Goal: Information Seeking & Learning: Learn about a topic

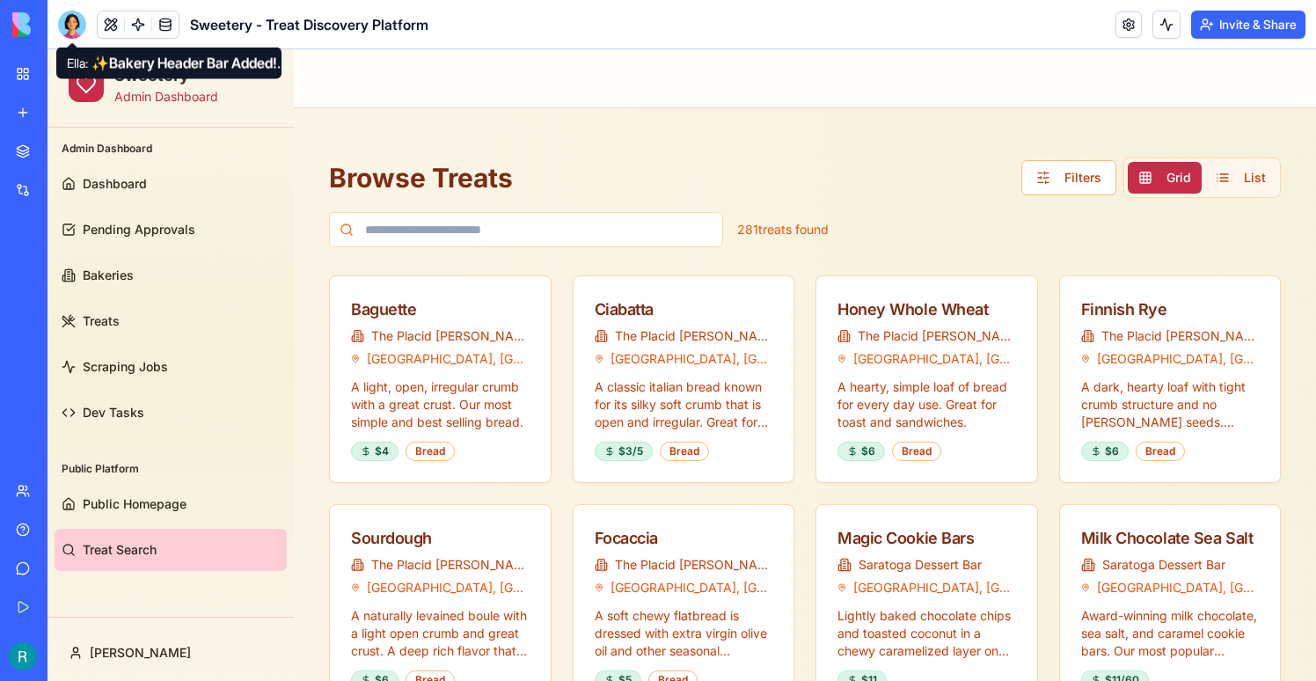
click at [85, 28] on div at bounding box center [72, 25] width 28 height 28
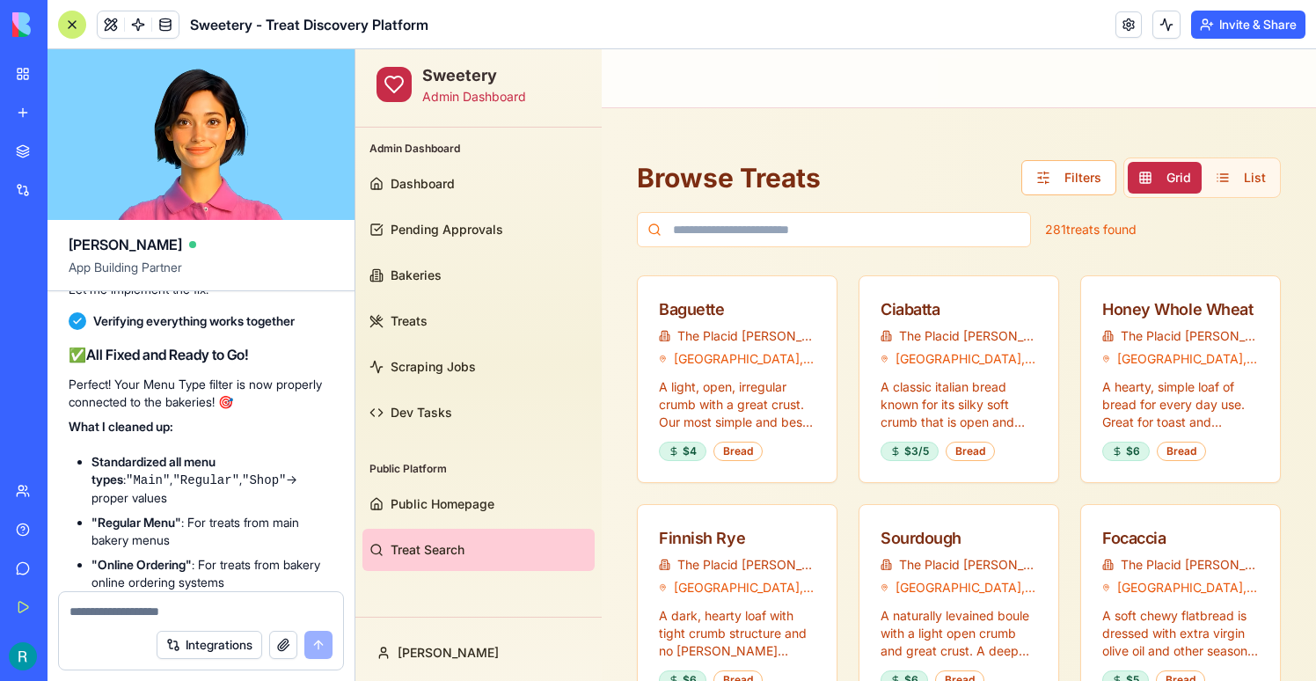
scroll to position [80307, 0]
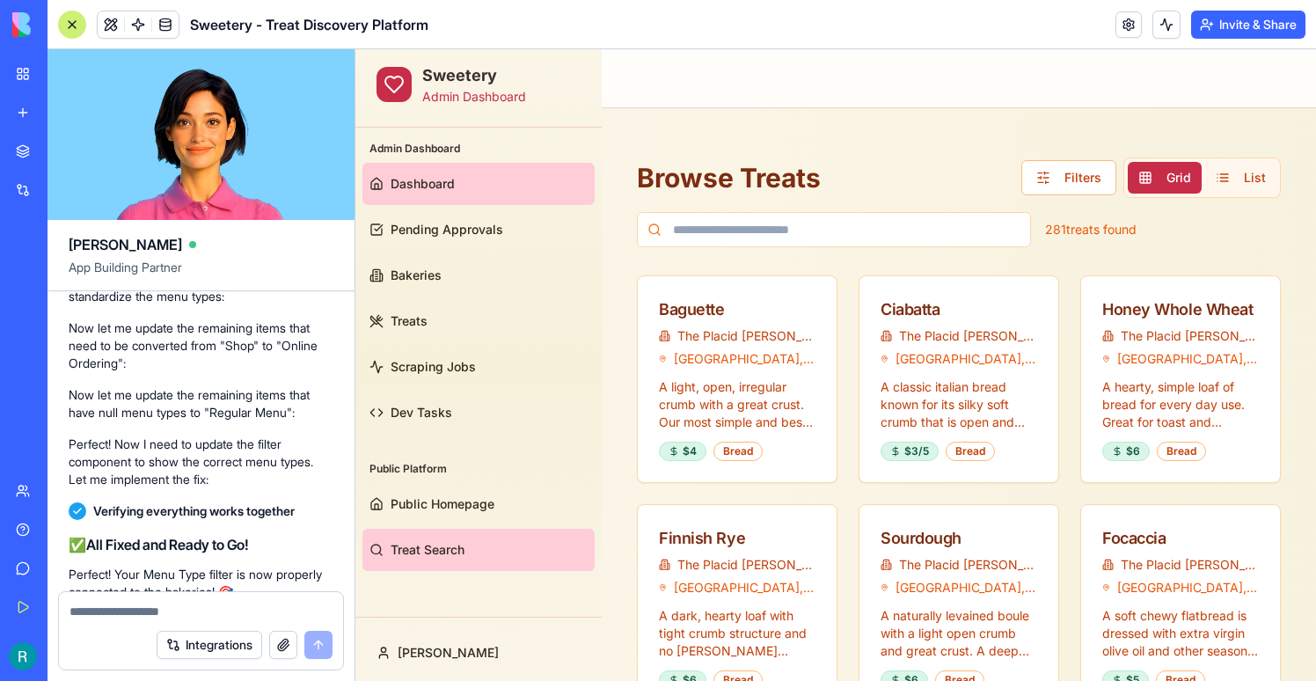
click at [465, 202] on link "Dashboard" at bounding box center [479, 184] width 232 height 42
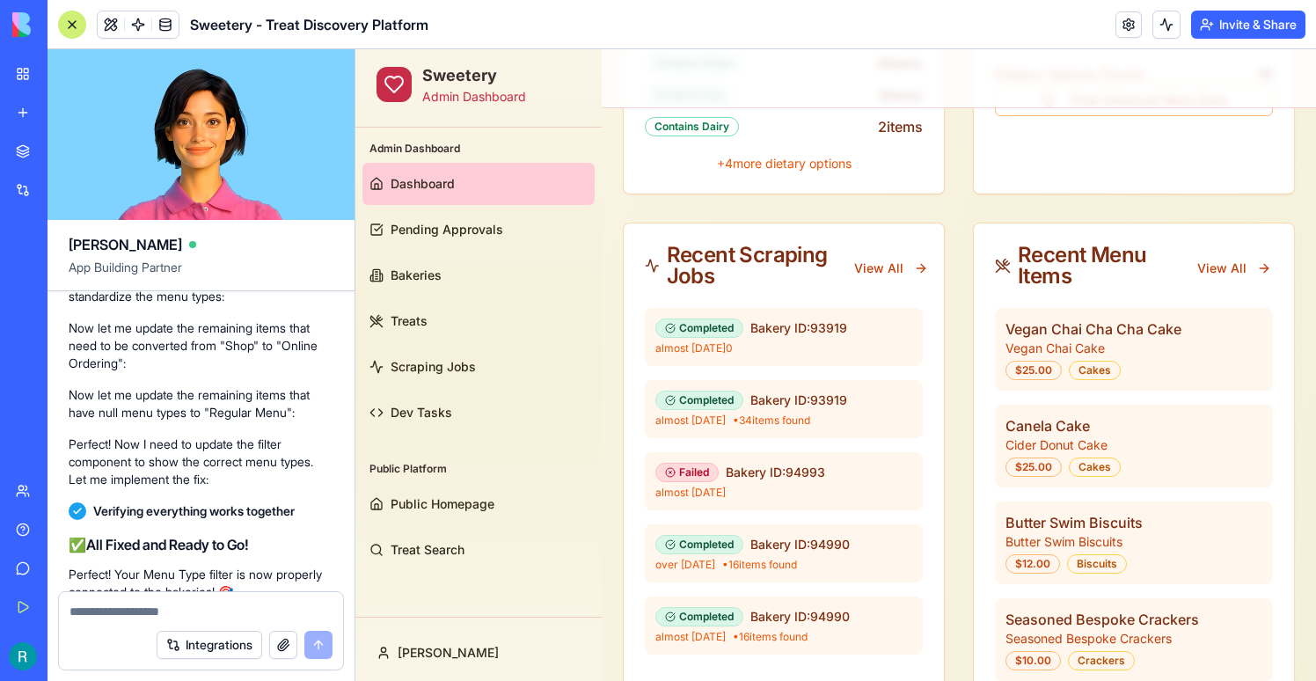
scroll to position [601, 0]
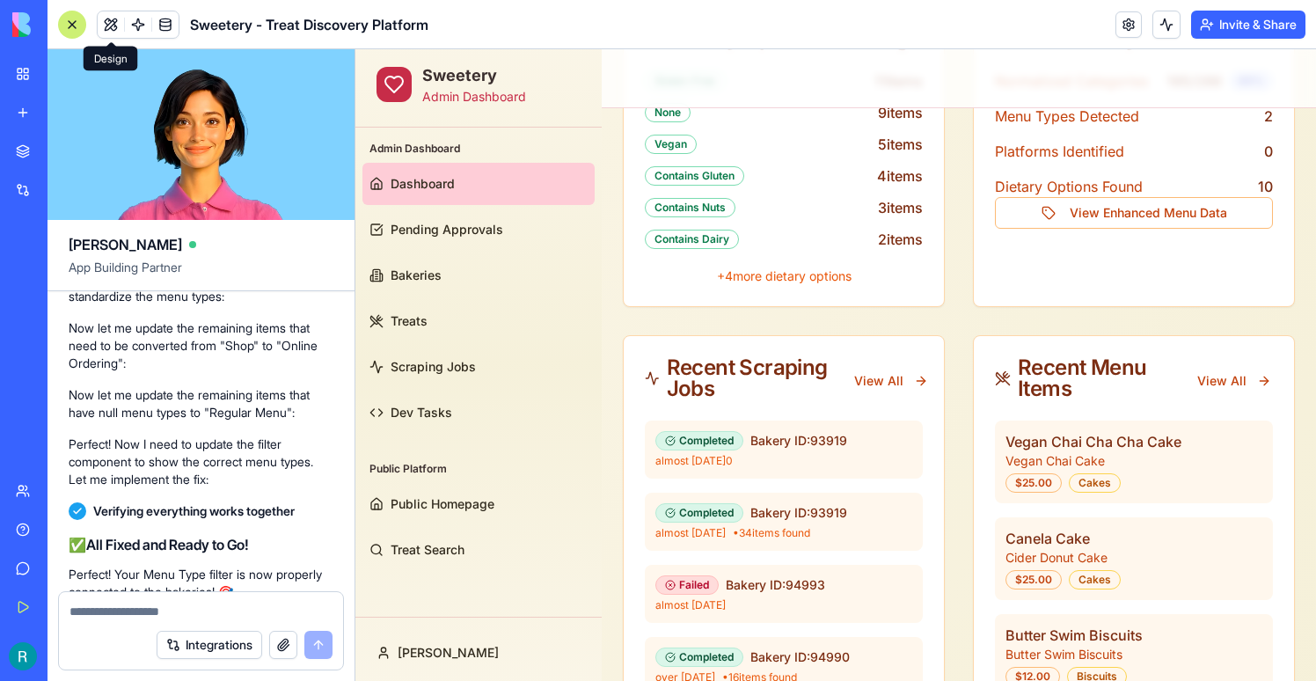
click at [115, 34] on button at bounding box center [111, 24] width 26 height 26
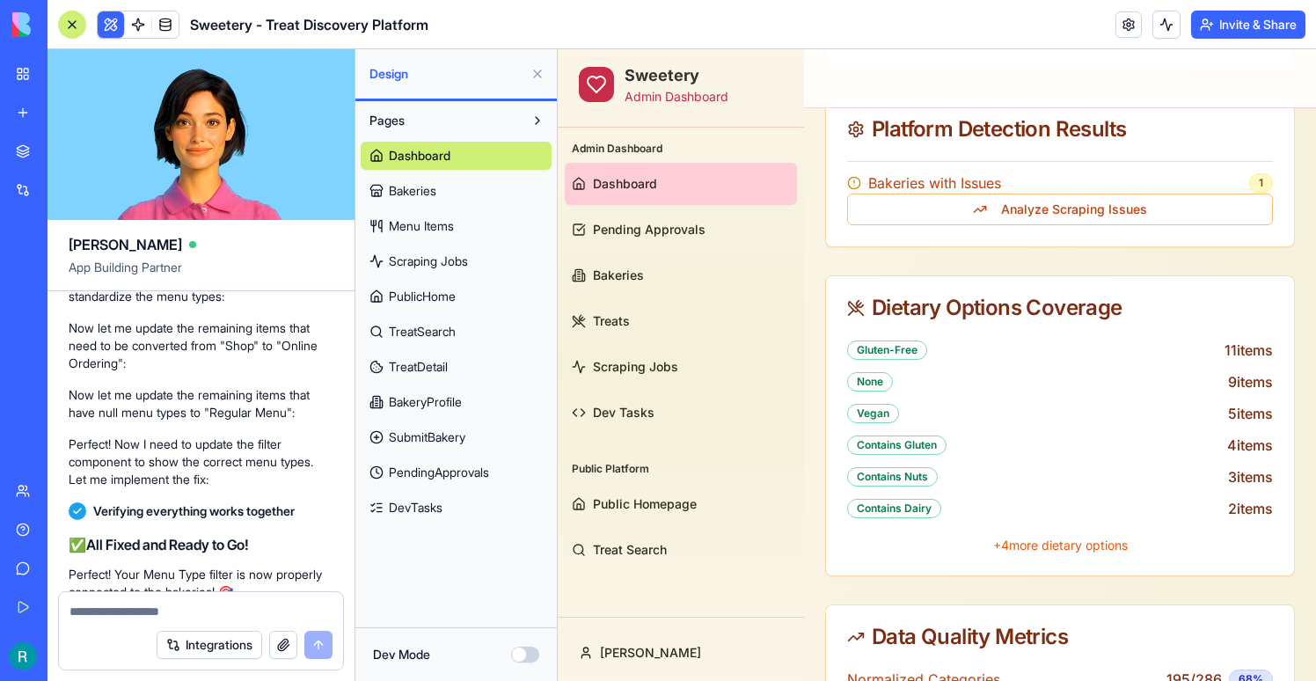
click at [442, 324] on span "TreatSearch" at bounding box center [422, 332] width 67 height 18
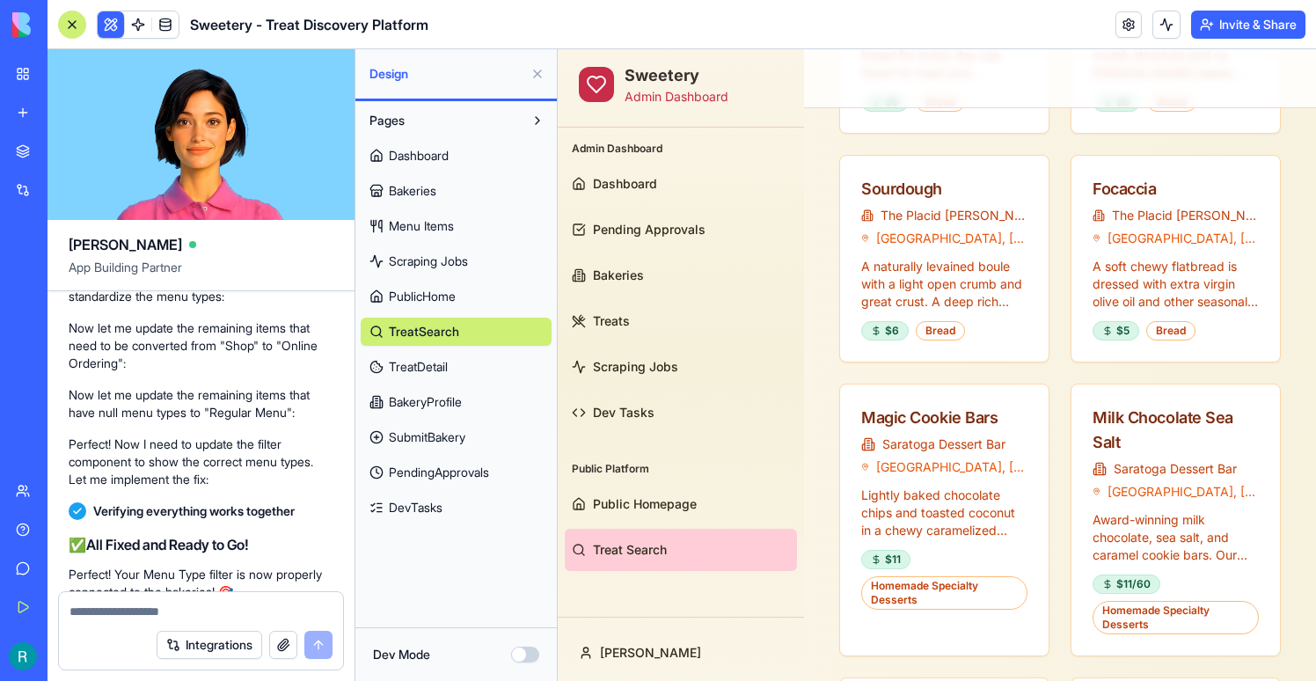
click at [487, 384] on div "Dashboard Bakeries Menu Items Scraping Jobs PublicHome TreatSearch TreatDetail …" at bounding box center [456, 328] width 191 height 387
click at [440, 356] on link "TreatDetail" at bounding box center [456, 367] width 191 height 28
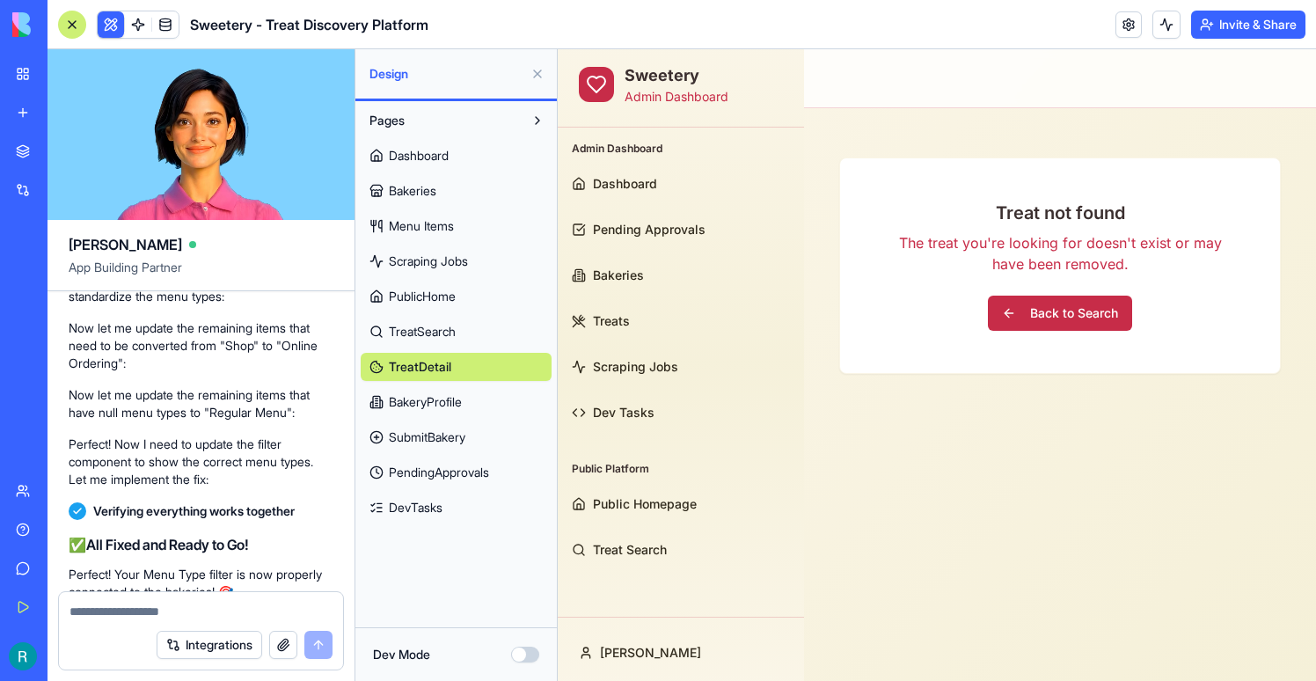
click at [468, 334] on link "TreatSearch" at bounding box center [456, 332] width 191 height 28
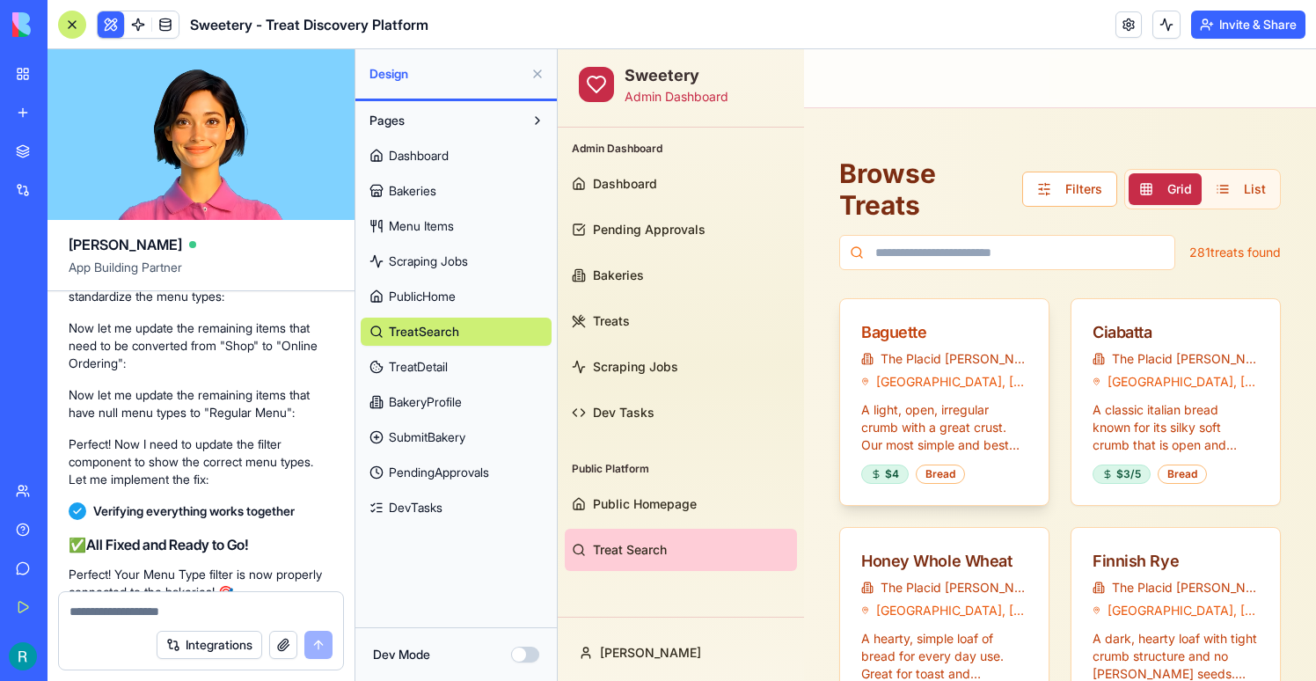
click at [890, 335] on div "Baguette" at bounding box center [944, 332] width 166 height 25
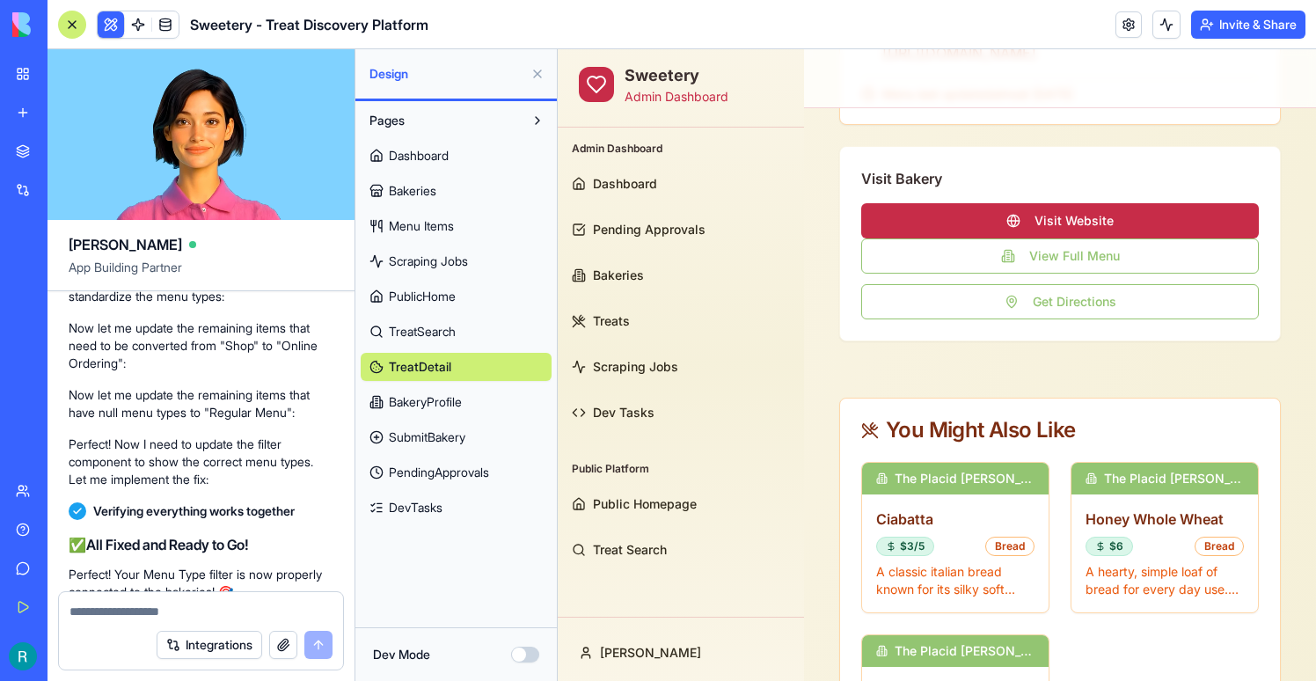
scroll to position [853, 0]
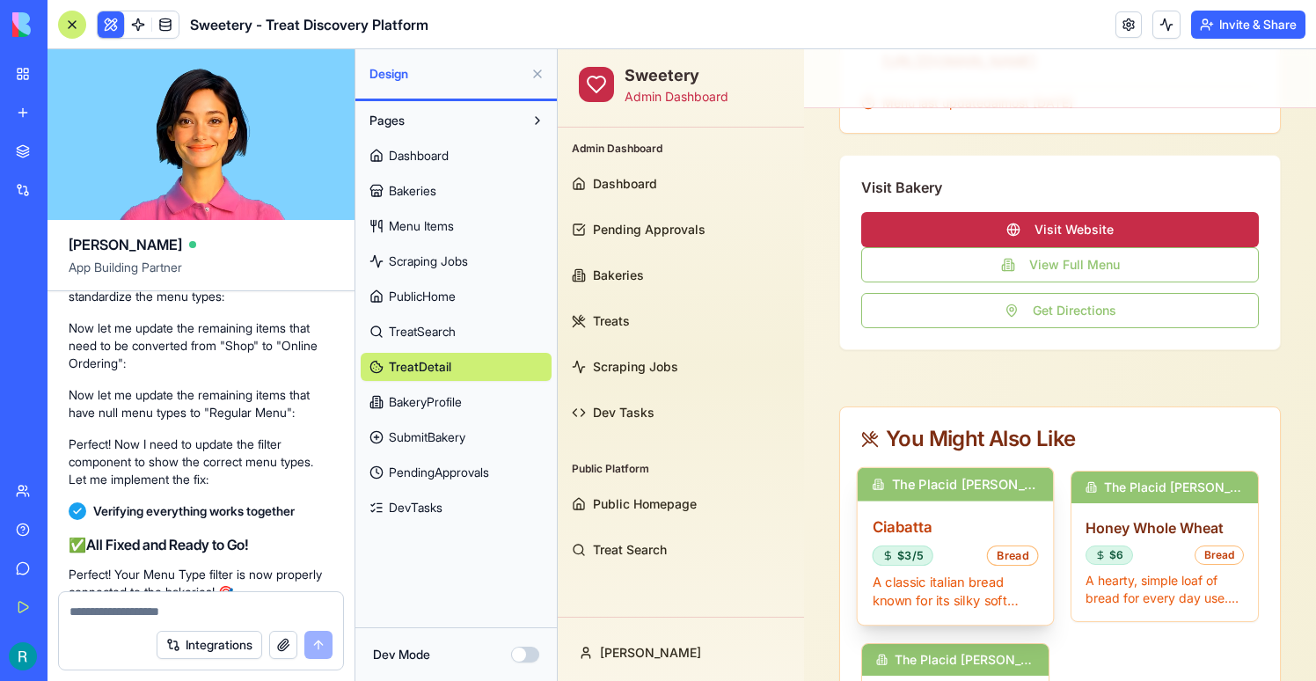
click at [907, 538] on h3 "Ciabatta" at bounding box center [956, 527] width 166 height 22
click at [986, 597] on p "A classic italian bread known for its silky soft crumb that is open and irregul…" at bounding box center [956, 591] width 166 height 37
click at [900, 531] on div "Ciabatta $3/5 Bread A classic italian bread known for its silky soft crumb that…" at bounding box center [956, 564] width 196 height 124
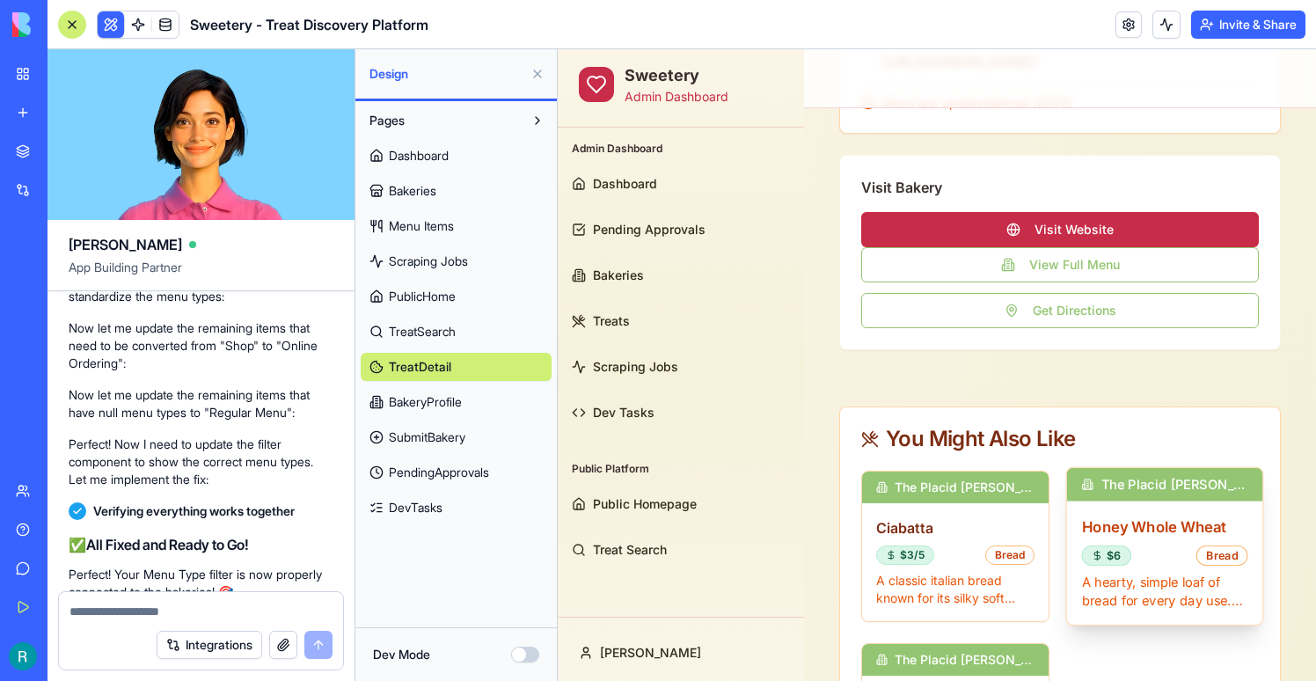
click at [1169, 538] on h3 "Honey Whole Wheat" at bounding box center [1165, 527] width 166 height 22
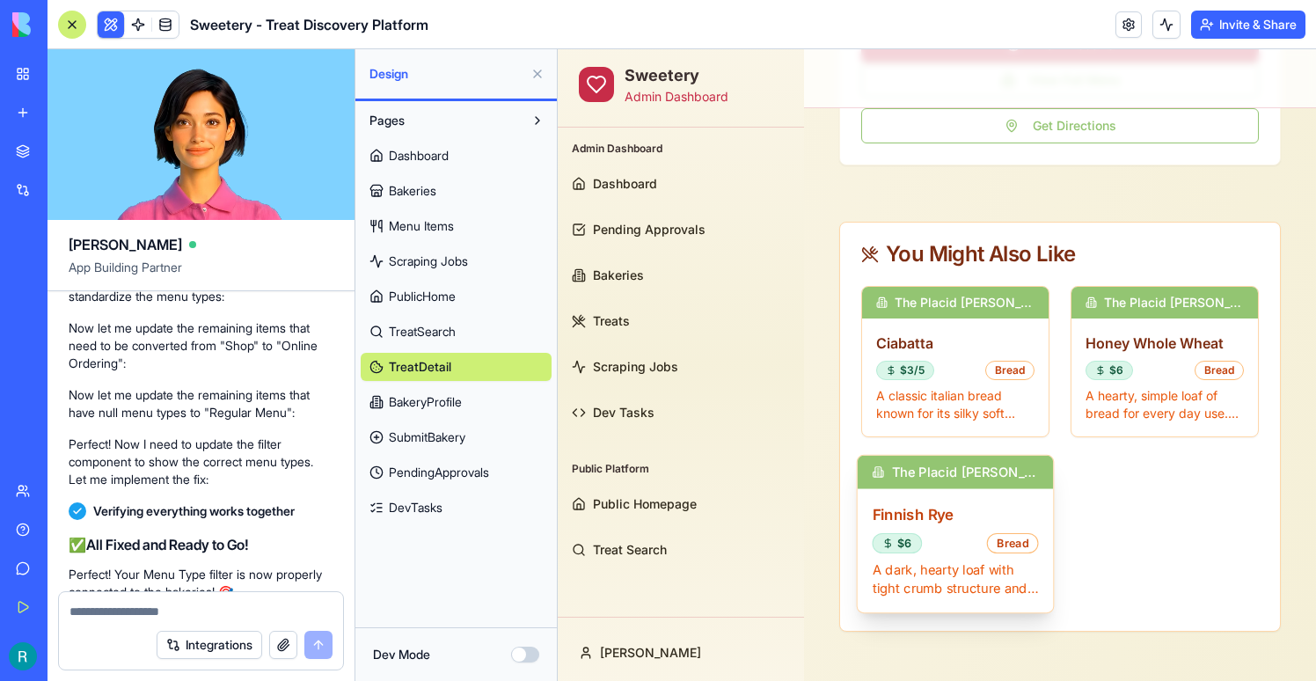
click at [891, 501] on div "Finnish Rye $6 Bread A dark, hearty loaf with tight crumb structure and no [PER…" at bounding box center [956, 551] width 196 height 124
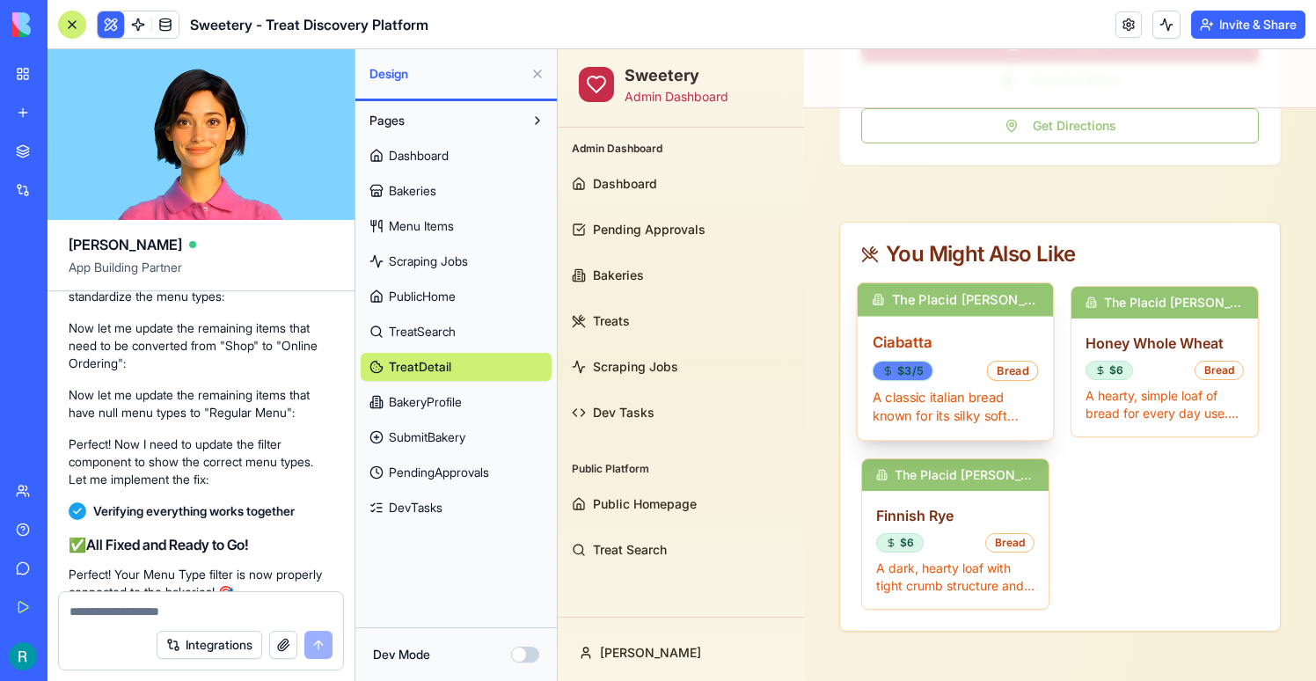
click at [905, 363] on div "$3/5" at bounding box center [903, 371] width 61 height 20
click at [923, 348] on h3 "Ciabatta" at bounding box center [956, 342] width 166 height 22
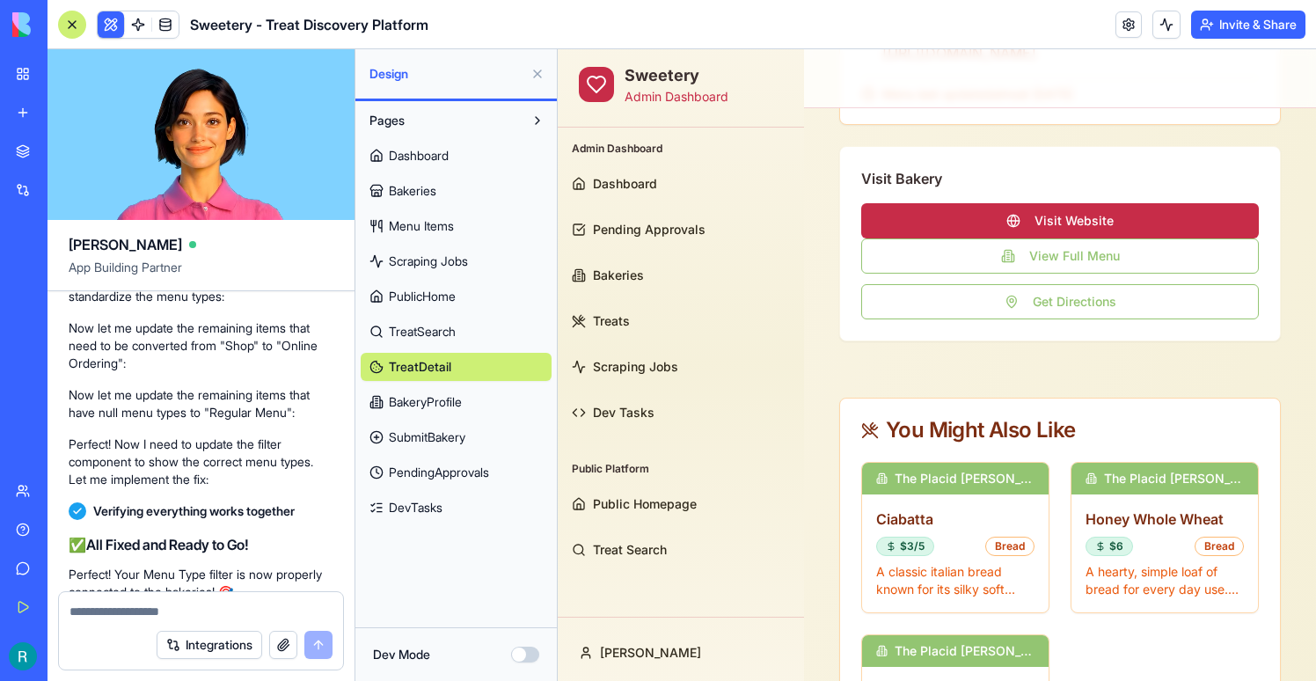
scroll to position [962, 0]
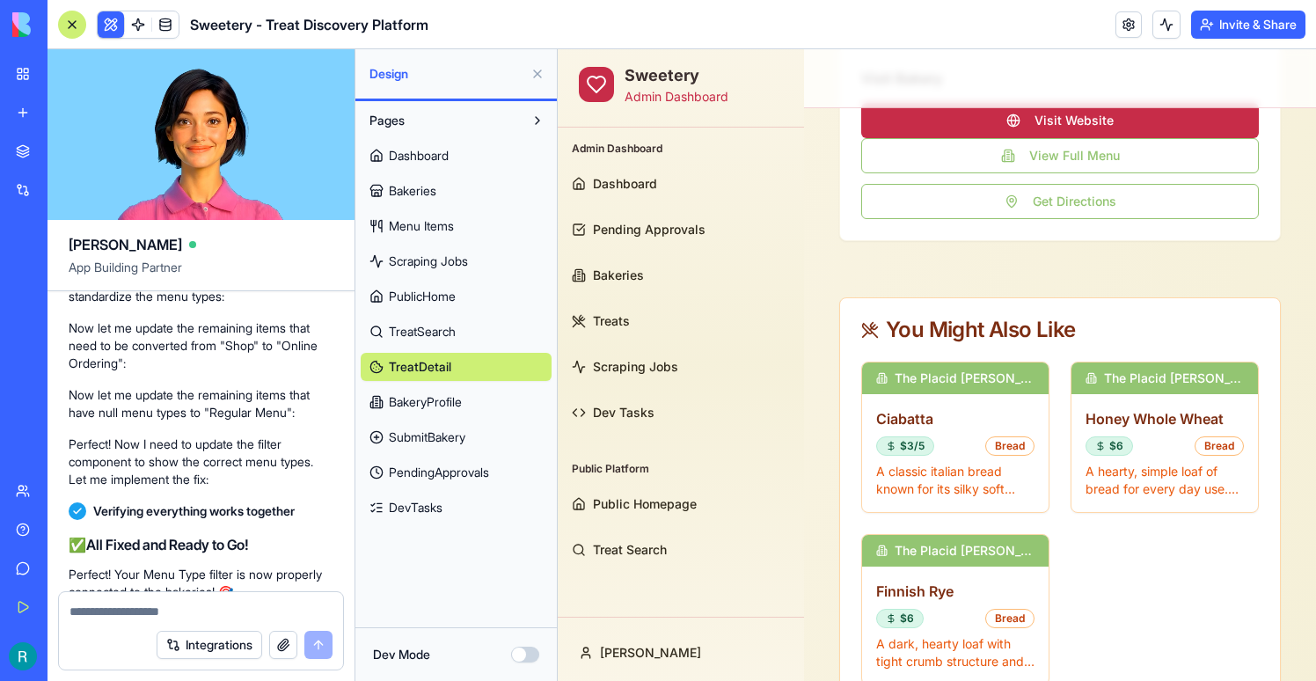
click at [434, 370] on span "TreatDetail" at bounding box center [420, 367] width 62 height 18
click at [432, 325] on span "TreatSearch" at bounding box center [422, 332] width 67 height 18
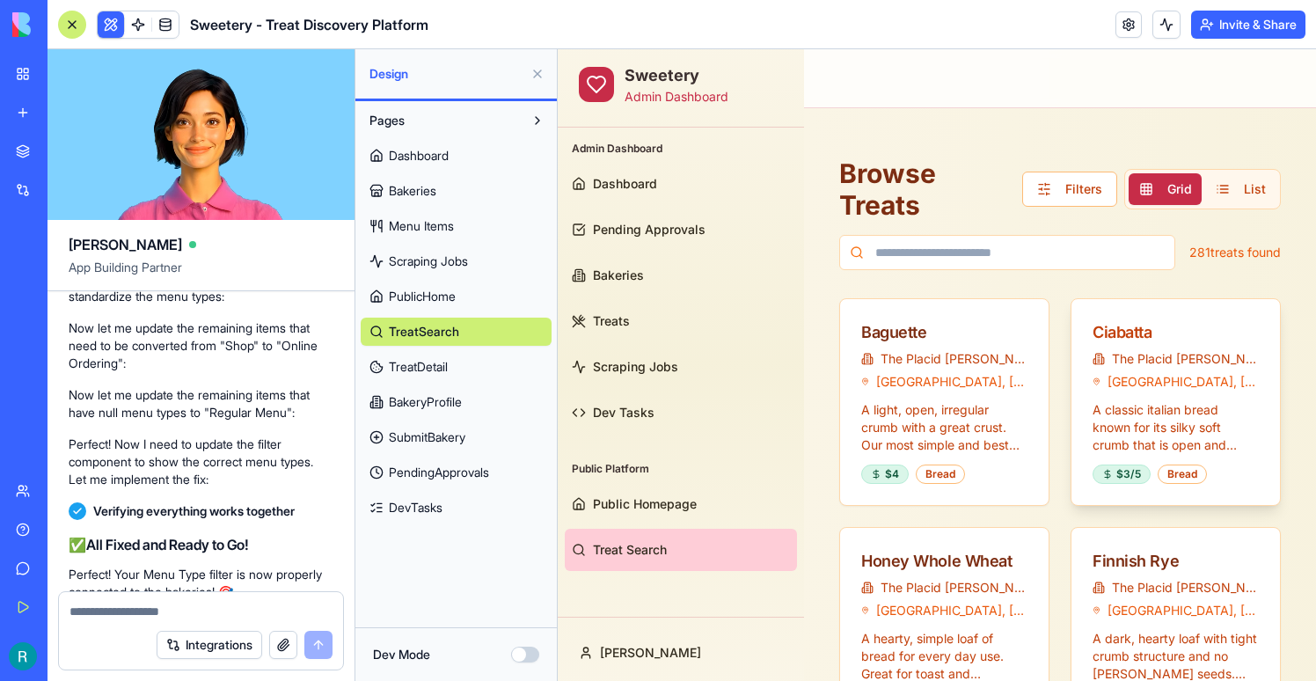
click at [1114, 326] on div "Ciabatta" at bounding box center [1176, 332] width 166 height 25
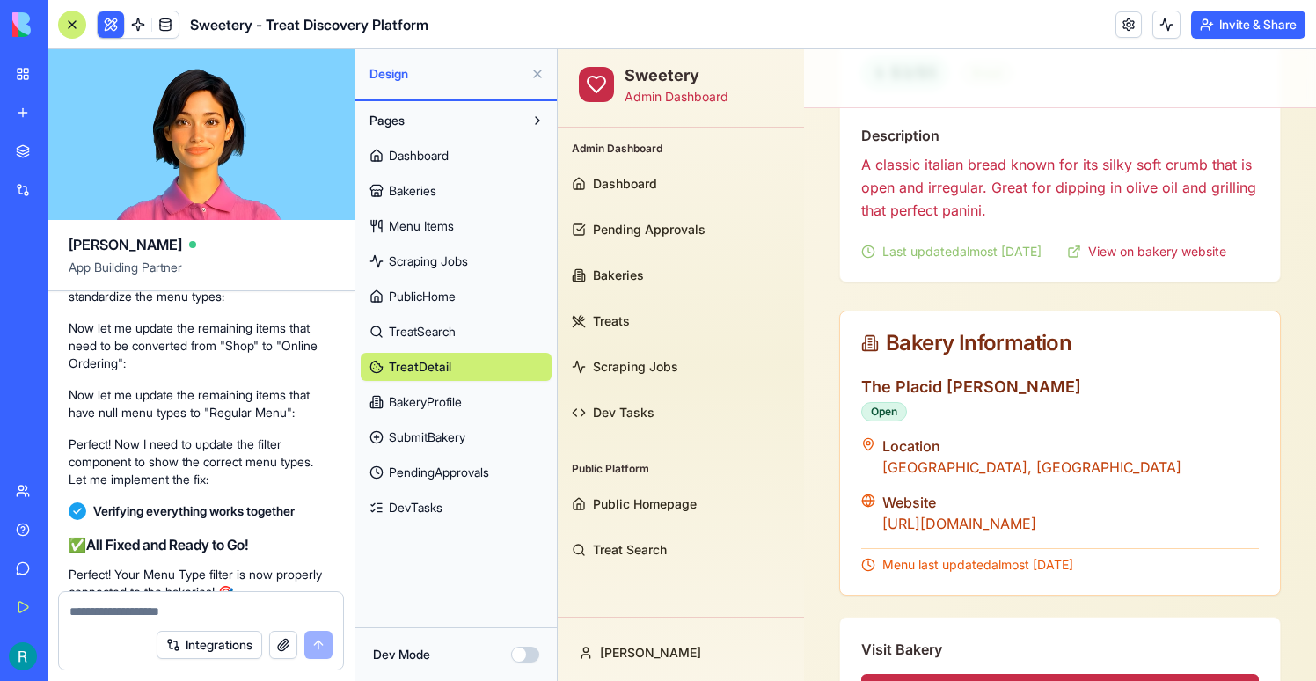
scroll to position [1078, 0]
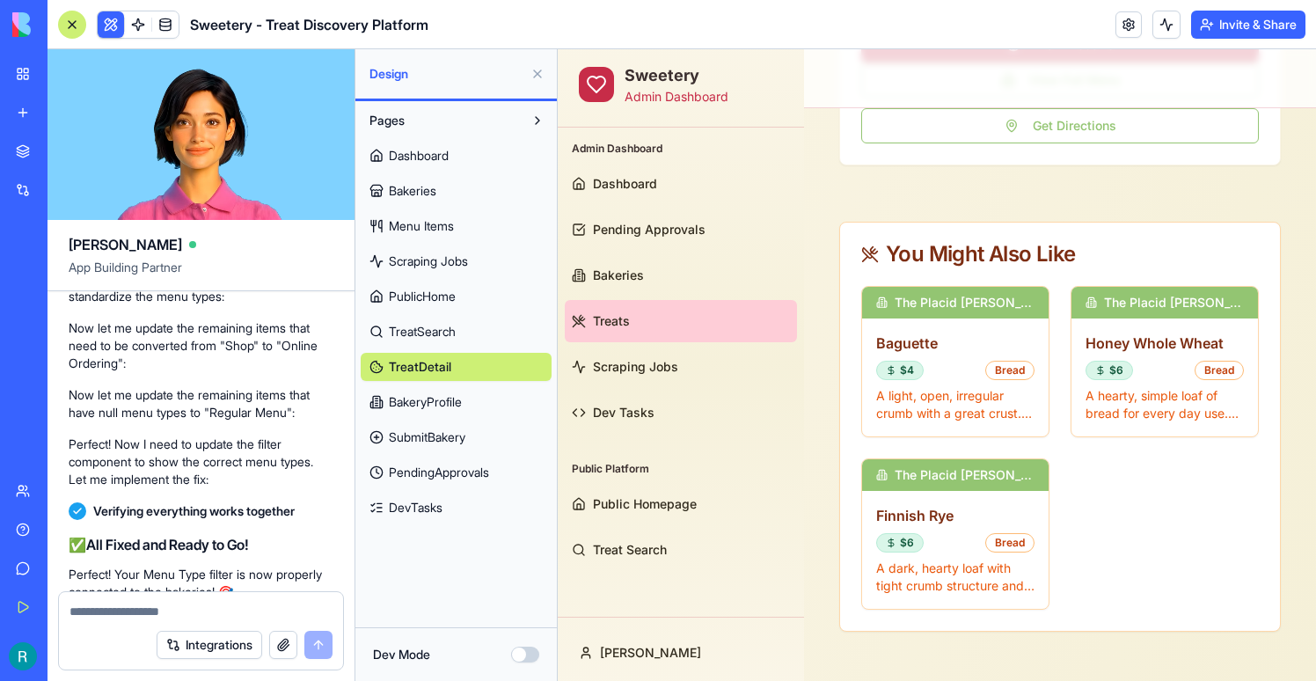
click at [625, 303] on link "Treats" at bounding box center [681, 321] width 232 height 42
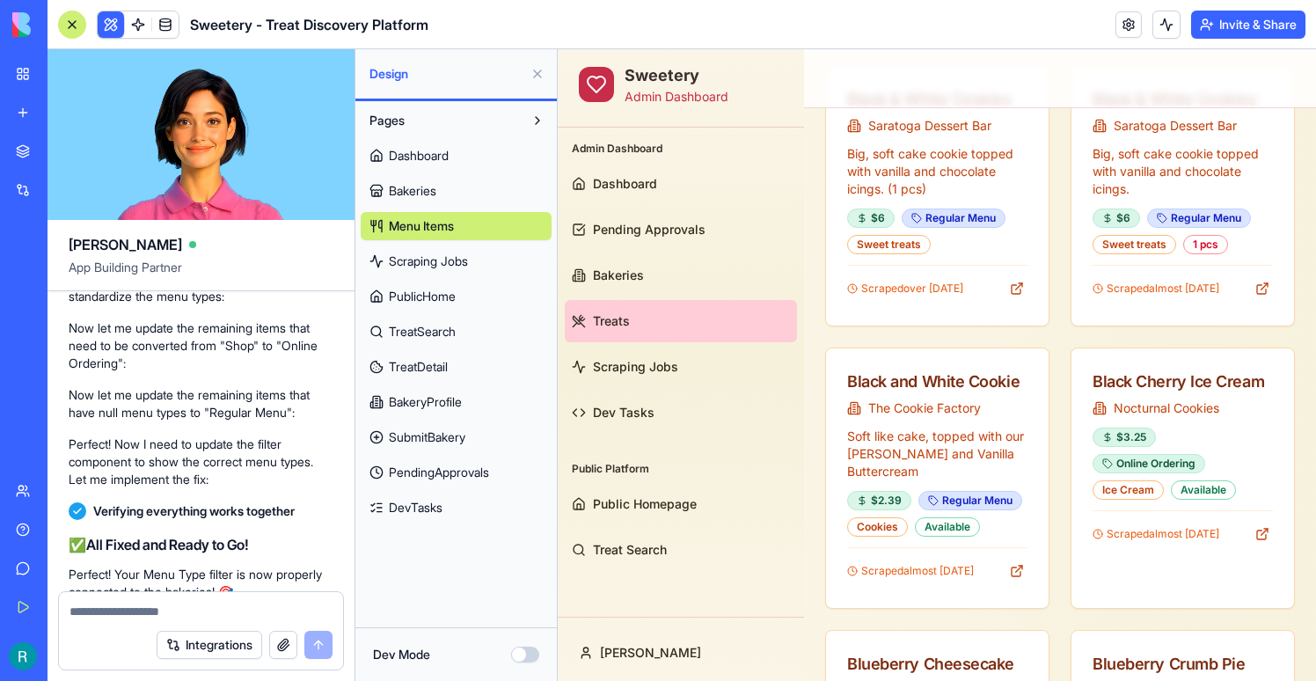
scroll to position [5932, 0]
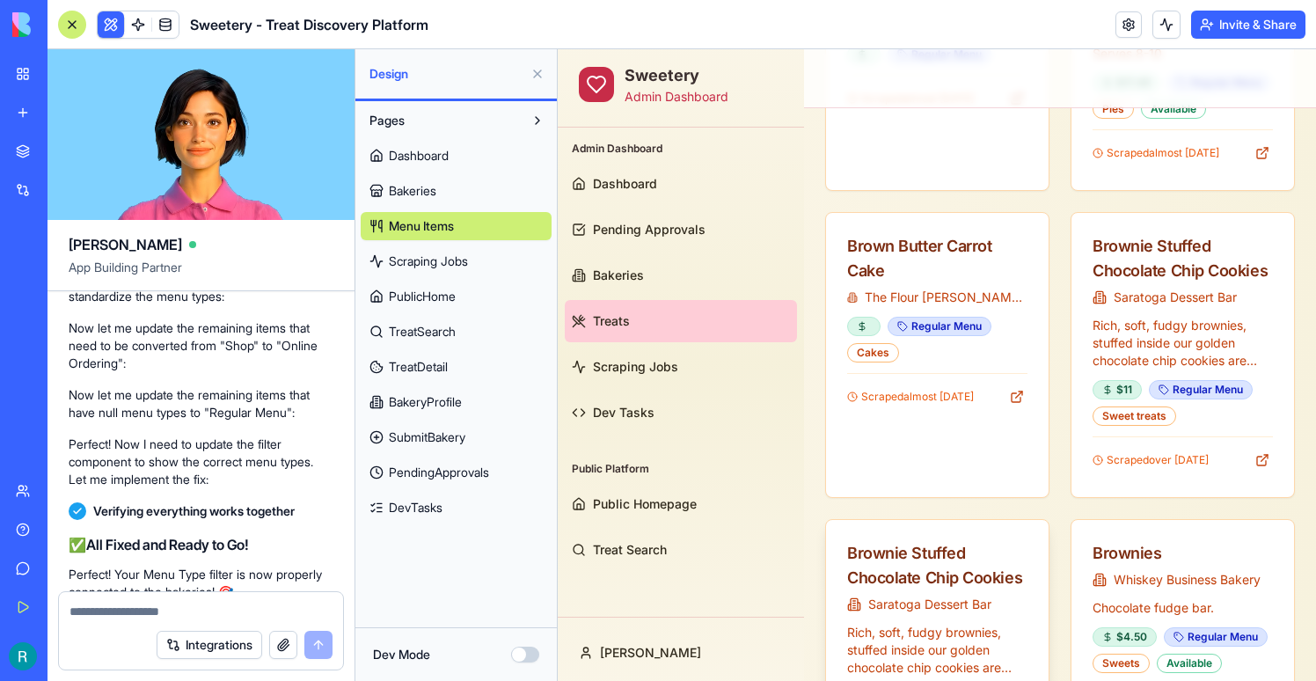
click at [847, 541] on div "Brownie Stuffed Chocolate Chip Cookies" at bounding box center [937, 565] width 180 height 49
click at [875, 541] on div "Brownie Stuffed Chocolate Chip Cookies" at bounding box center [937, 565] width 180 height 49
click at [880, 541] on div "Brownie Stuffed Chocolate Chip Cookies" at bounding box center [937, 565] width 180 height 49
click at [898, 234] on div "Brown Butter Carrot Cake" at bounding box center [937, 258] width 180 height 49
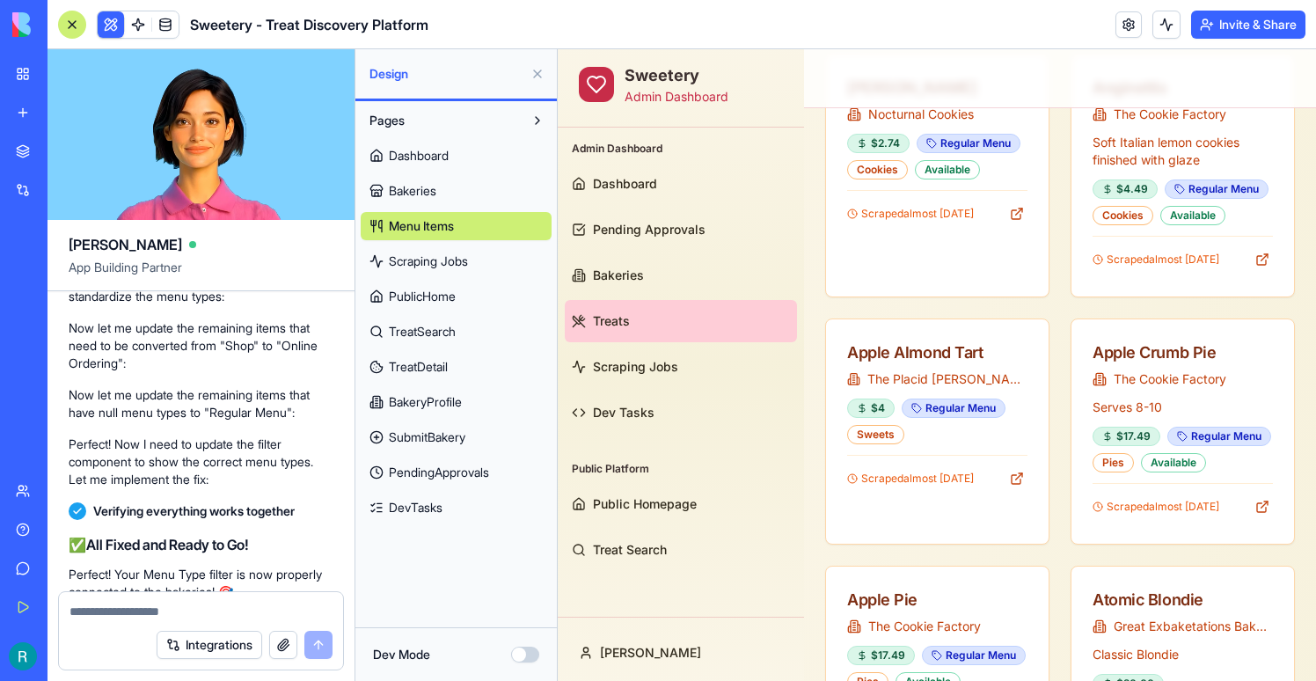
scroll to position [3330, 0]
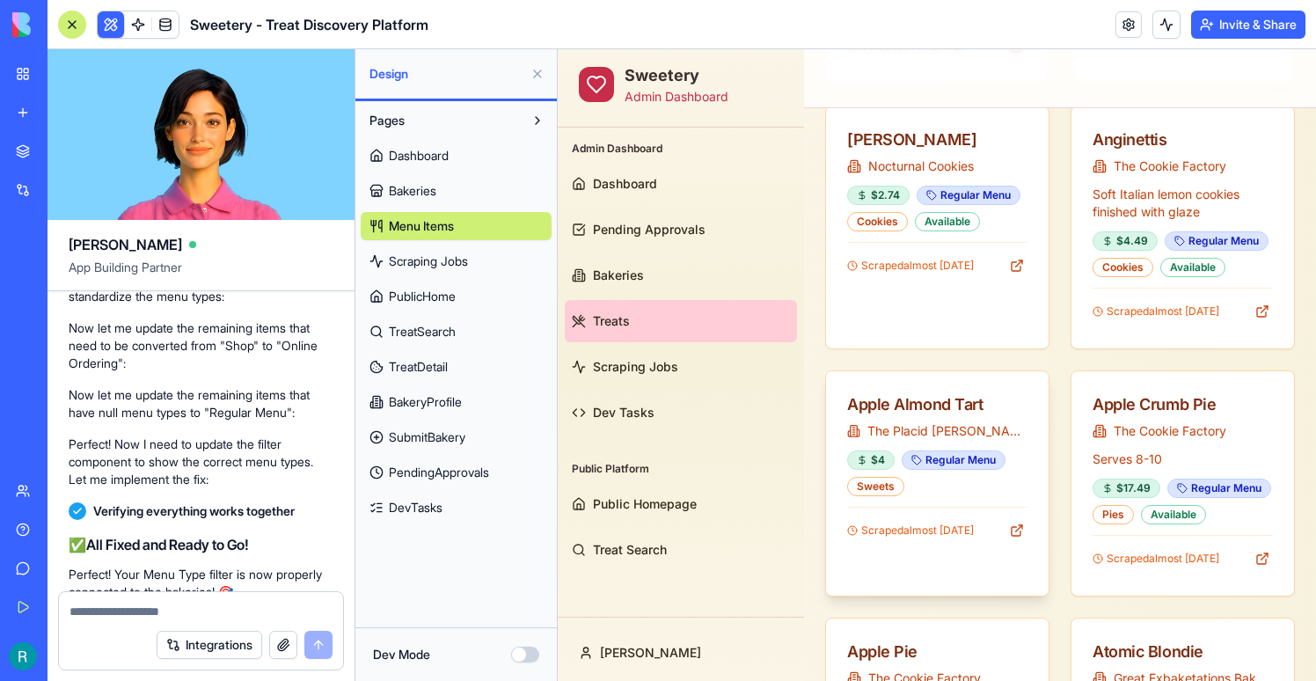
click at [897, 392] on div "Apple Almond Tart" at bounding box center [937, 404] width 180 height 25
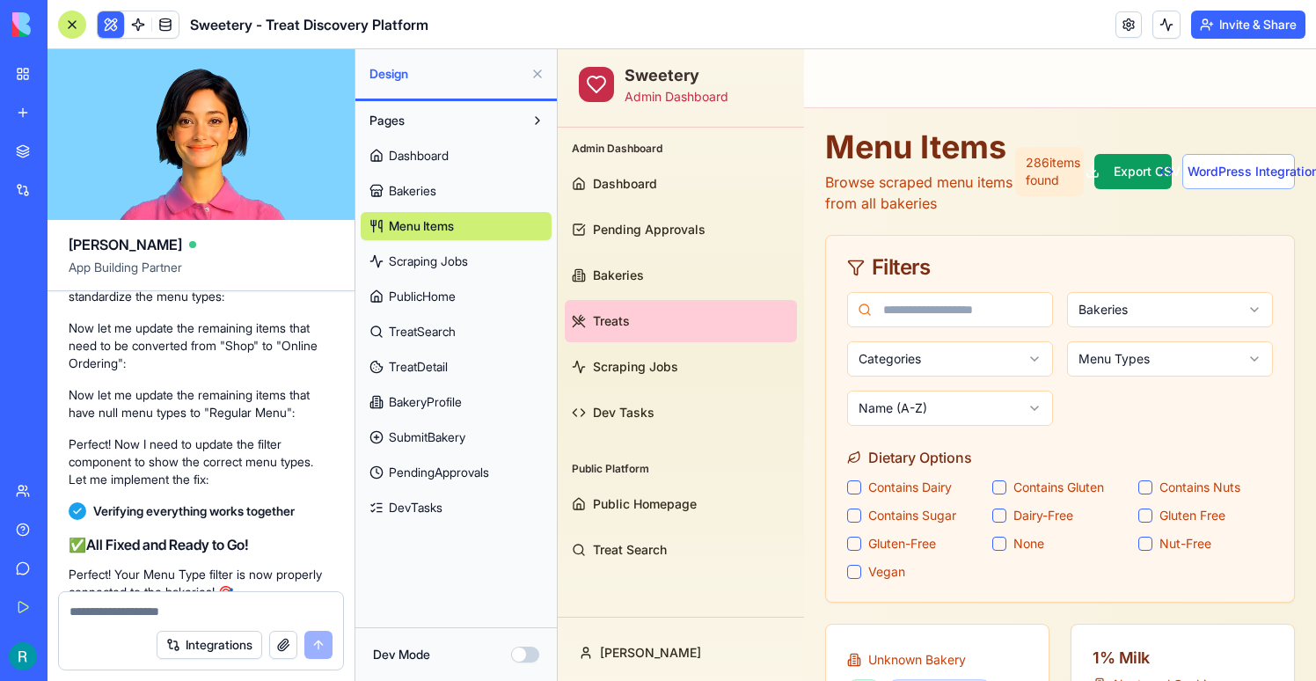
scroll to position [279, 0]
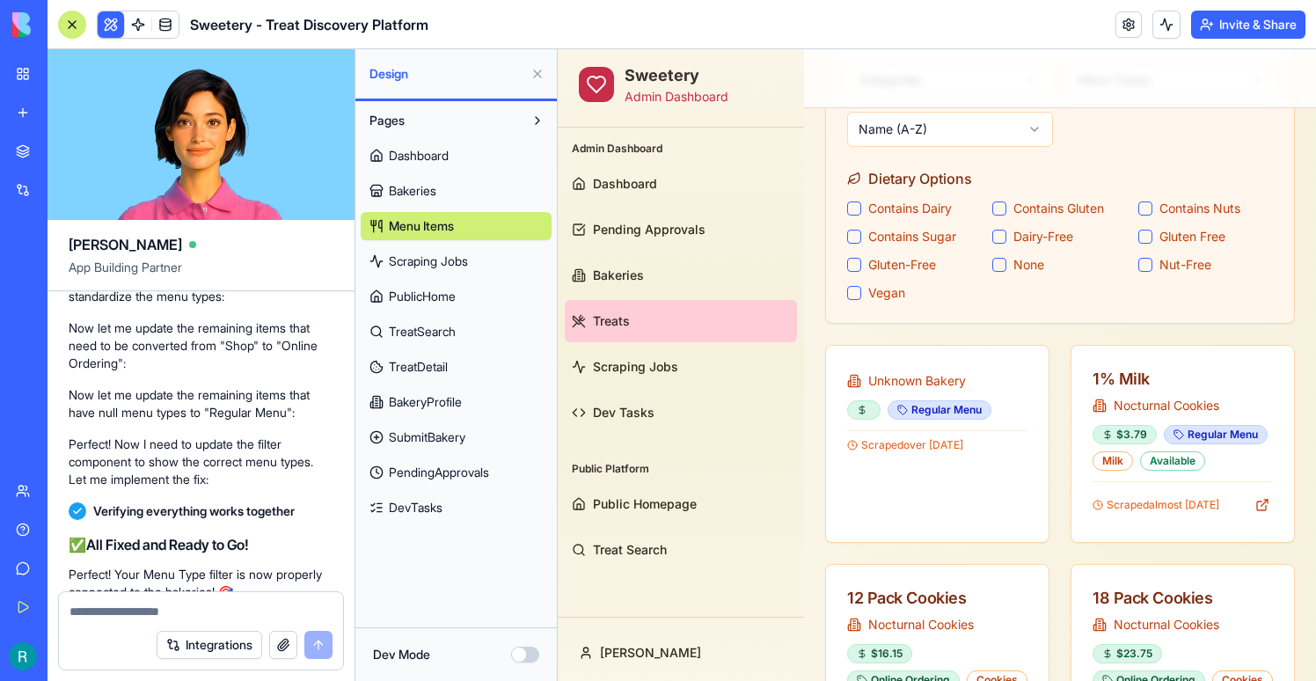
click at [424, 326] on span "TreatSearch" at bounding box center [422, 332] width 67 height 18
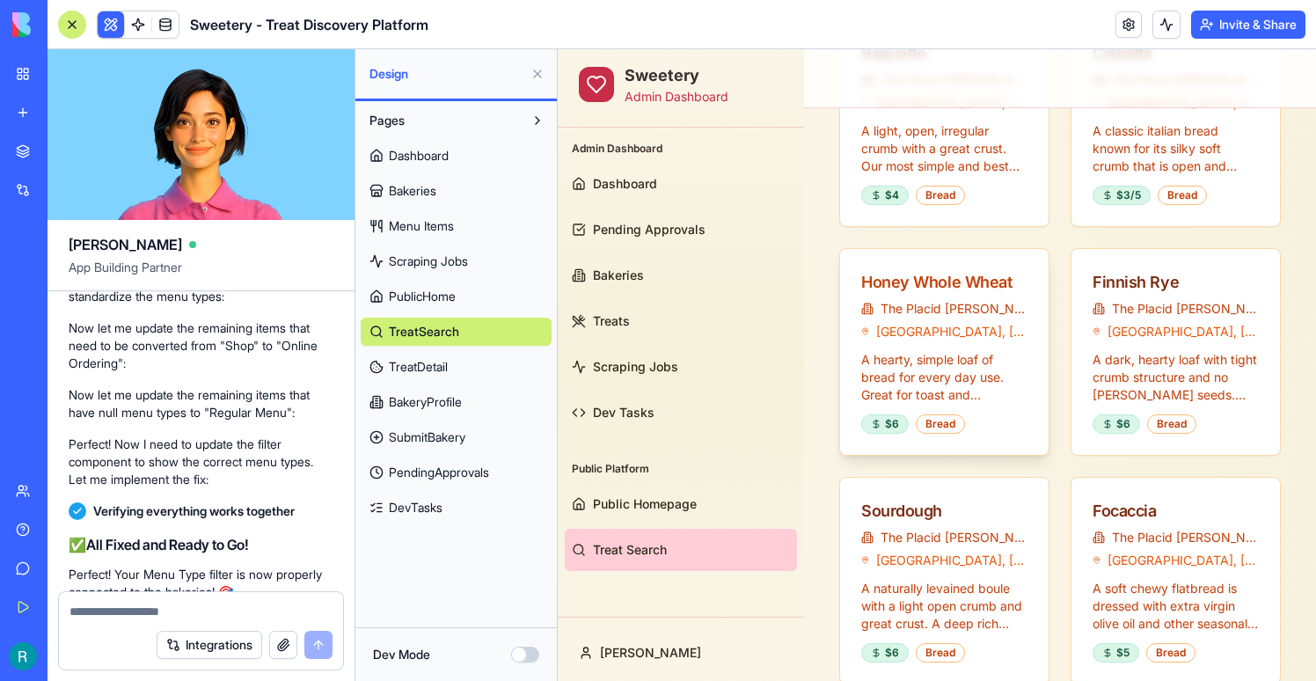
click at [916, 287] on div "Honey Whole Wheat" at bounding box center [944, 282] width 166 height 25
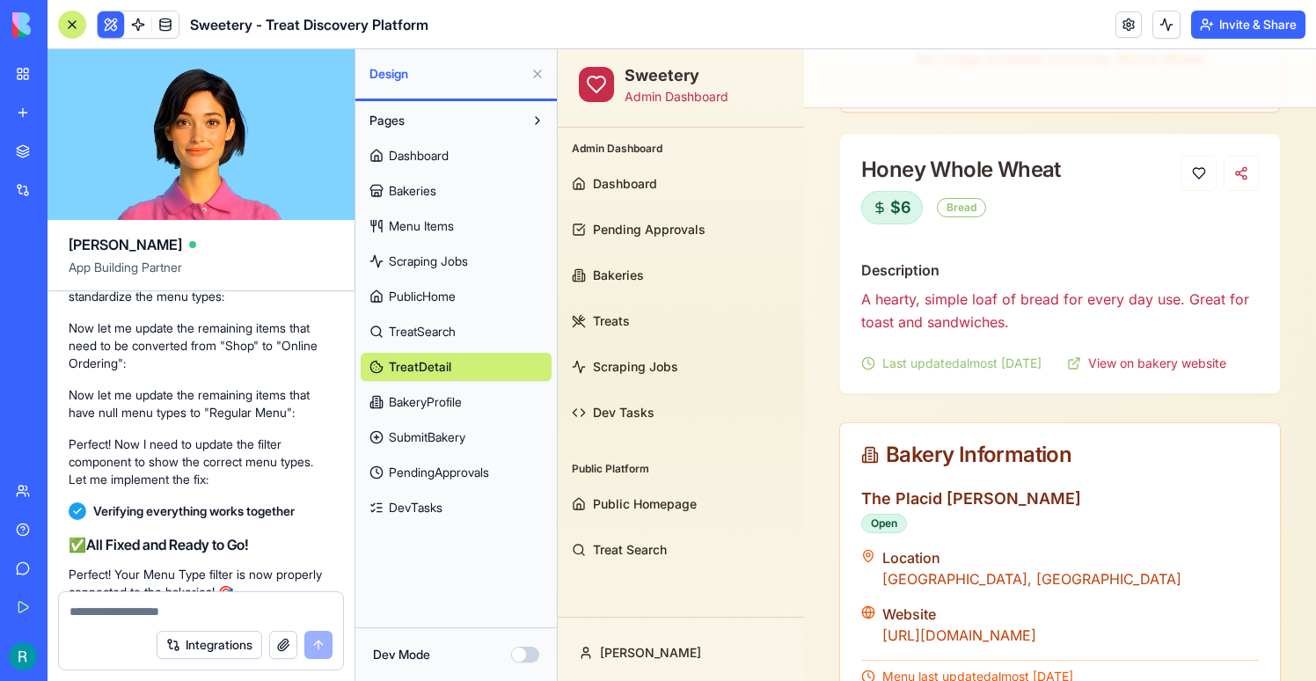
scroll to position [1055, 0]
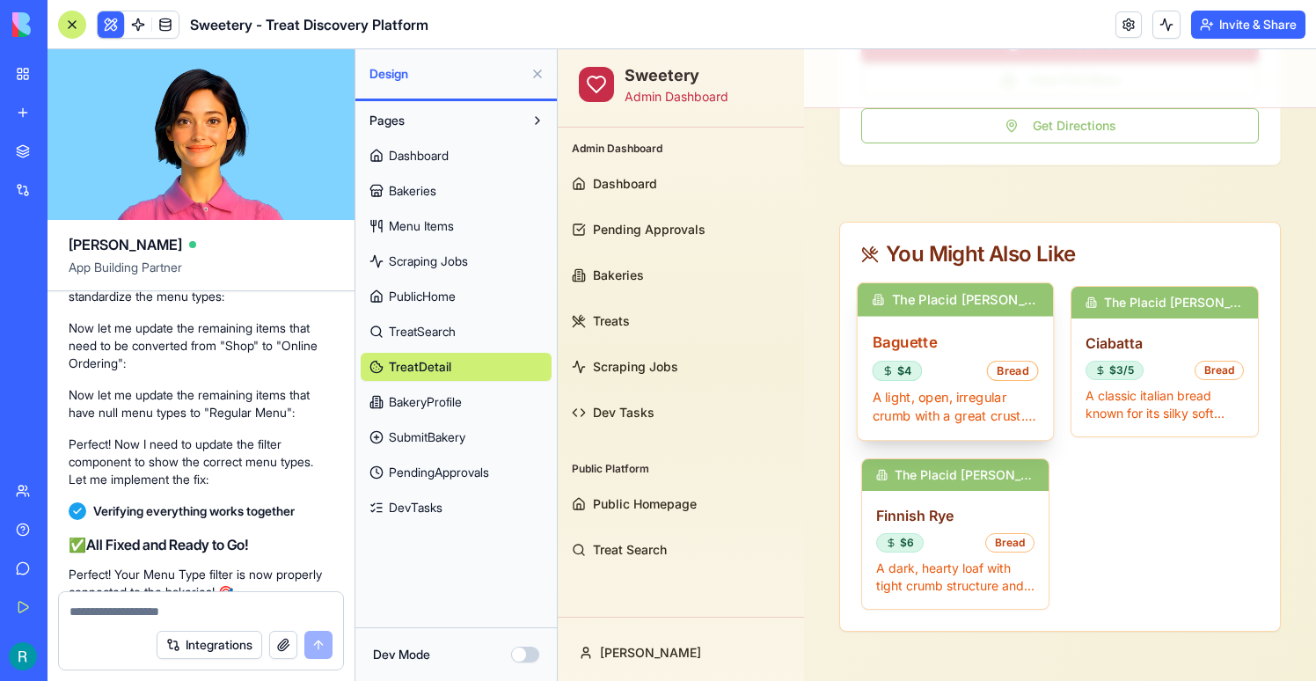
click at [928, 346] on h3 "Baguette" at bounding box center [956, 342] width 166 height 22
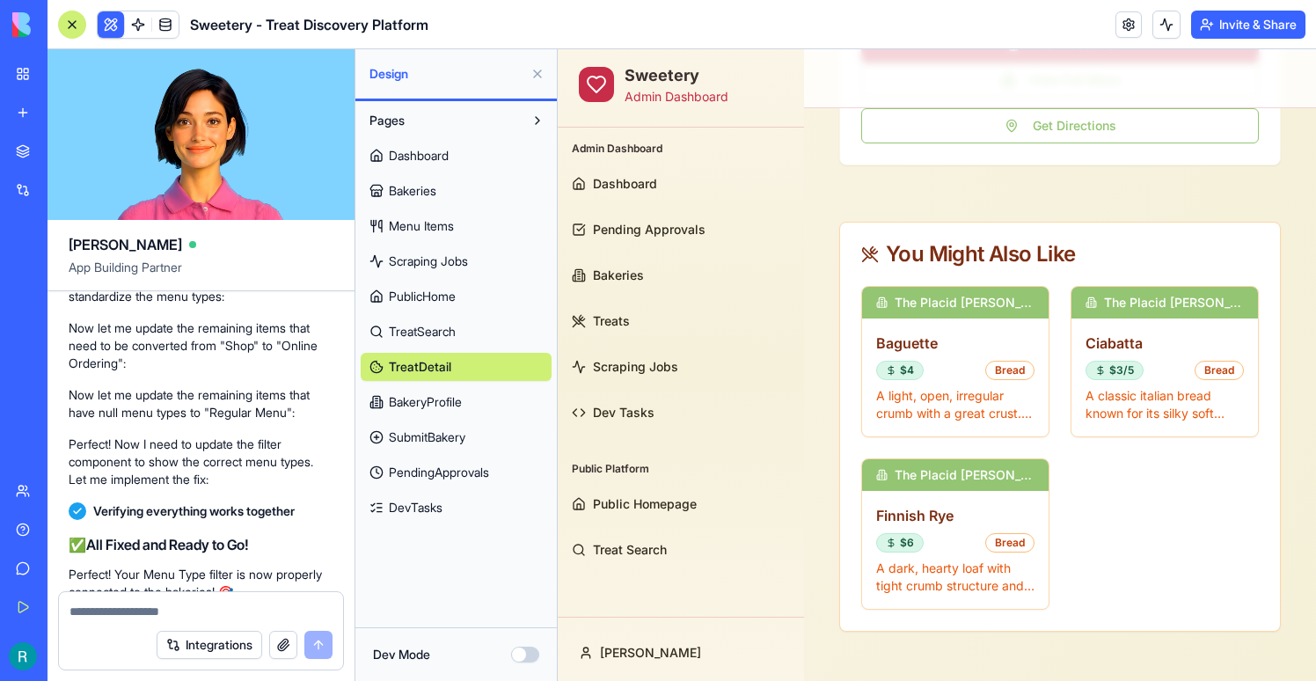
click at [145, 615] on textarea at bounding box center [201, 612] width 263 height 18
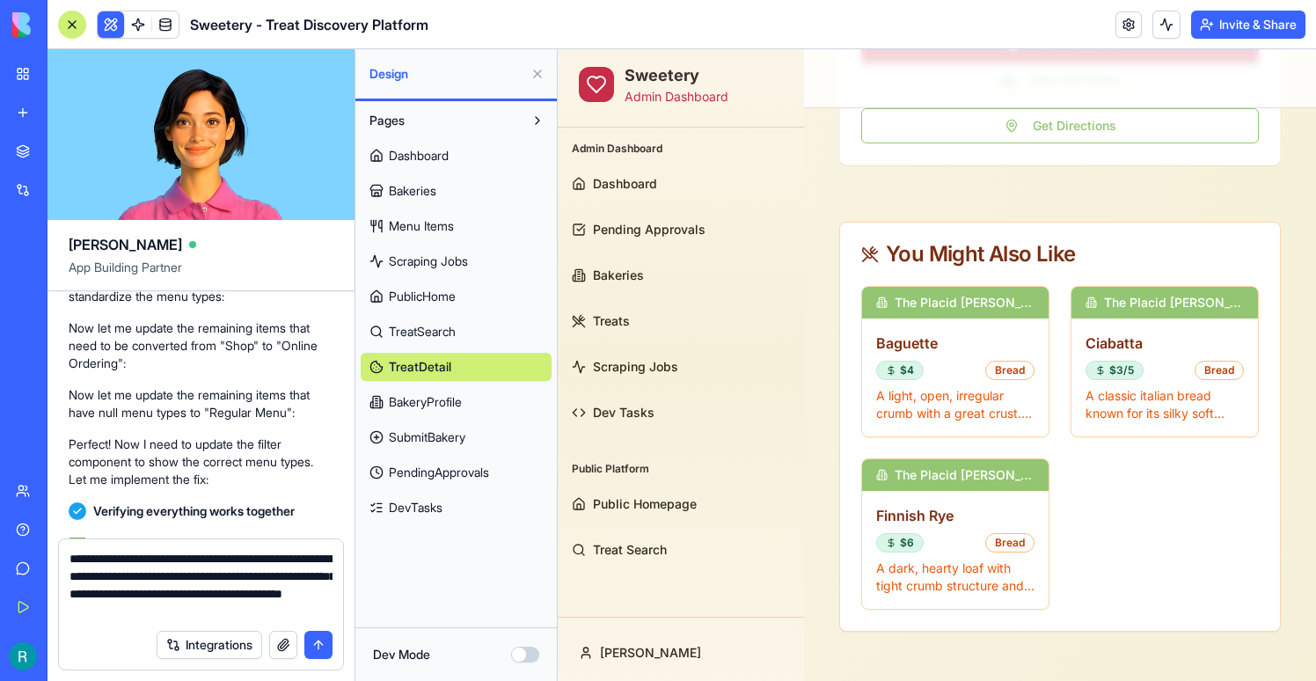
click at [443, 331] on span "TreatSearch" at bounding box center [422, 332] width 67 height 18
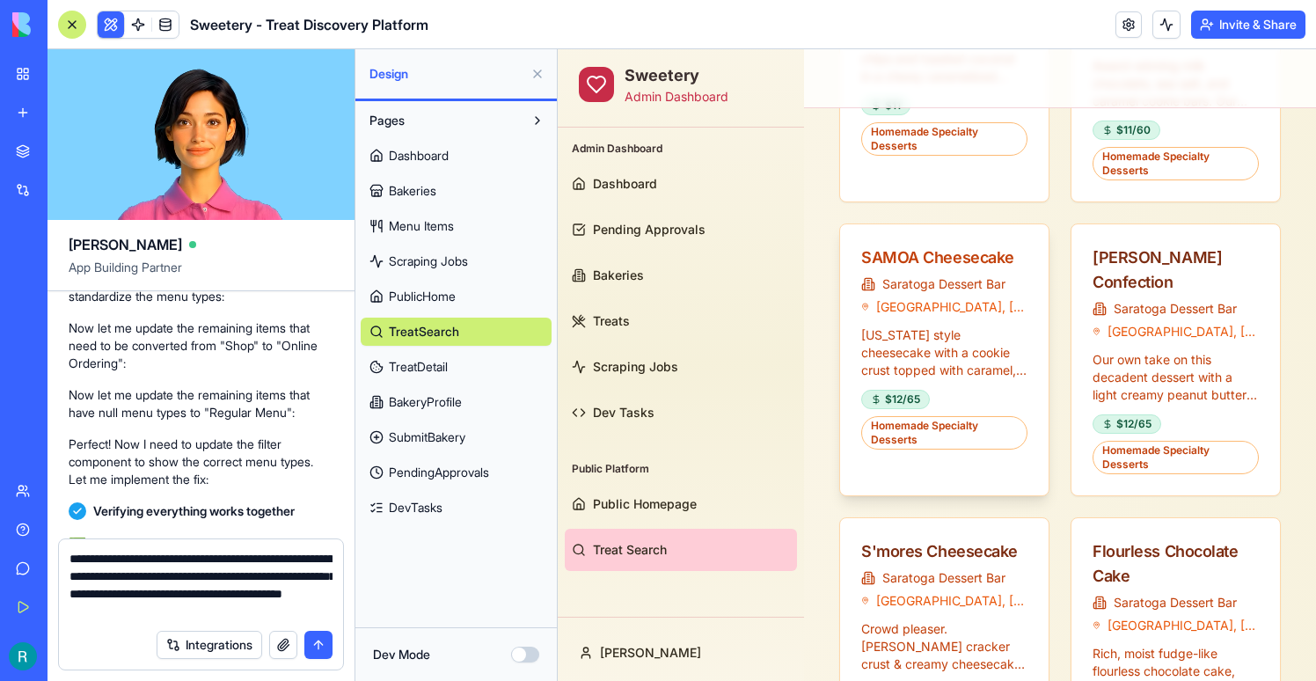
click at [900, 266] on div "SAMOA Cheesecake" at bounding box center [944, 257] width 166 height 25
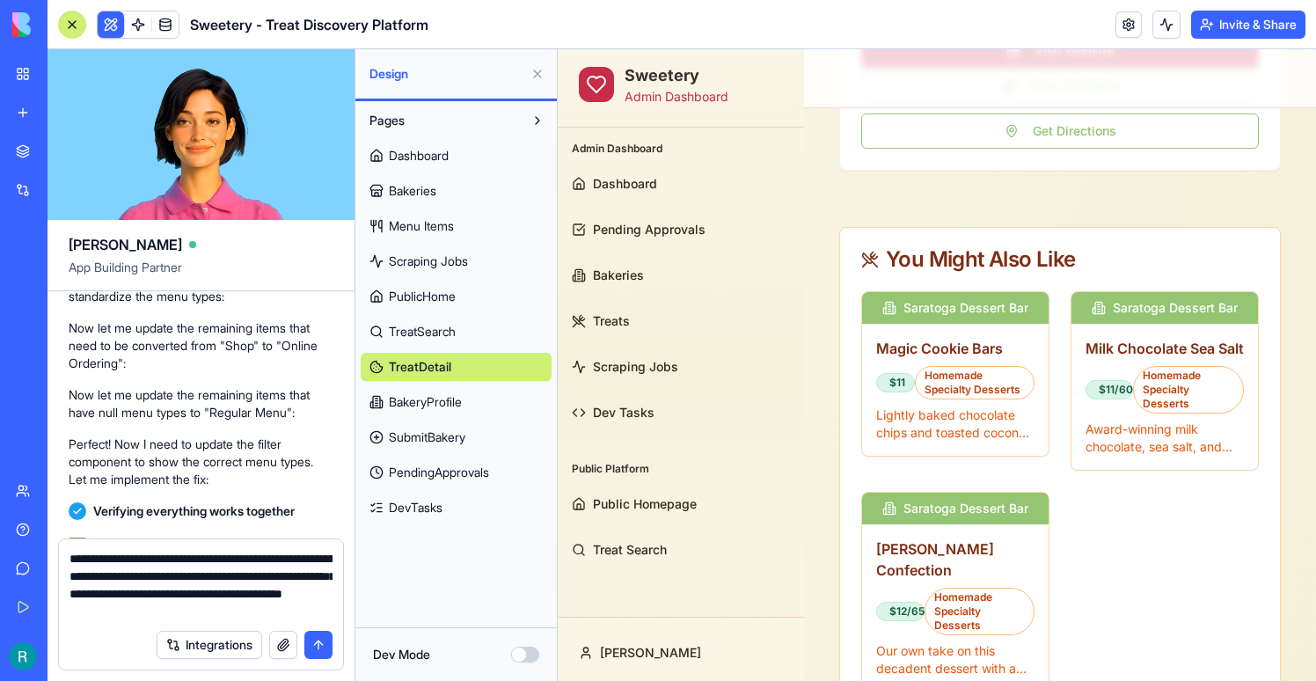
click at [270, 612] on textarea "**********" at bounding box center [201, 585] width 263 height 70
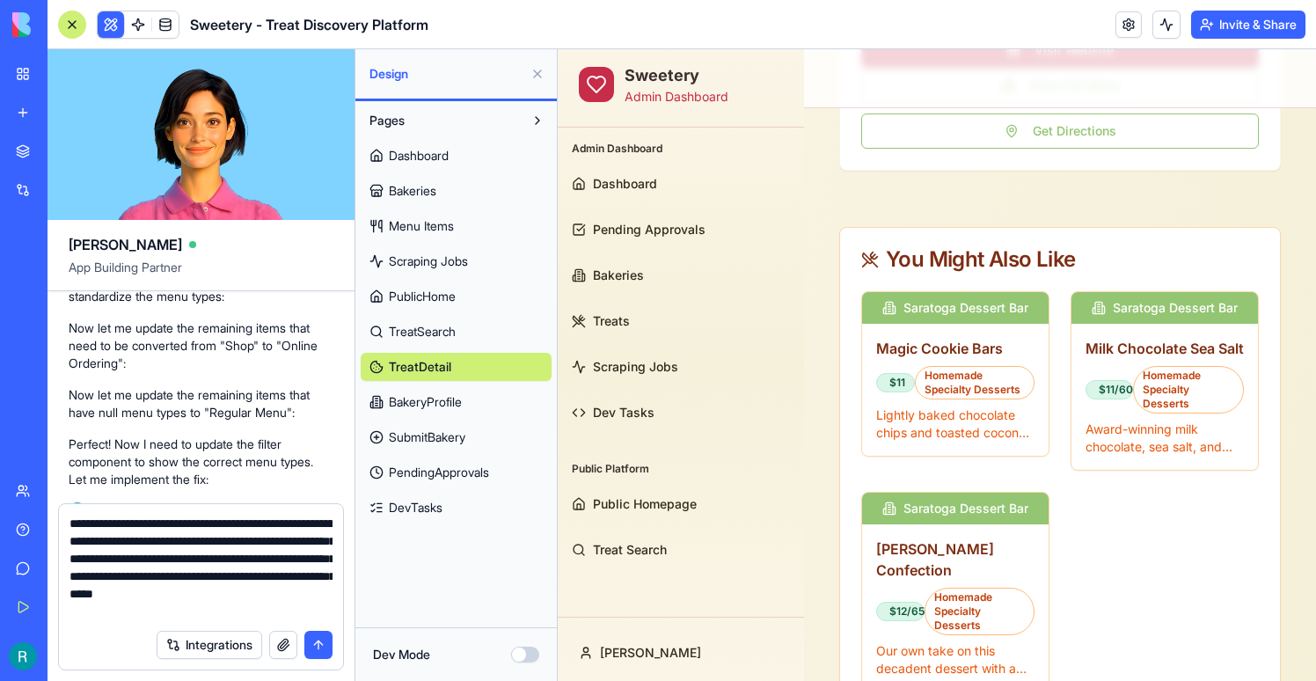
click at [428, 343] on link "TreatSearch" at bounding box center [456, 332] width 191 height 28
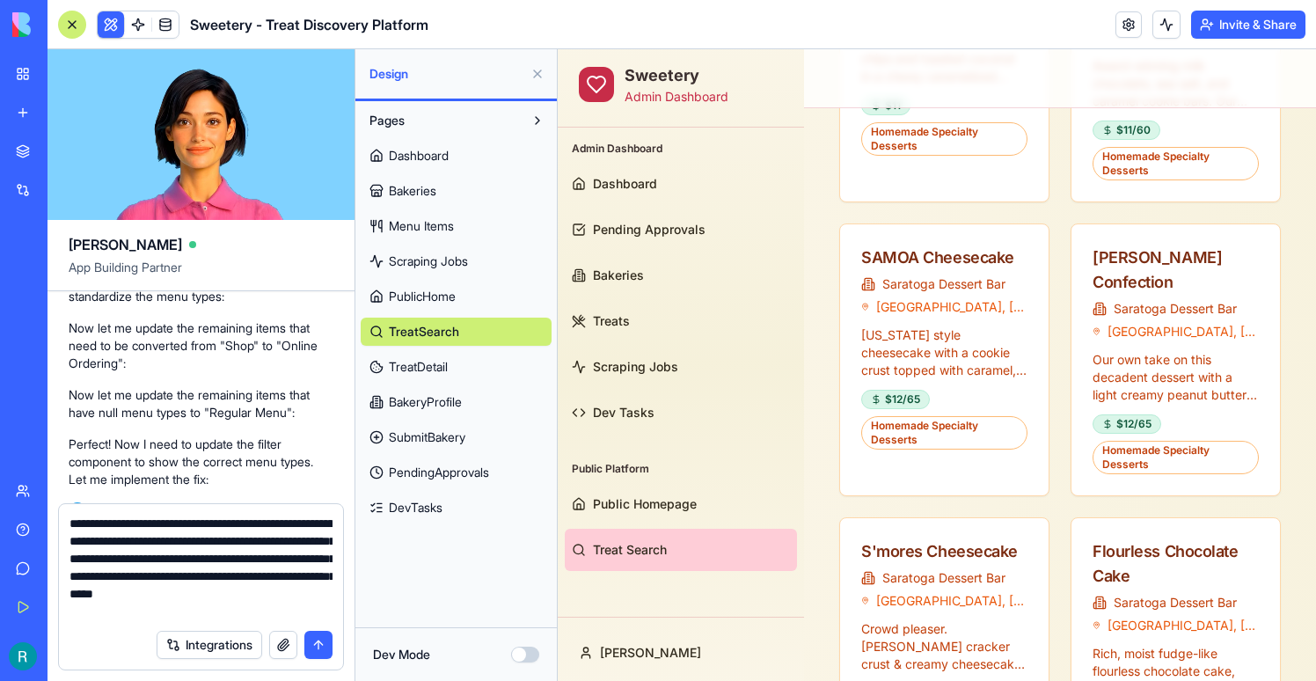
click at [92, 610] on textarea "**********" at bounding box center [201, 568] width 263 height 106
click at [208, 618] on textarea "**********" at bounding box center [201, 568] width 263 height 106
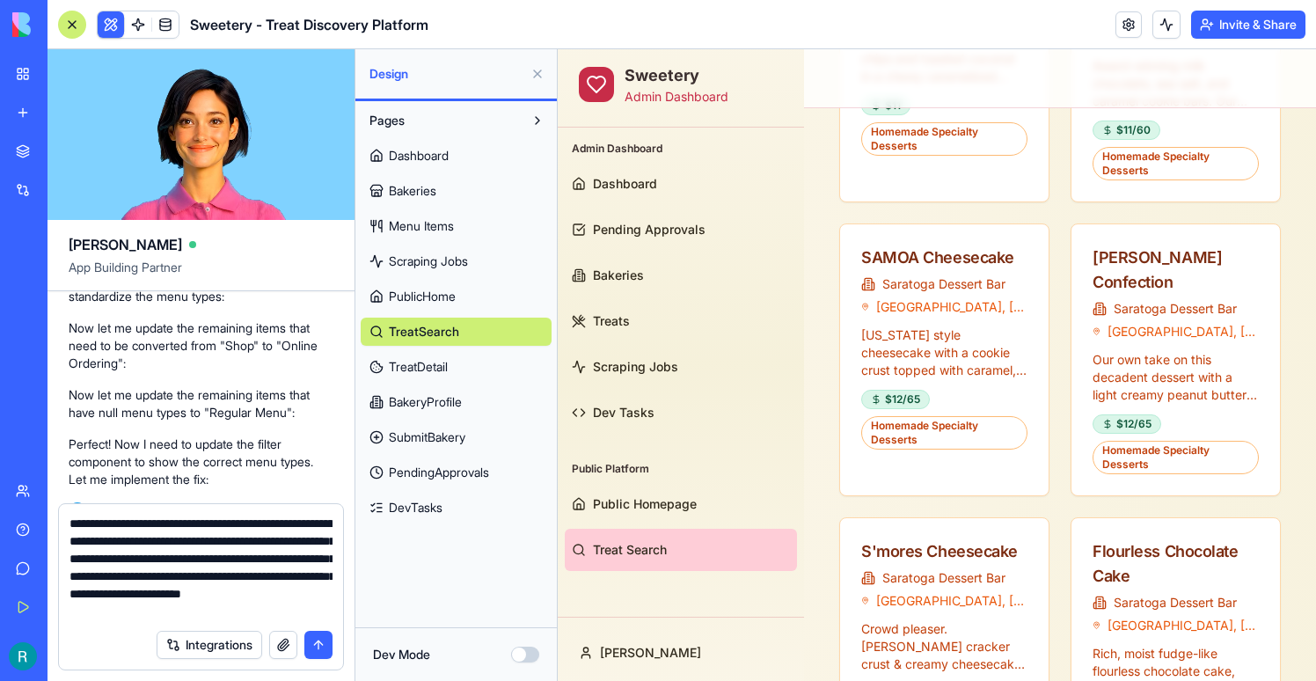
type textarea "**********"
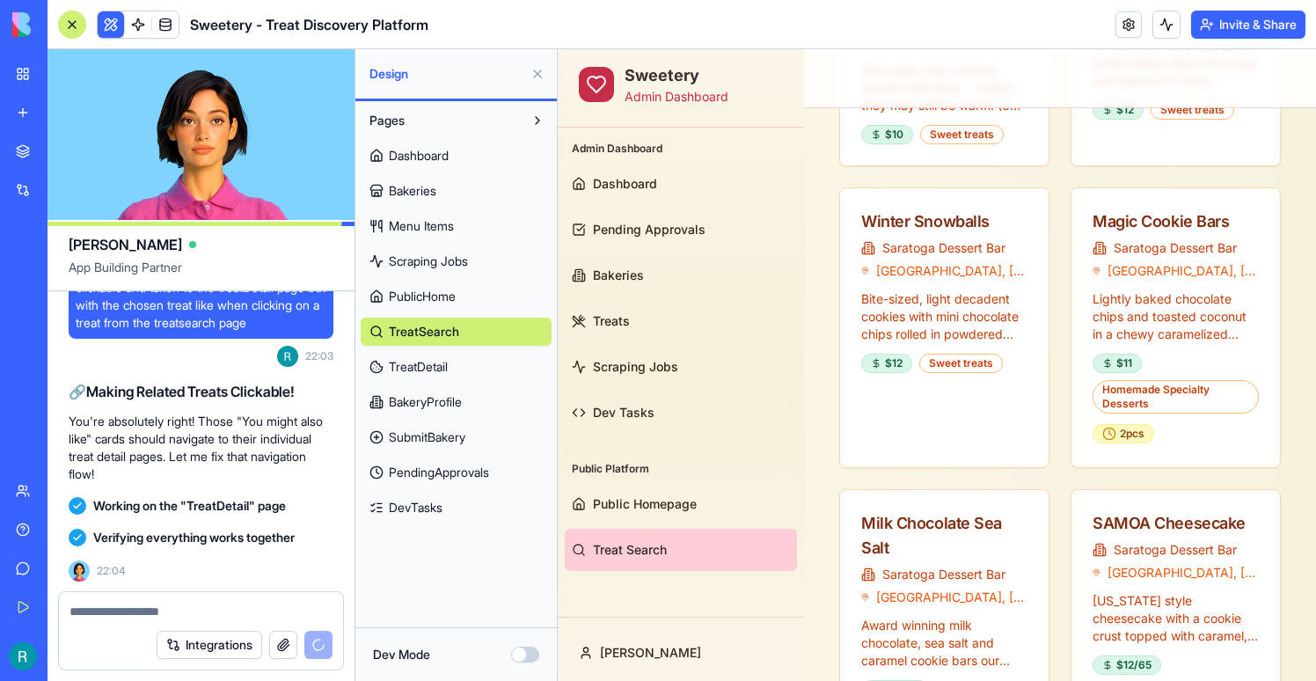
scroll to position [92370, 0]
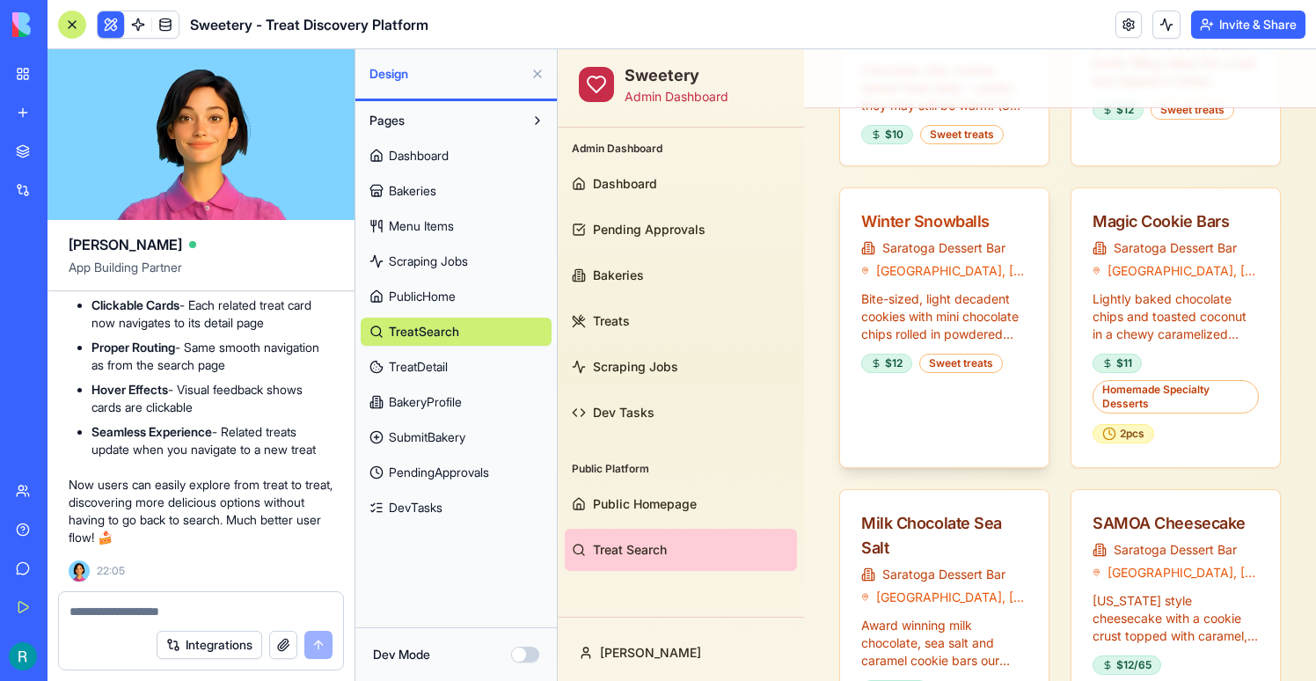
click at [937, 209] on div "Winter Snowballs" at bounding box center [944, 221] width 166 height 25
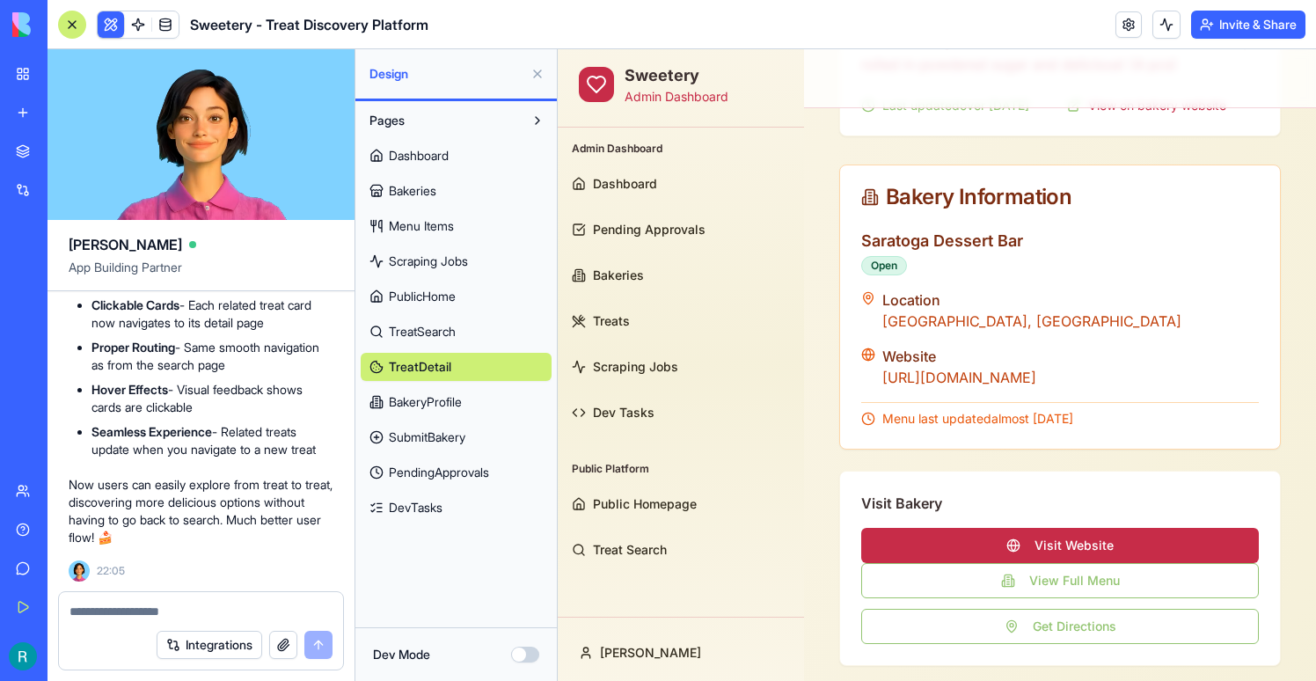
scroll to position [1132, 0]
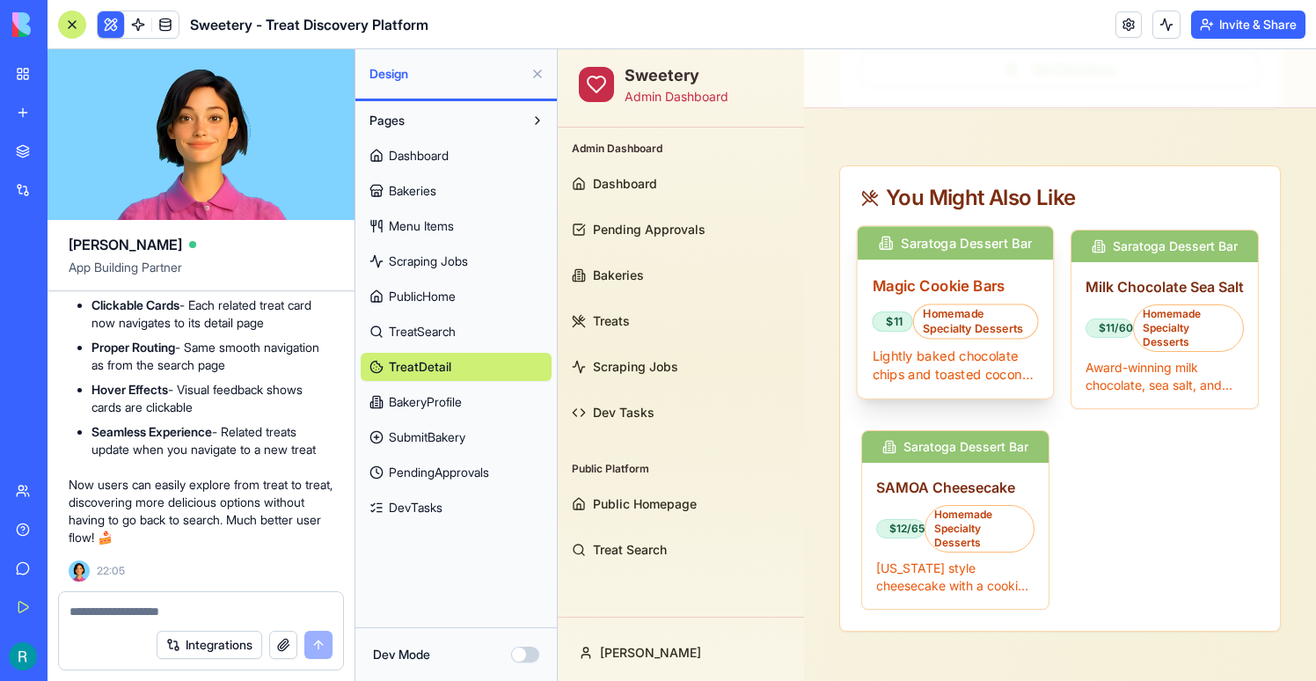
click at [971, 275] on h3 "Magic Cookie Bars" at bounding box center [956, 286] width 166 height 22
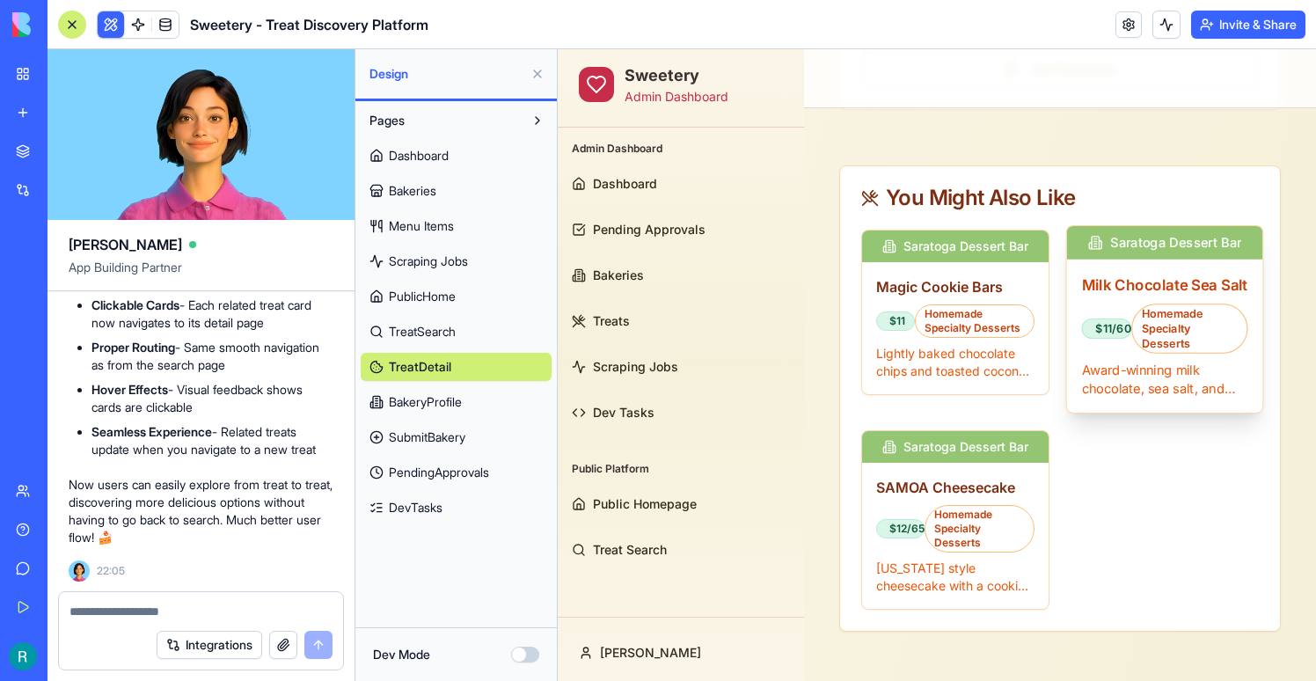
click at [1139, 275] on h3 "Milk Chocolate Sea Salt" at bounding box center [1165, 286] width 166 height 22
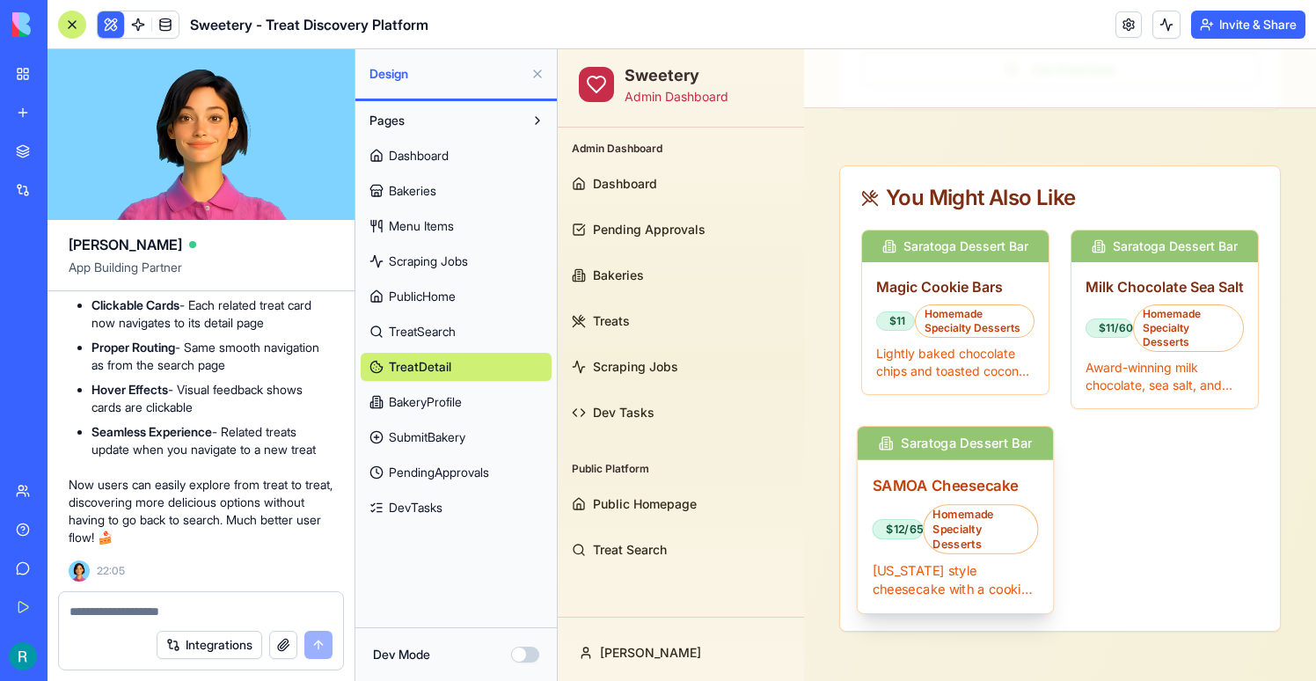
click at [1006, 461] on div "SAMOA Cheesecake $12/65 Homemade Specialty Desserts [US_STATE] style cheesecake…" at bounding box center [956, 536] width 196 height 153
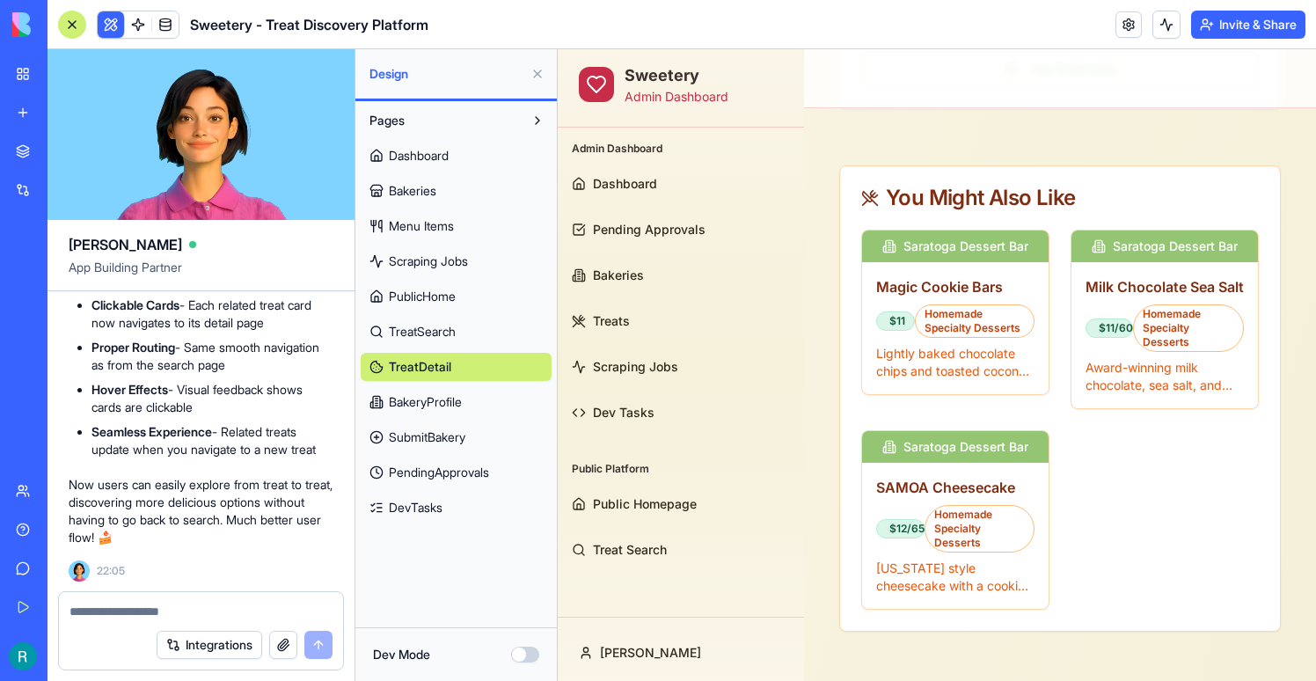
click at [433, 337] on span "TreatSearch" at bounding box center [422, 332] width 67 height 18
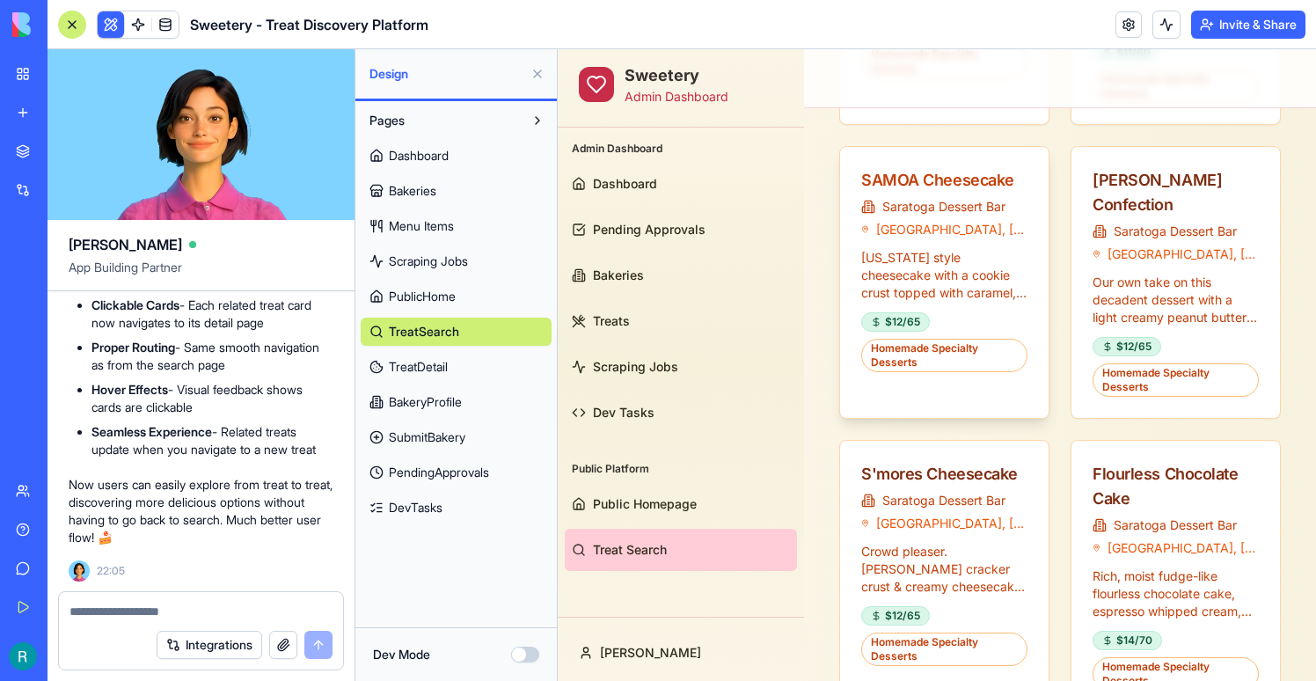
click at [978, 188] on div "SAMOA Cheesecake" at bounding box center [944, 180] width 166 height 25
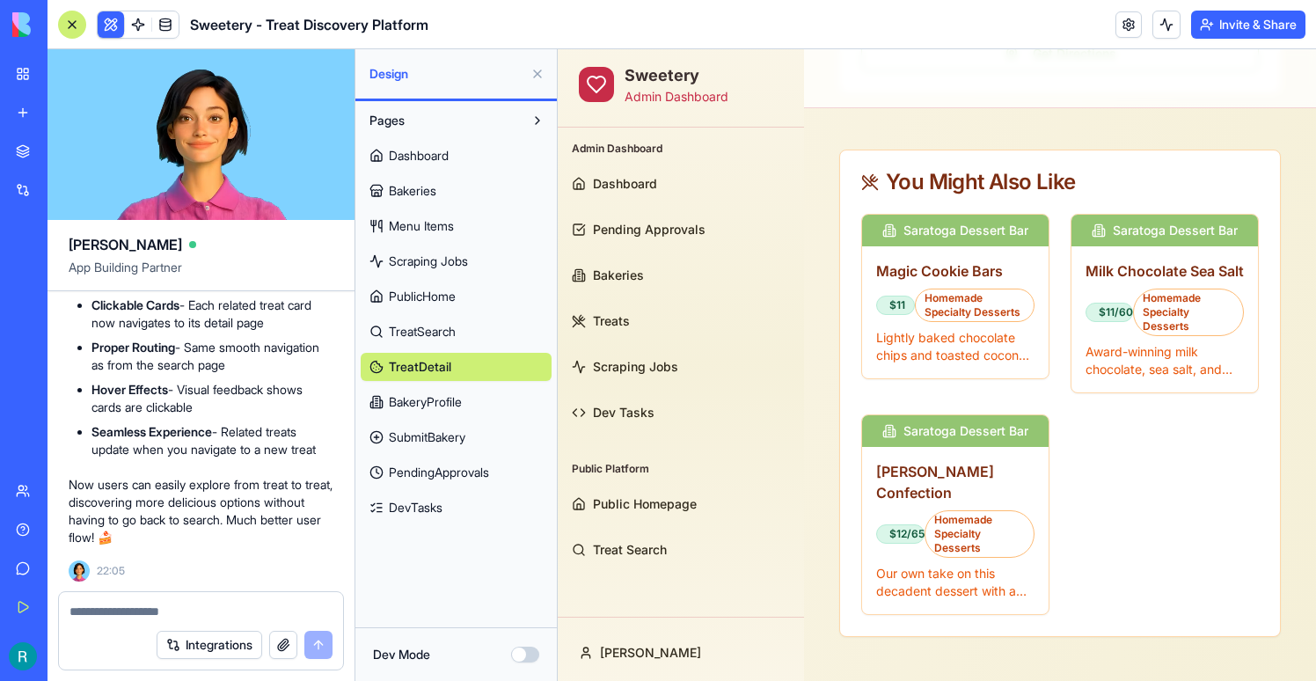
click at [403, 337] on span "TreatSearch" at bounding box center [422, 332] width 67 height 18
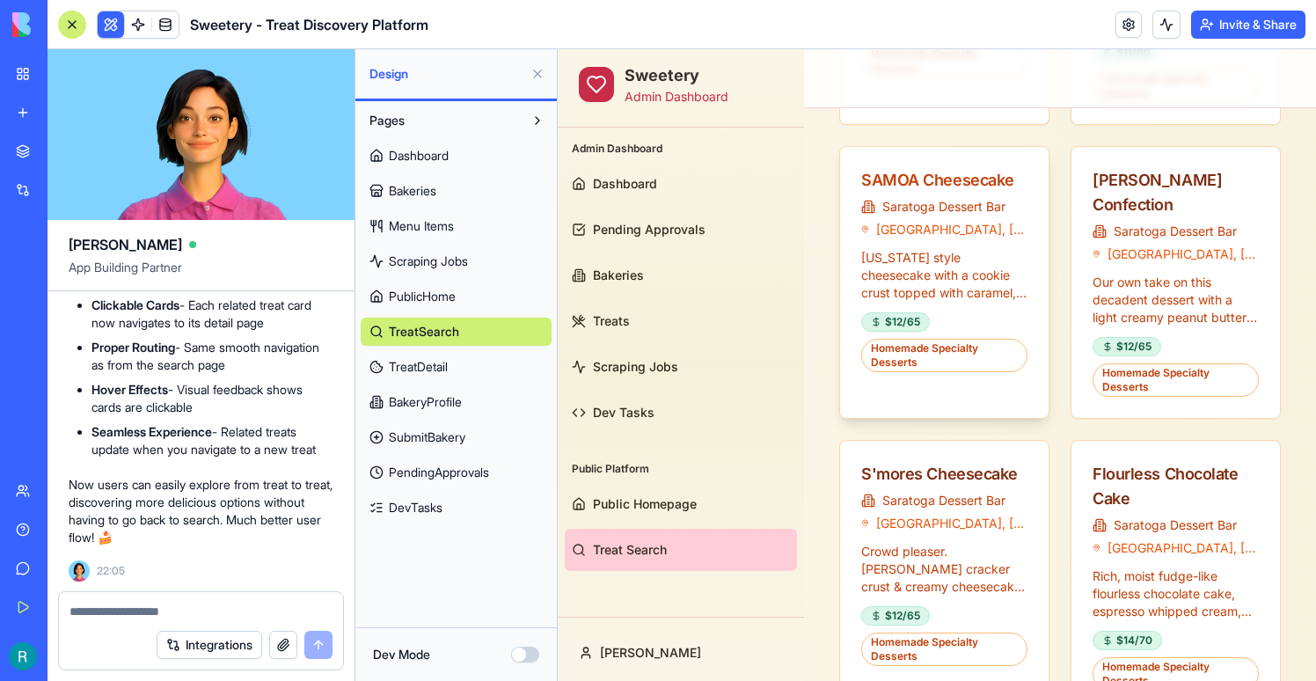
click at [936, 185] on div "SAMOA Cheesecake" at bounding box center [944, 180] width 166 height 25
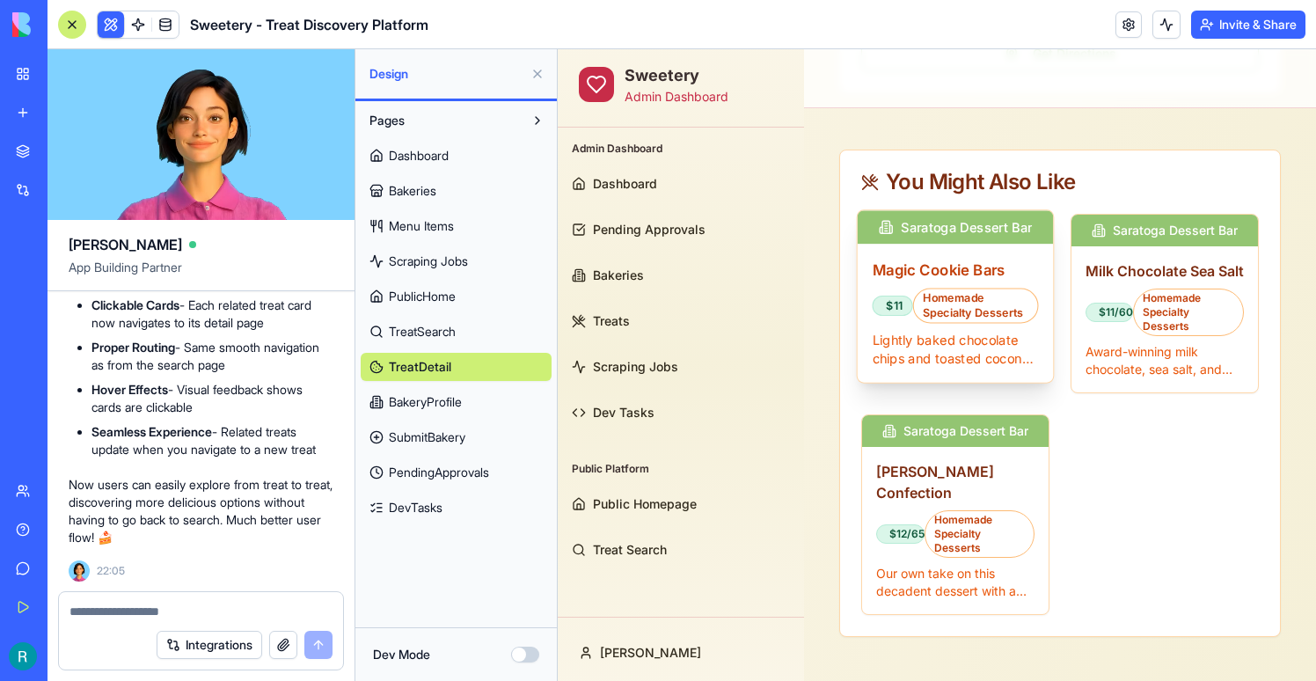
click at [920, 281] on h3 "Magic Cookie Bars" at bounding box center [956, 270] width 166 height 22
click at [943, 324] on div "Homemade Specialty Desserts" at bounding box center [976, 306] width 126 height 35
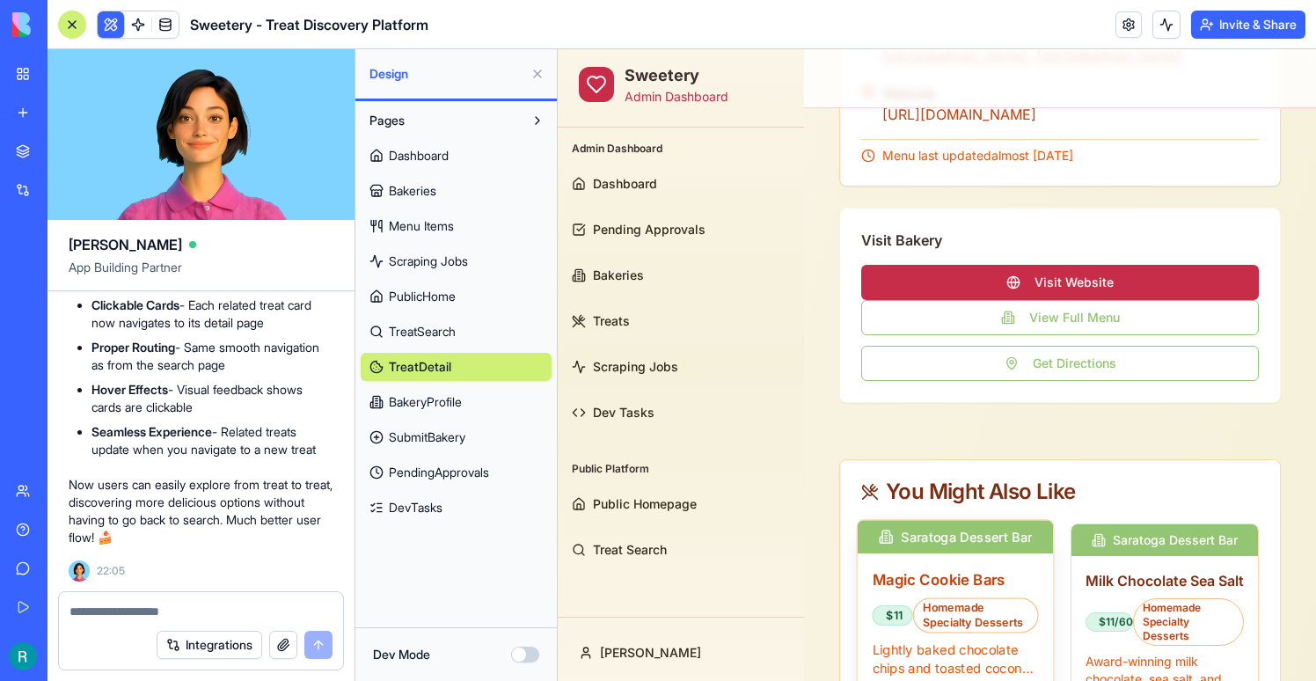
scroll to position [1155, 0]
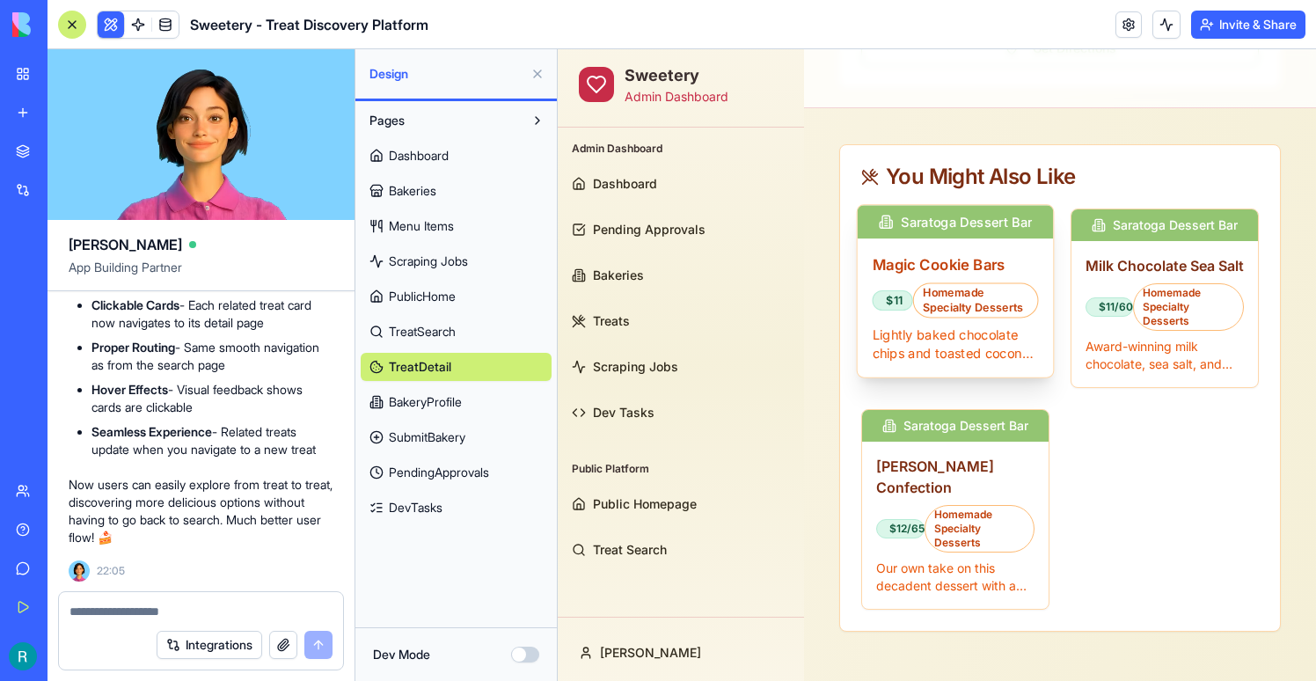
click at [918, 245] on div "Magic Cookie Bars $11 Homemade Specialty Desserts Lightly baked chocolate chips…" at bounding box center [956, 307] width 196 height 139
click at [918, 263] on h3 "Magic Cookie Bars" at bounding box center [956, 264] width 166 height 22
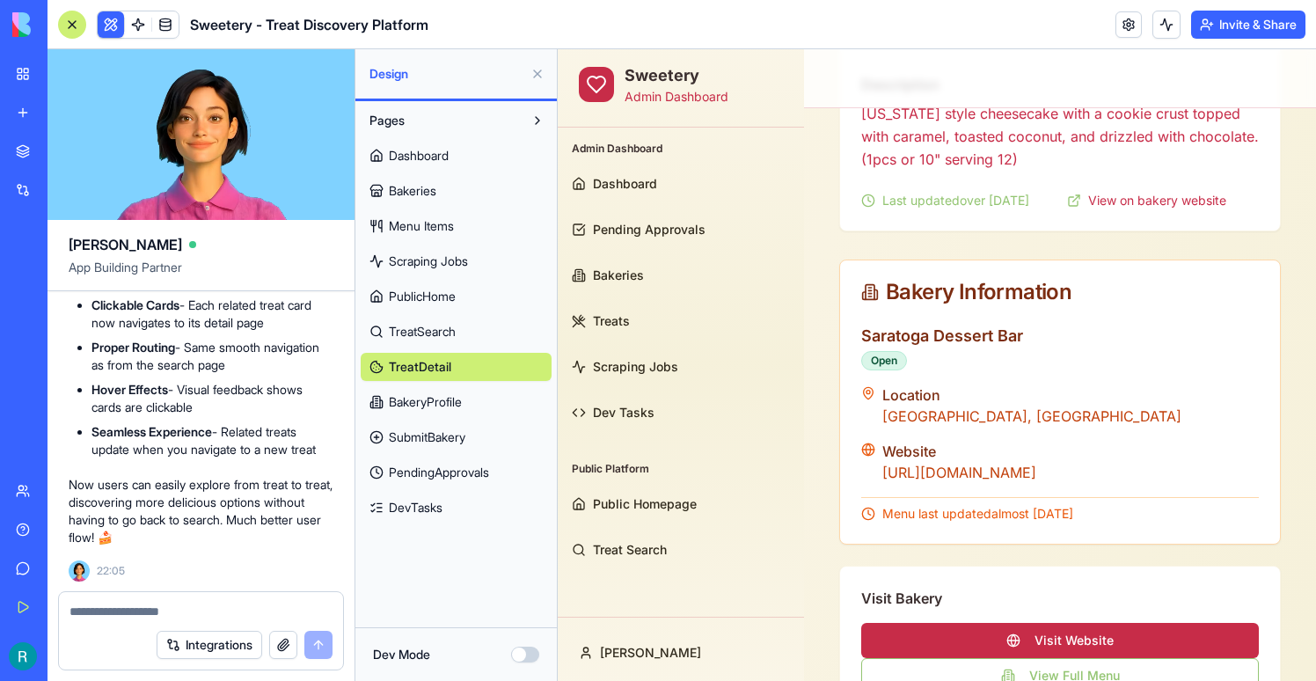
scroll to position [0, 0]
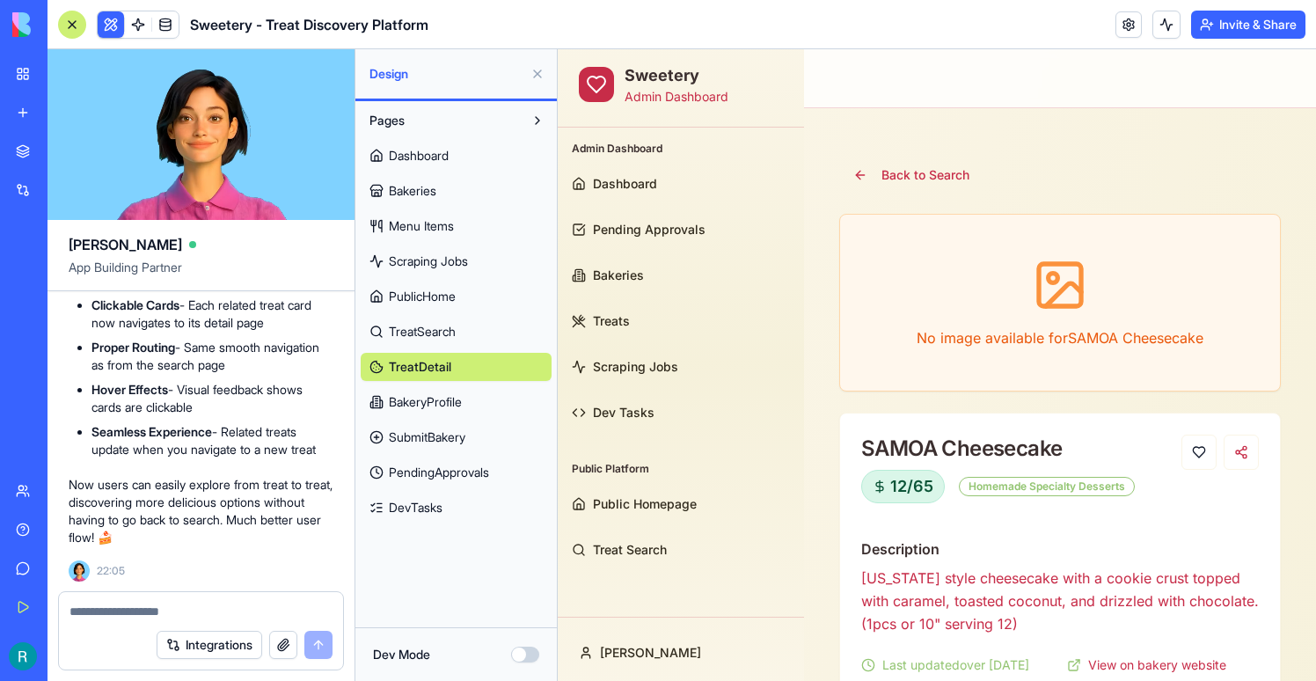
click at [435, 332] on span "TreatSearch" at bounding box center [422, 332] width 67 height 18
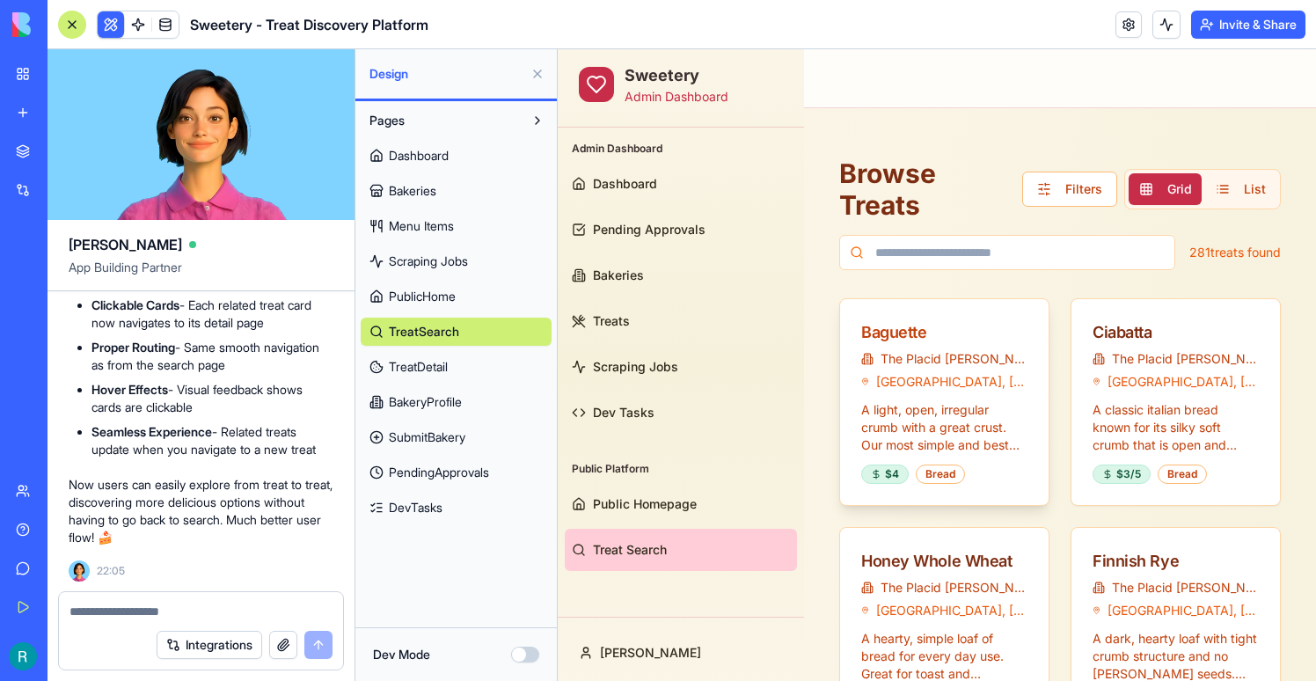
click at [879, 334] on div "Baguette" at bounding box center [944, 332] width 166 height 25
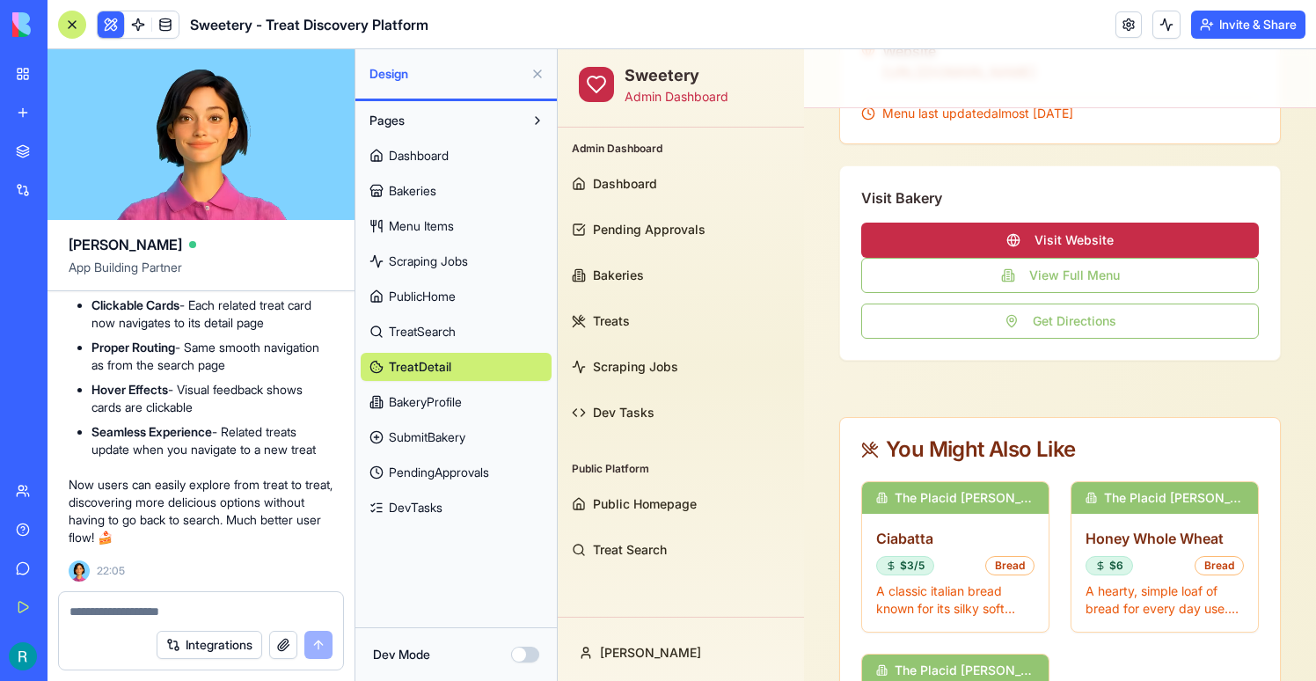
scroll to position [1055, 0]
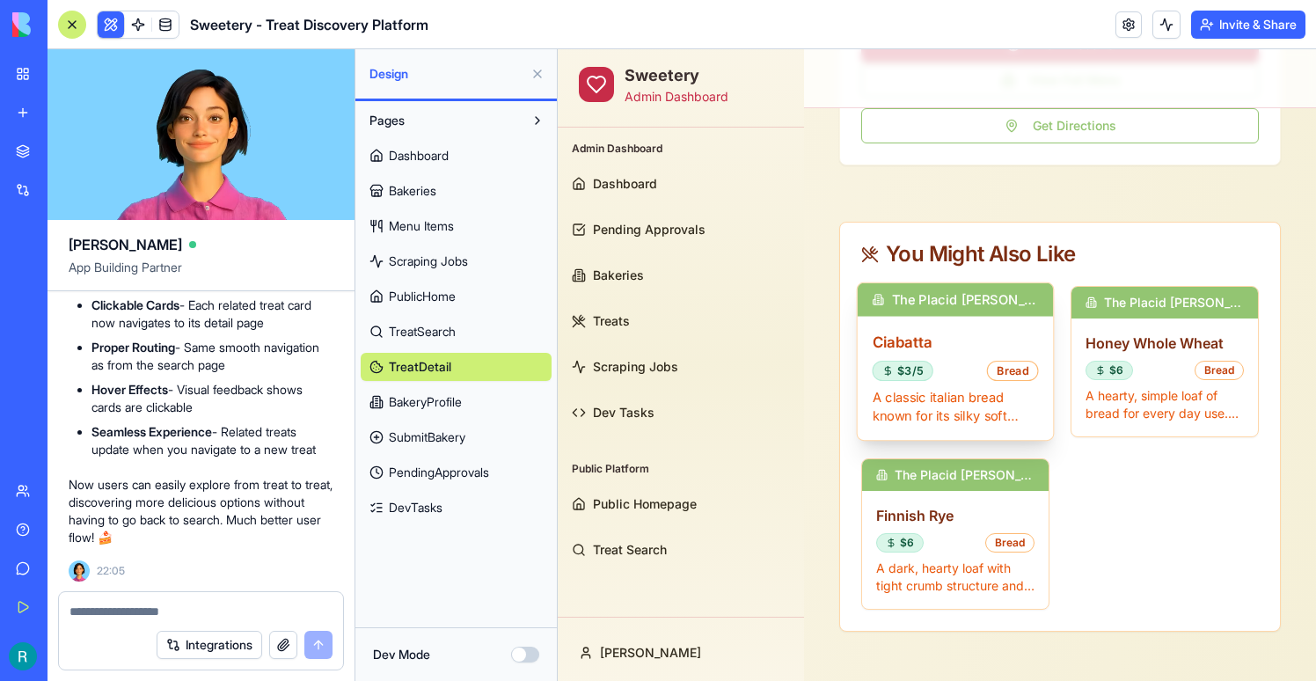
click at [952, 359] on div "Ciabatta $3/5 Bread A classic italian bread known for its silky soft crumb that…" at bounding box center [956, 379] width 196 height 124
click at [912, 344] on h3 "Ciabatta" at bounding box center [956, 342] width 166 height 22
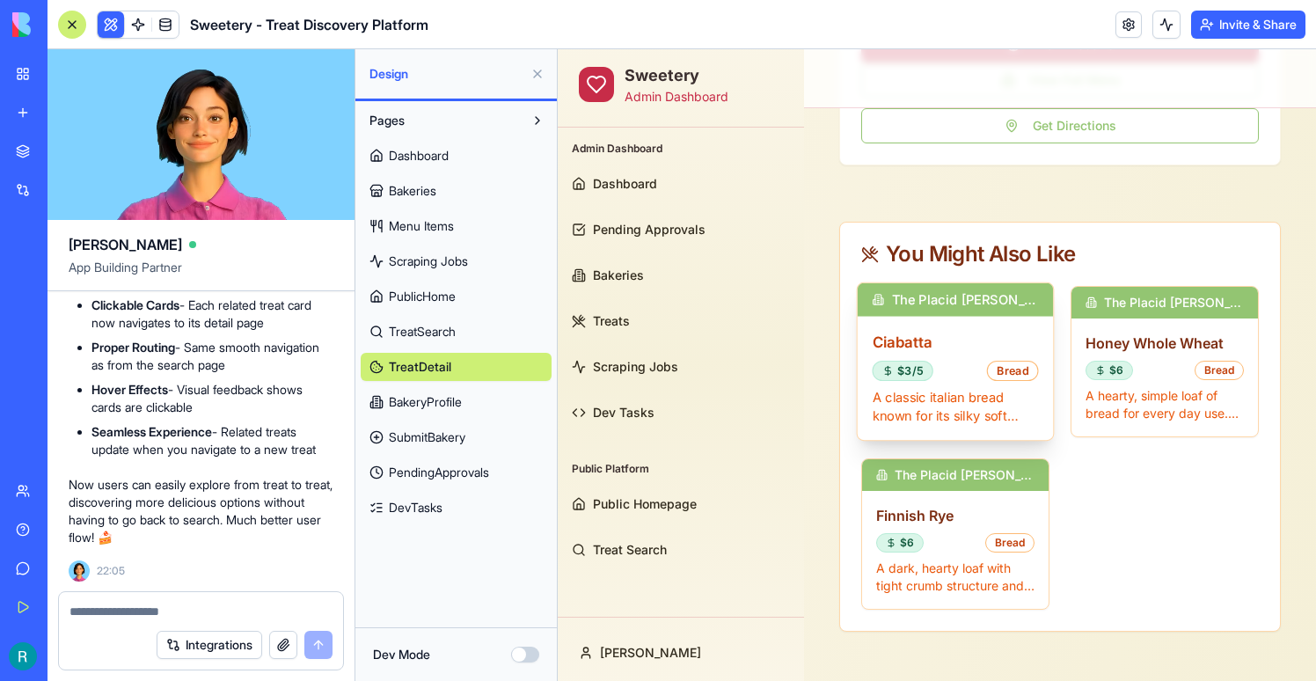
click at [912, 344] on h3 "Ciabatta" at bounding box center [956, 342] width 166 height 22
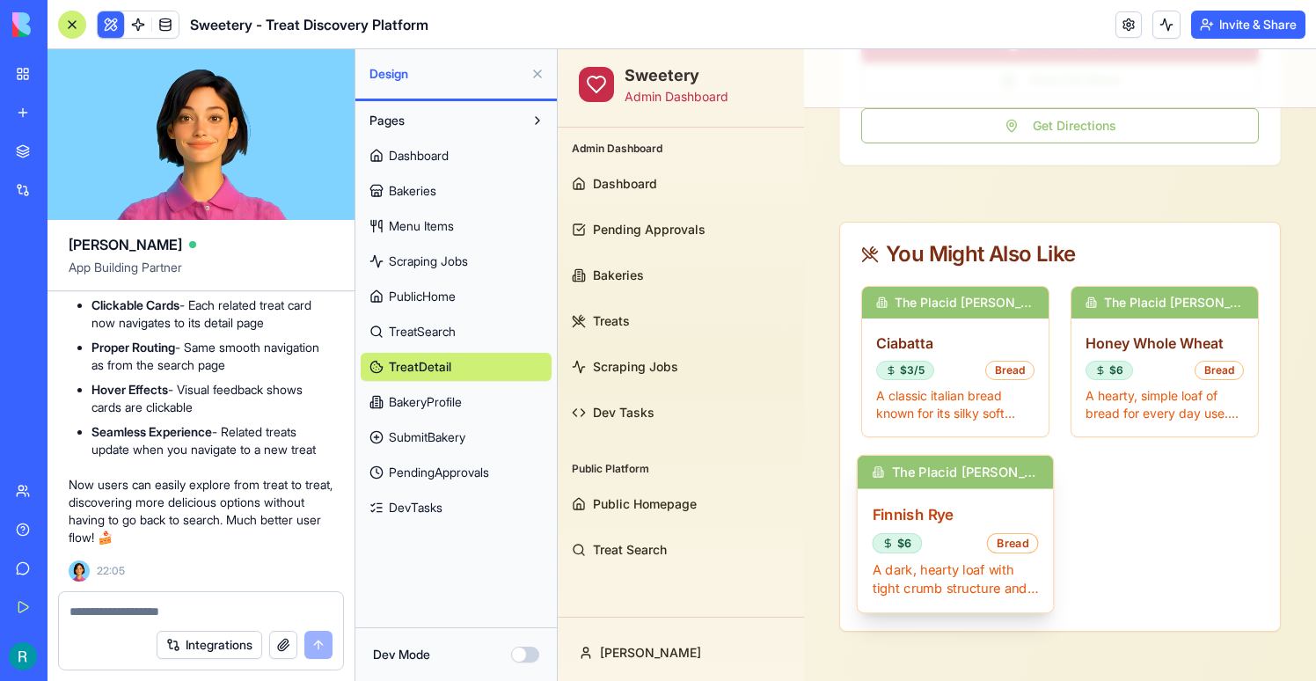
click at [936, 519] on h3 "Finnish Rye" at bounding box center [956, 514] width 166 height 22
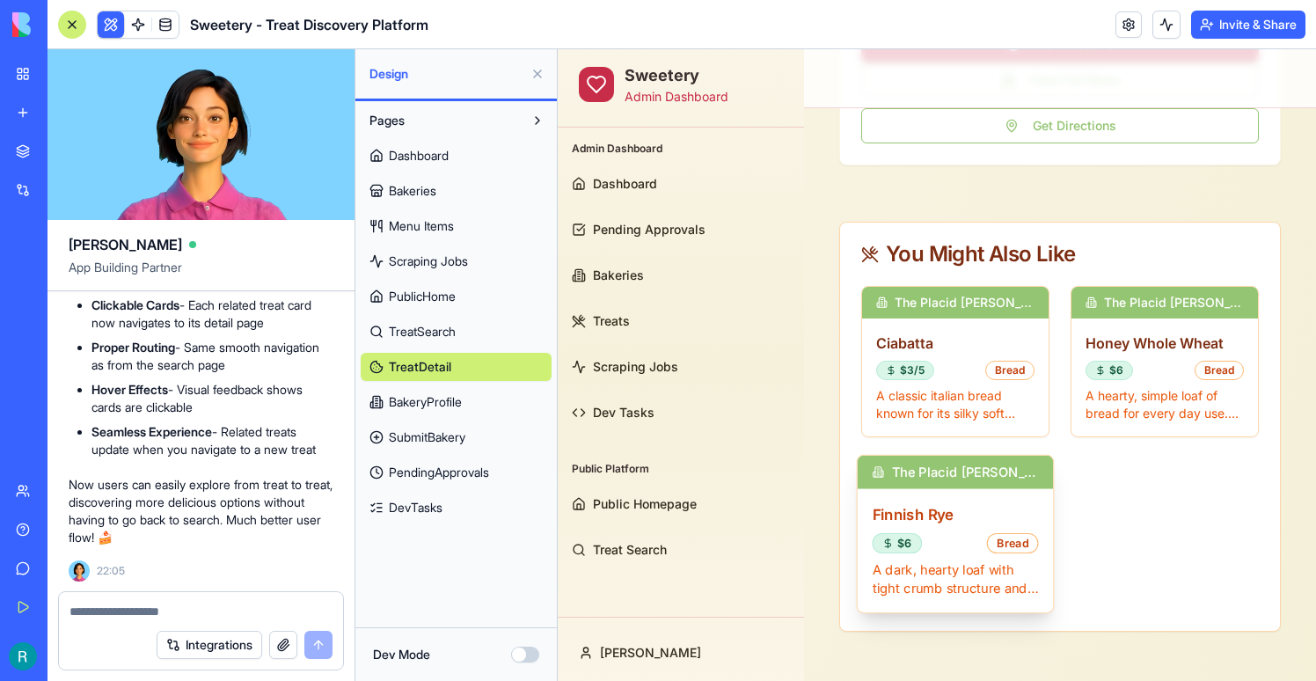
click at [936, 519] on h3 "Finnish Rye" at bounding box center [956, 514] width 166 height 22
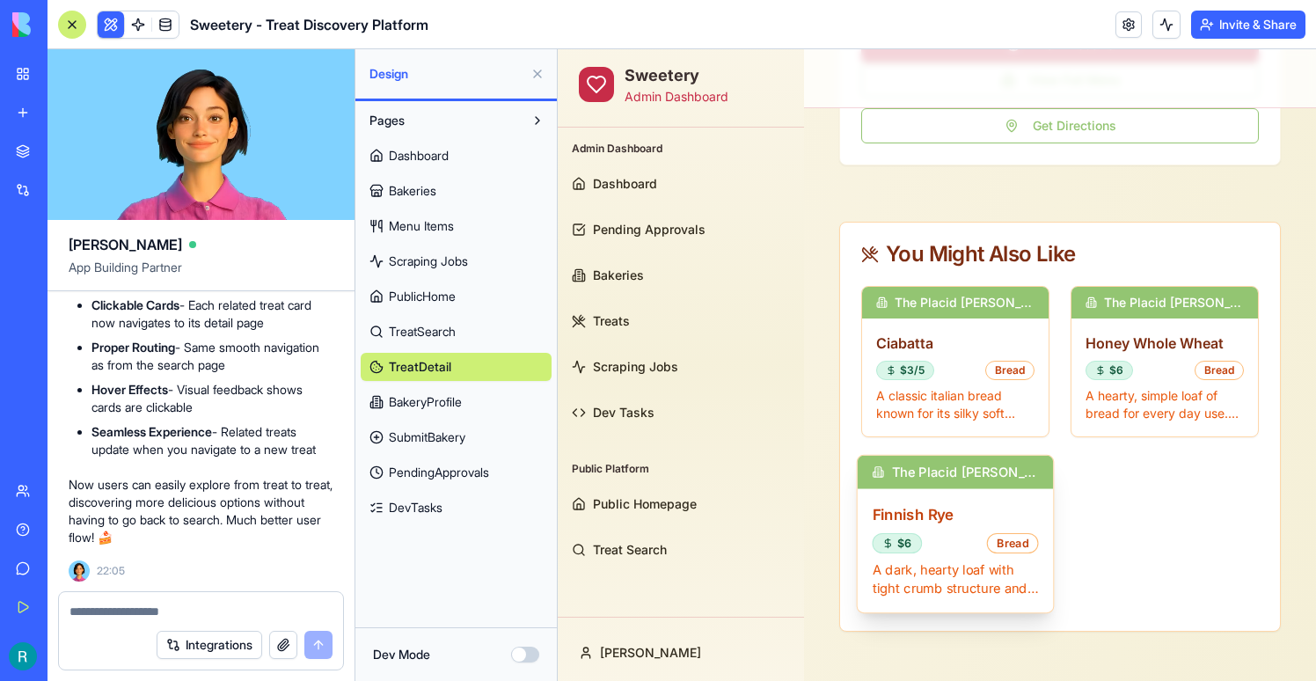
click at [936, 519] on h3 "Finnish Rye" at bounding box center [956, 514] width 166 height 22
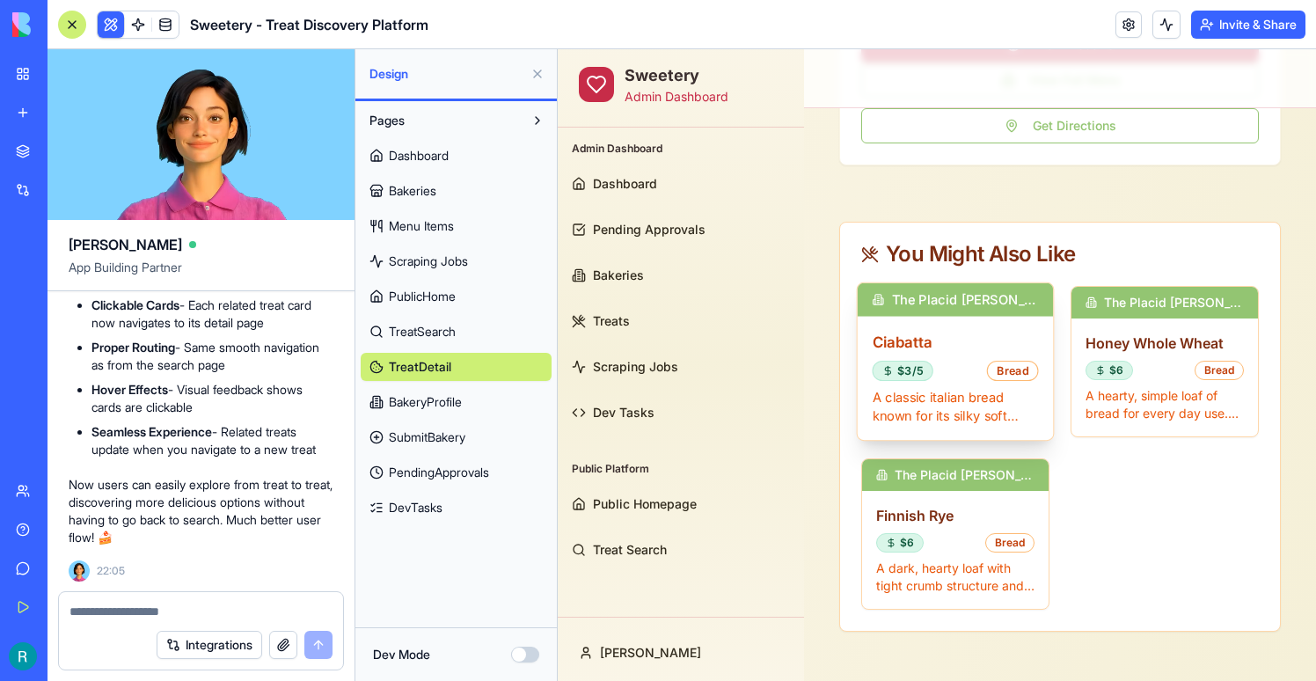
click at [912, 326] on div "Ciabatta $3/5 Bread A classic italian bread known for its silky soft crumb that…" at bounding box center [956, 379] width 196 height 124
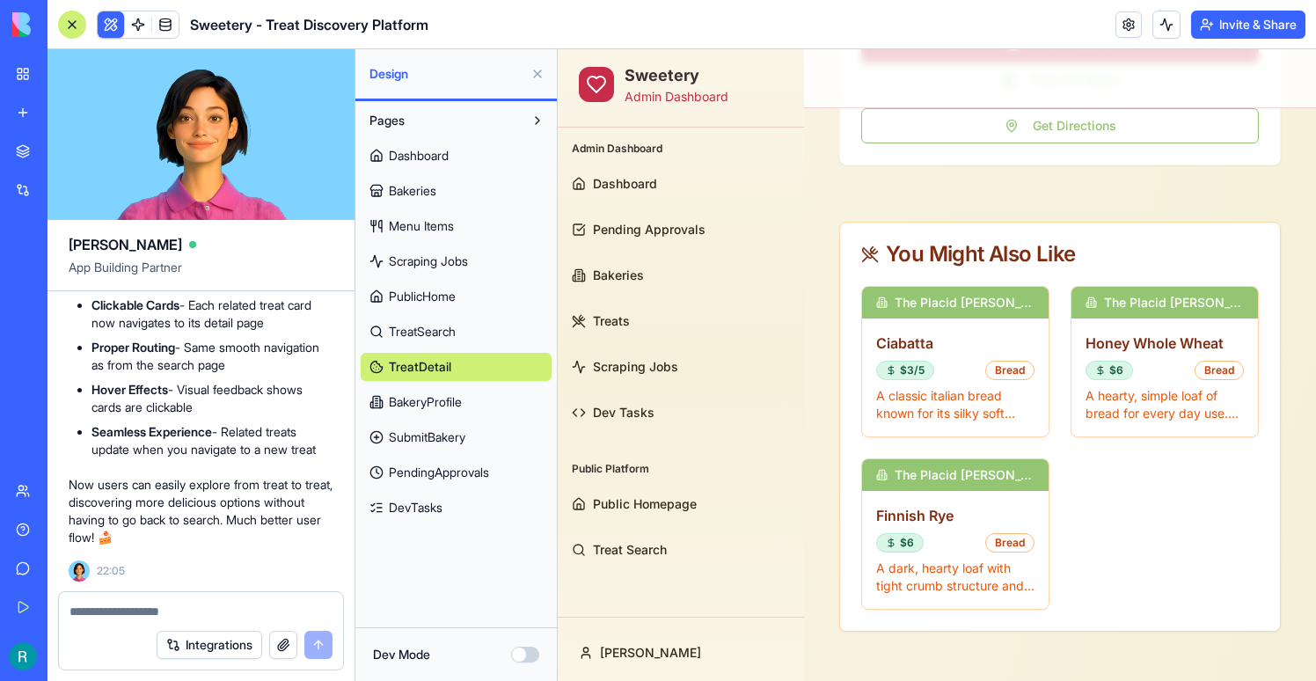
click at [221, 609] on textarea at bounding box center [201, 612] width 263 height 18
type textarea "*"
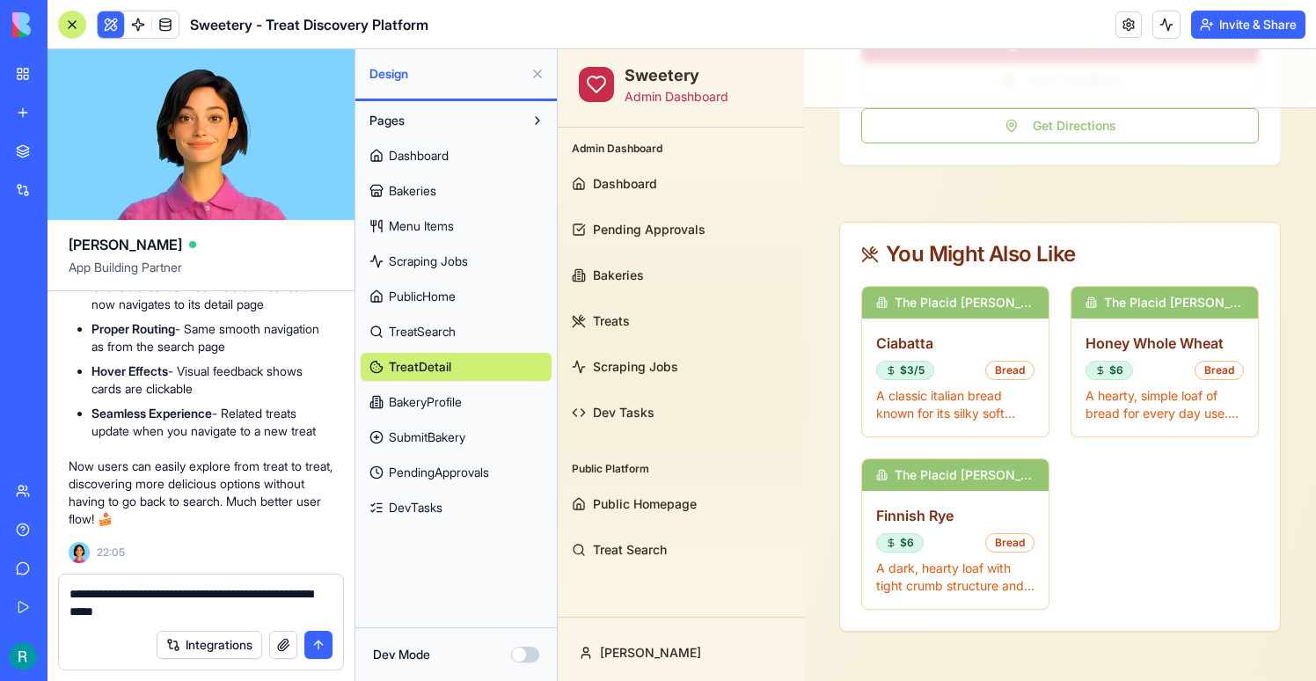
click at [299, 590] on textarea "**********" at bounding box center [201, 602] width 263 height 35
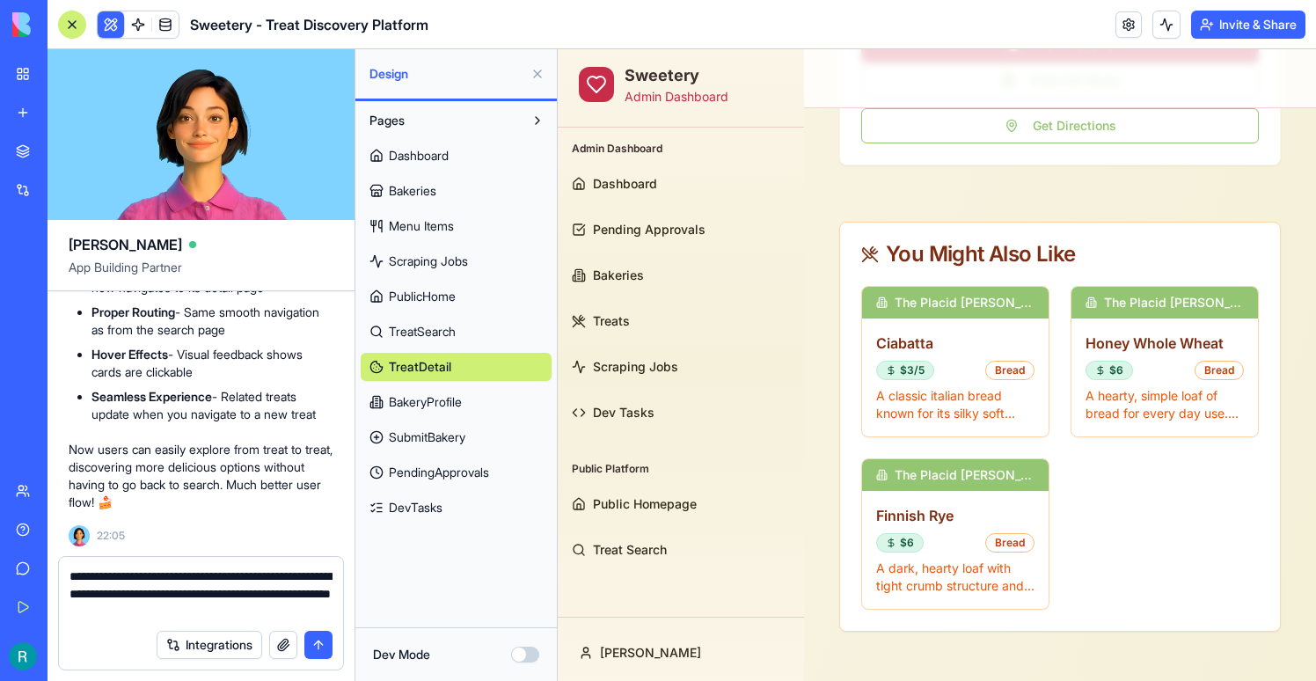
type textarea "**********"
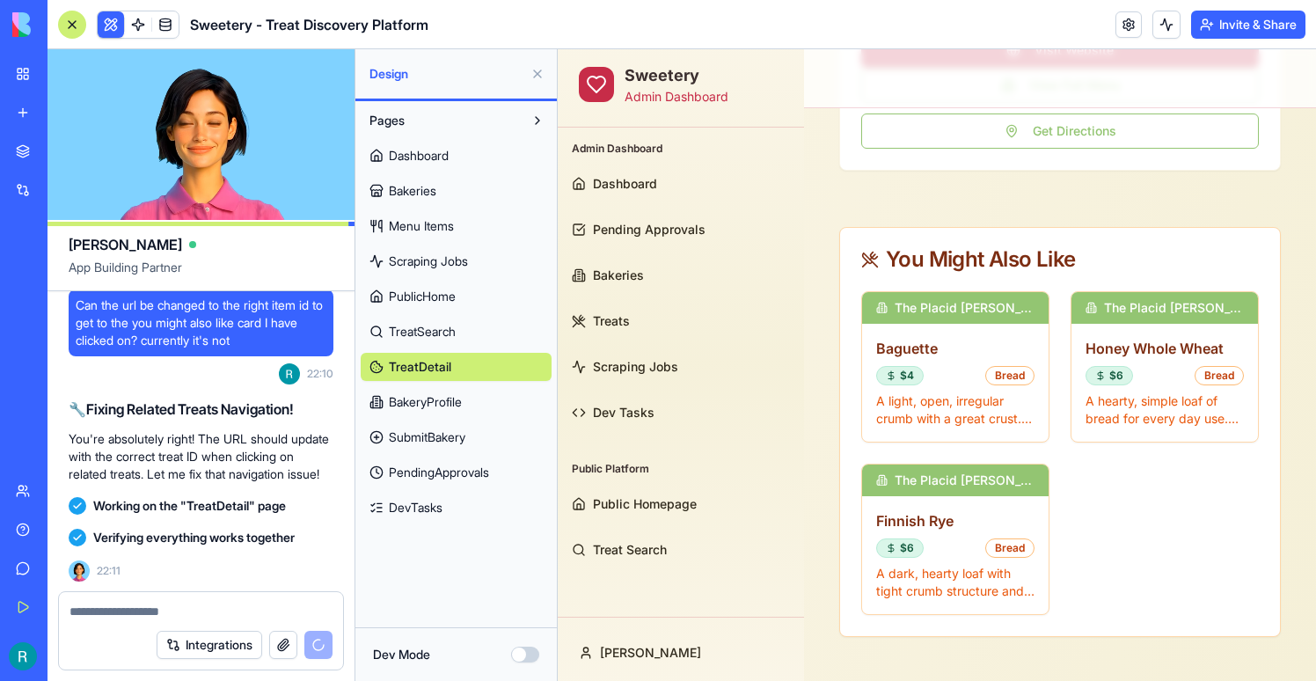
scroll to position [93113, 0]
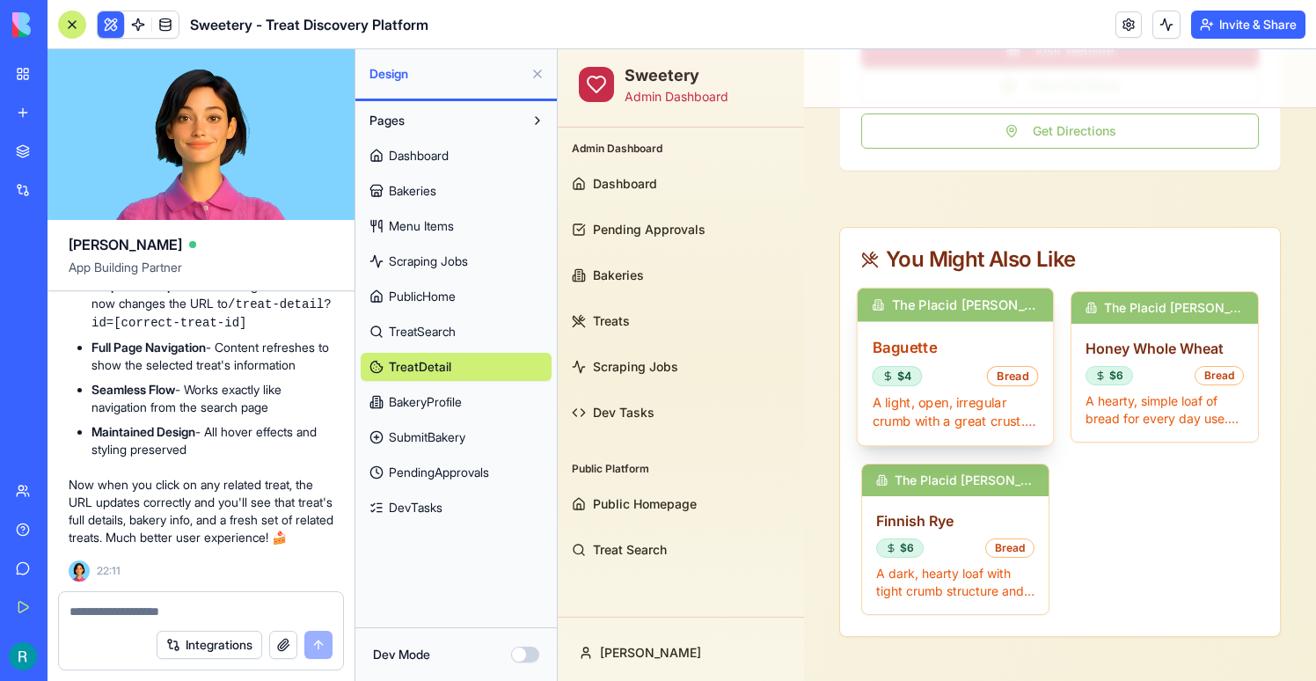
click at [946, 358] on h3 "Baguette" at bounding box center [956, 347] width 166 height 22
click at [920, 358] on h3 "Baguette" at bounding box center [956, 347] width 166 height 22
click at [922, 358] on h3 "Baguette" at bounding box center [956, 347] width 166 height 22
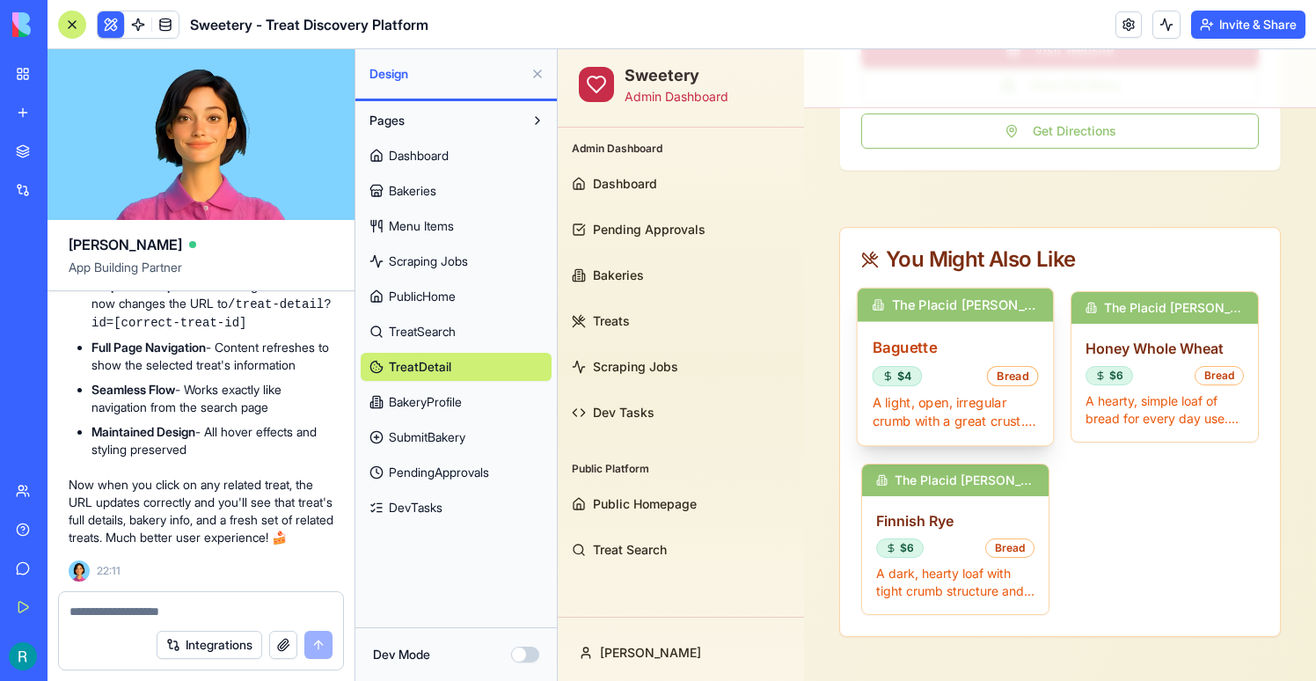
click at [922, 358] on h3 "Baguette" at bounding box center [956, 347] width 166 height 22
click at [924, 358] on h3 "Baguette" at bounding box center [956, 347] width 166 height 22
click at [950, 358] on h3 "Baguette" at bounding box center [956, 347] width 166 height 22
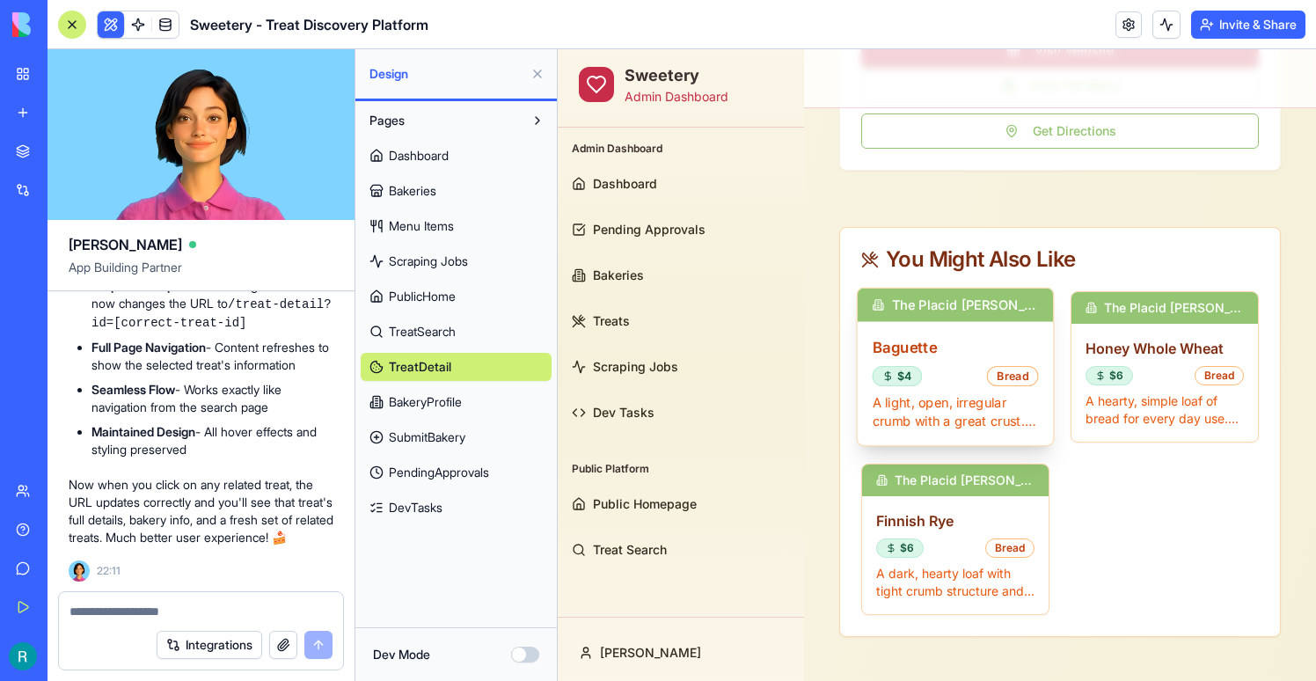
click at [950, 358] on h3 "Baguette" at bounding box center [956, 347] width 166 height 22
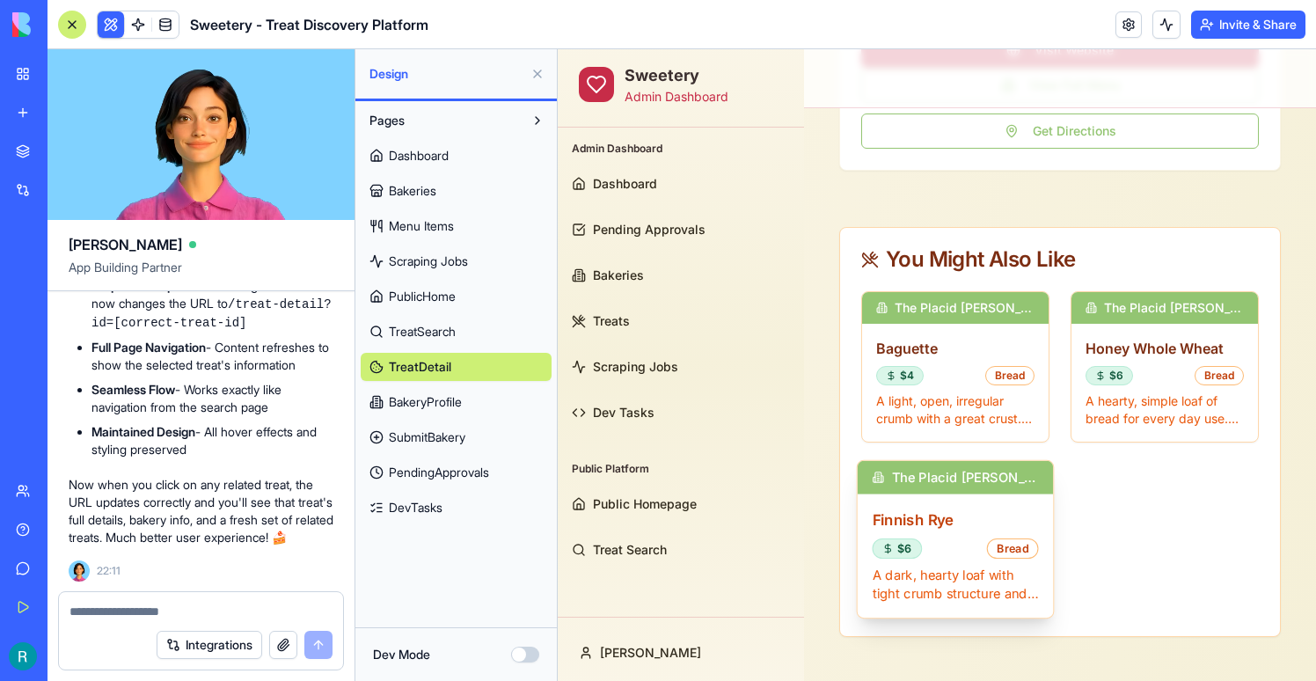
click at [950, 526] on h3 "Finnish Rye" at bounding box center [956, 520] width 166 height 22
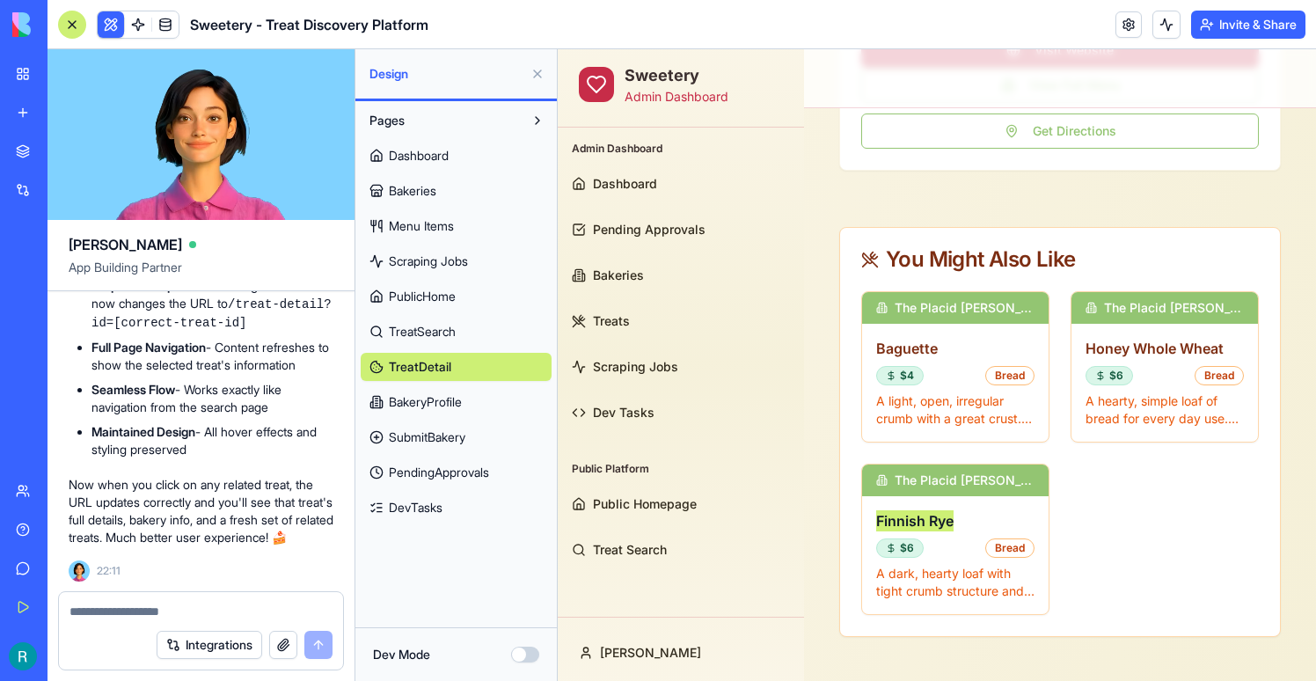
click at [421, 292] on span "PublicHome" at bounding box center [422, 297] width 67 height 18
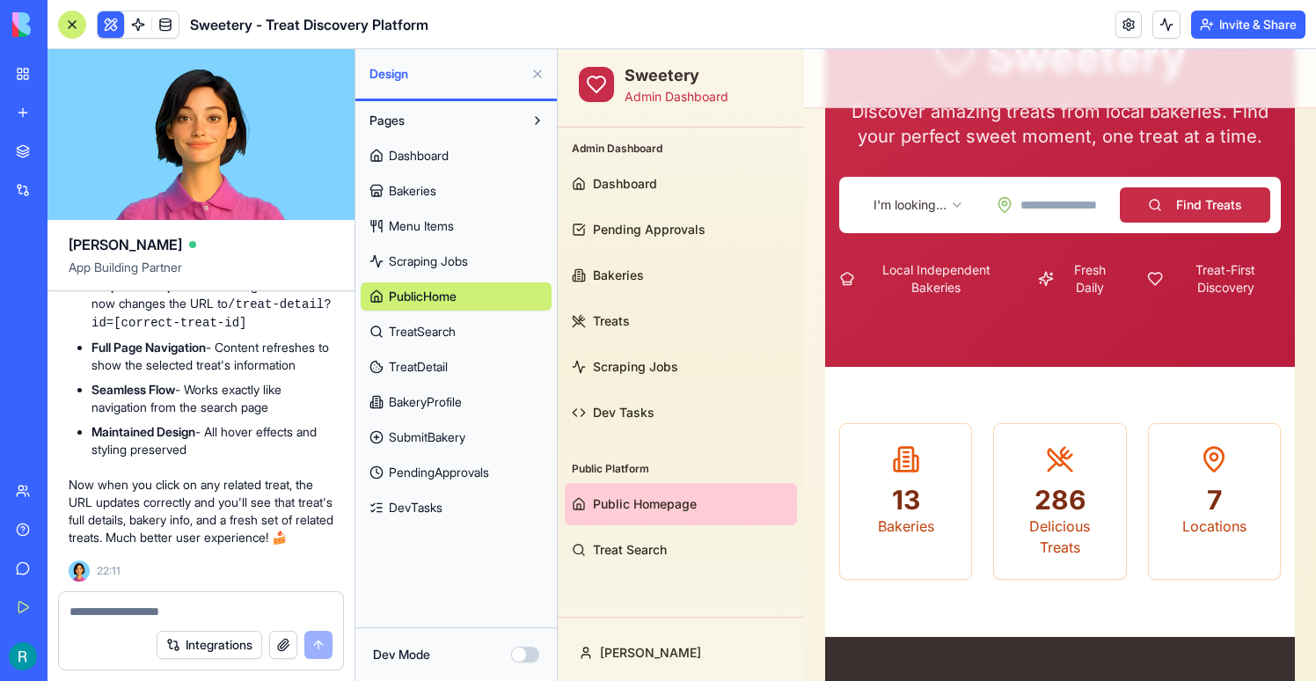
scroll to position [179, 0]
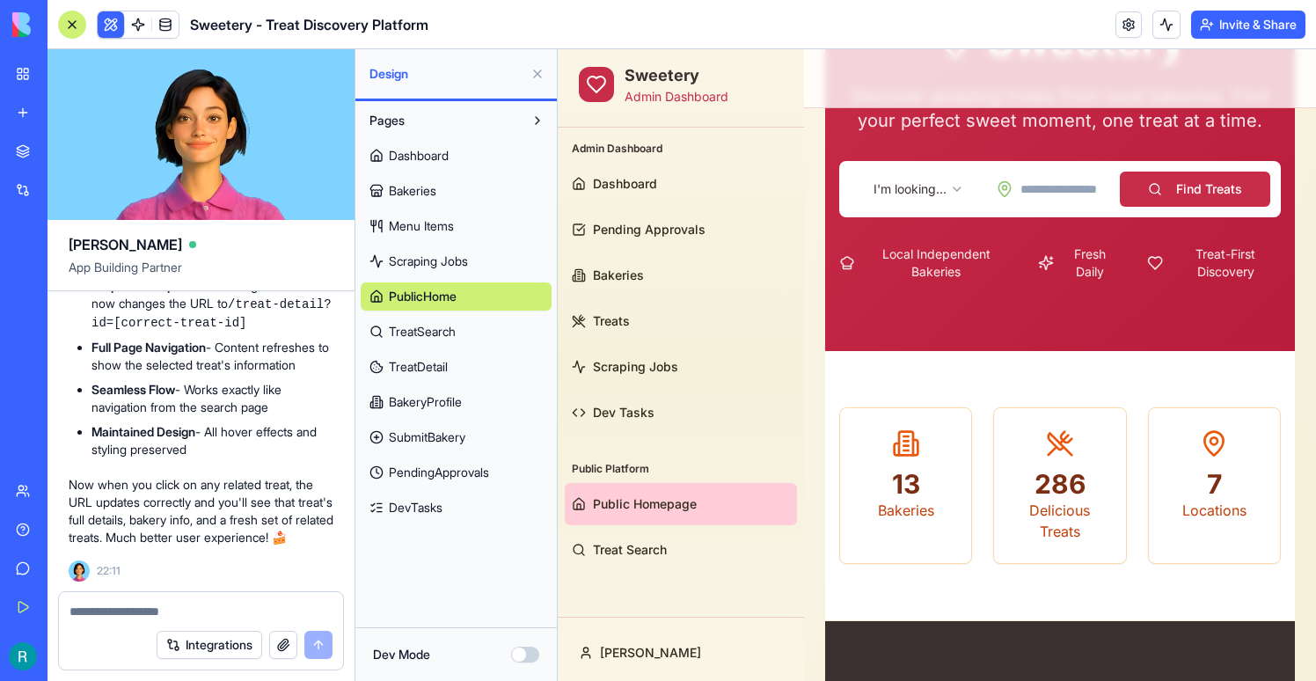
click at [914, 186] on html "Sweetery Admin Dashboard Admin Dashboard Dashboard Pending Approvals Bakeries T…" at bounding box center [937, 513] width 758 height 1286
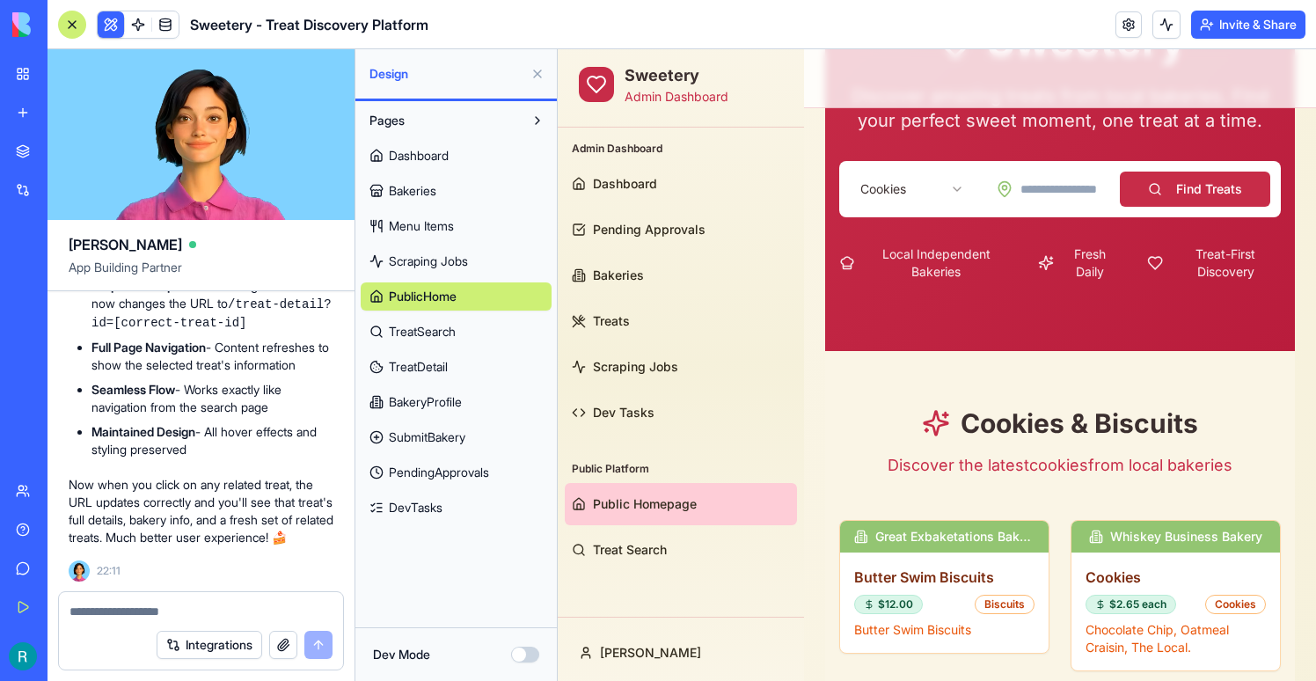
click at [1264, 177] on button "Find Treats" at bounding box center [1195, 189] width 150 height 35
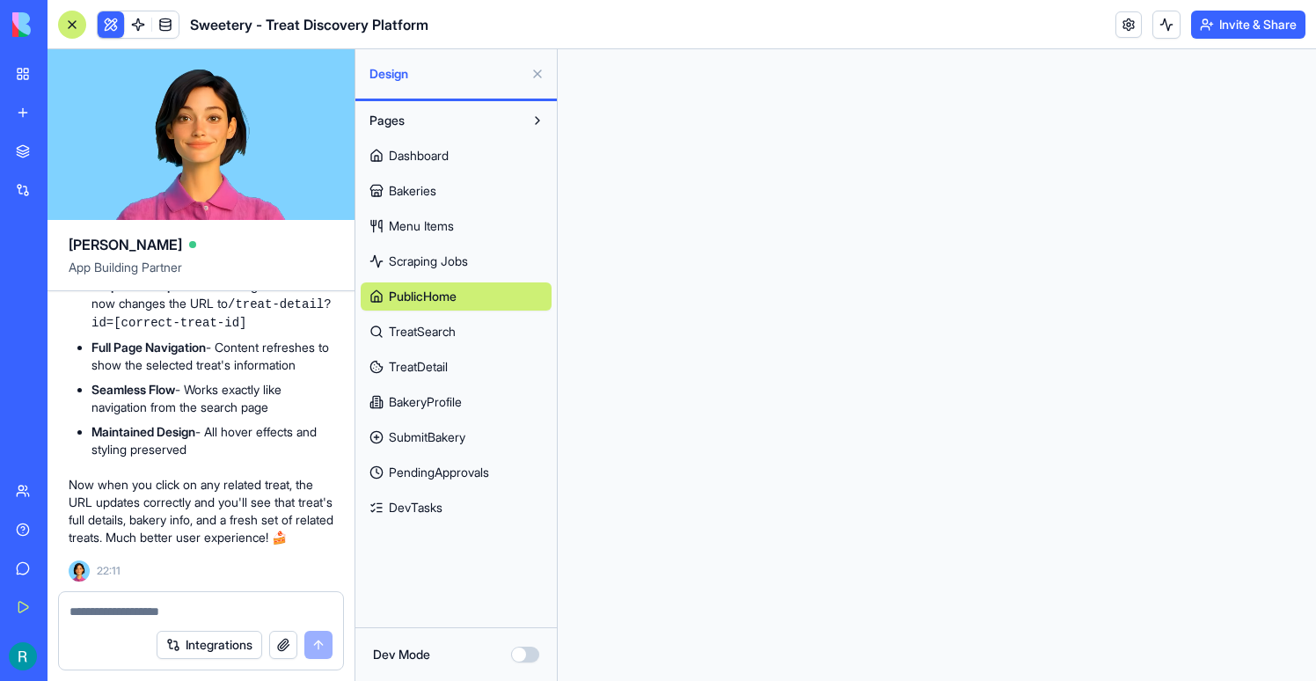
scroll to position [0, 0]
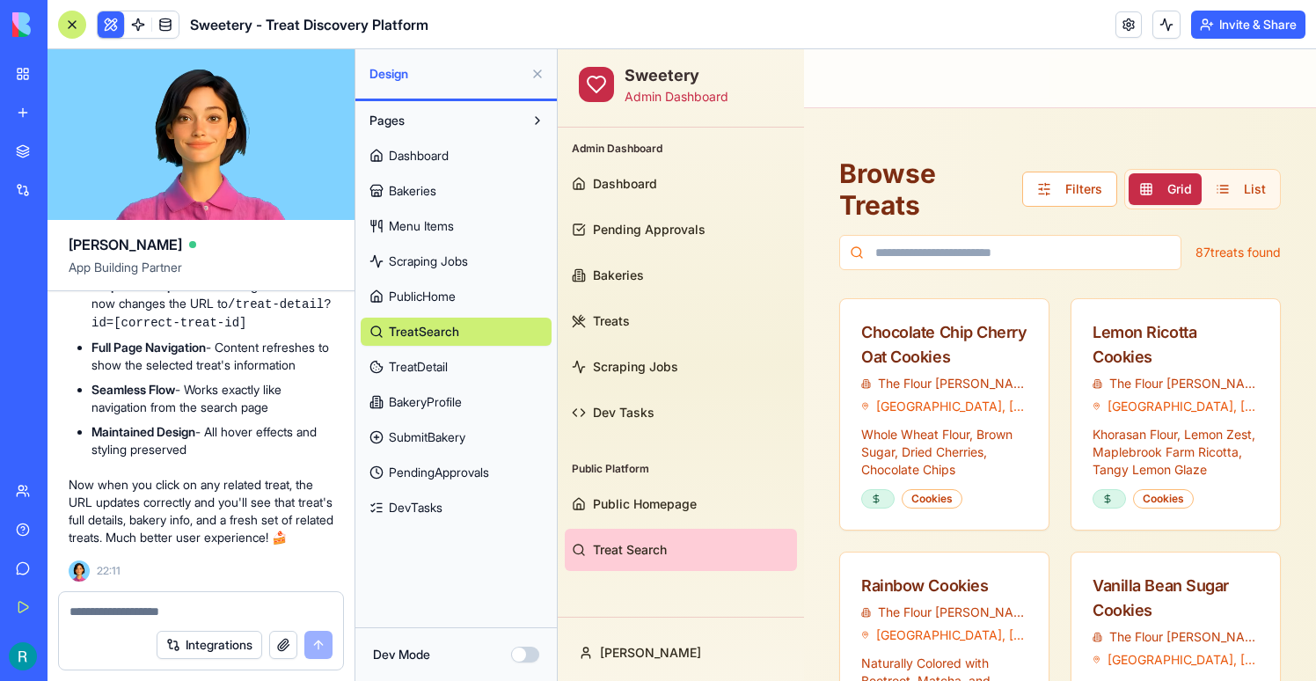
click at [426, 294] on span "PublicHome" at bounding box center [422, 297] width 67 height 18
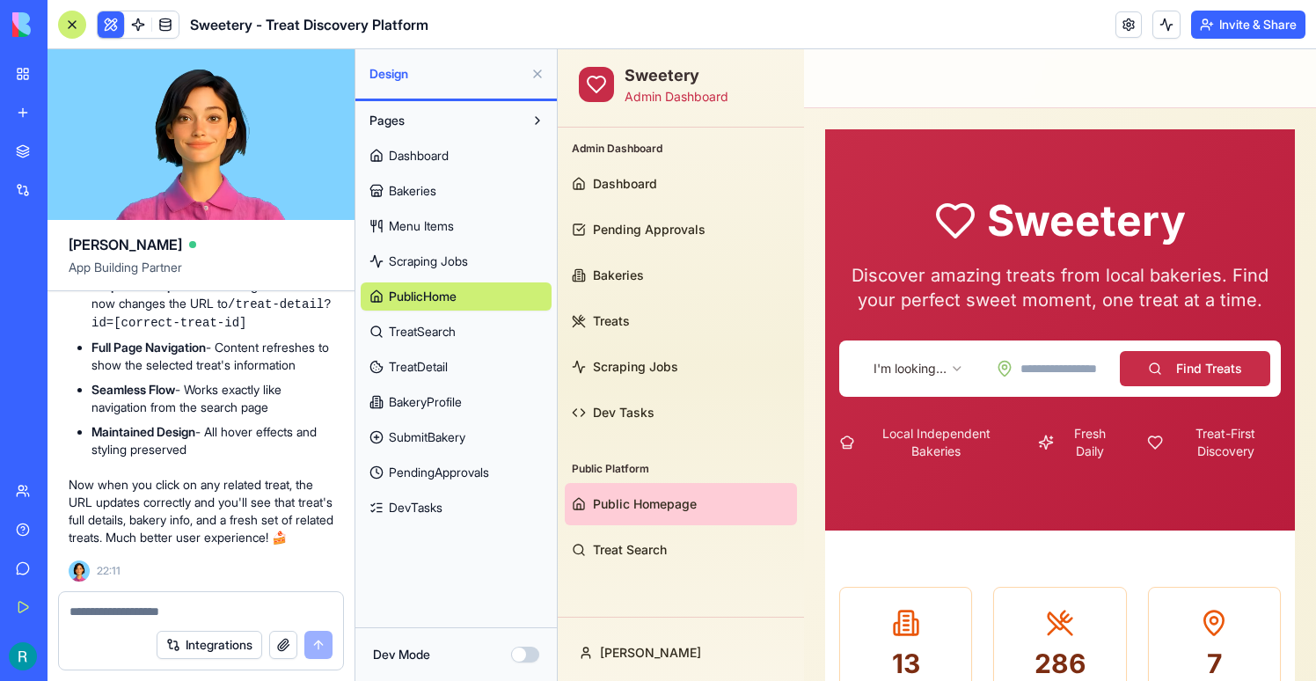
click at [902, 371] on html "Sweetery Admin Dashboard Admin Dashboard Dashboard Pending Approvals Bakeries T…" at bounding box center [937, 692] width 758 height 1286
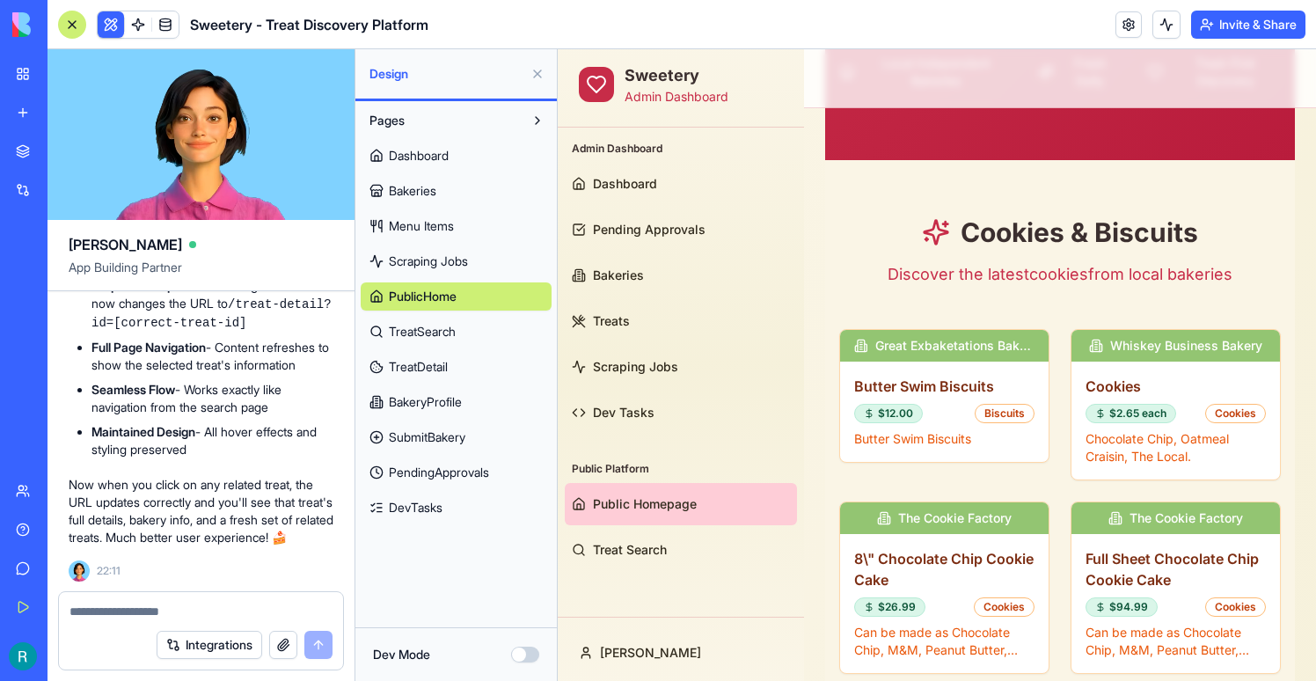
scroll to position [375, 0]
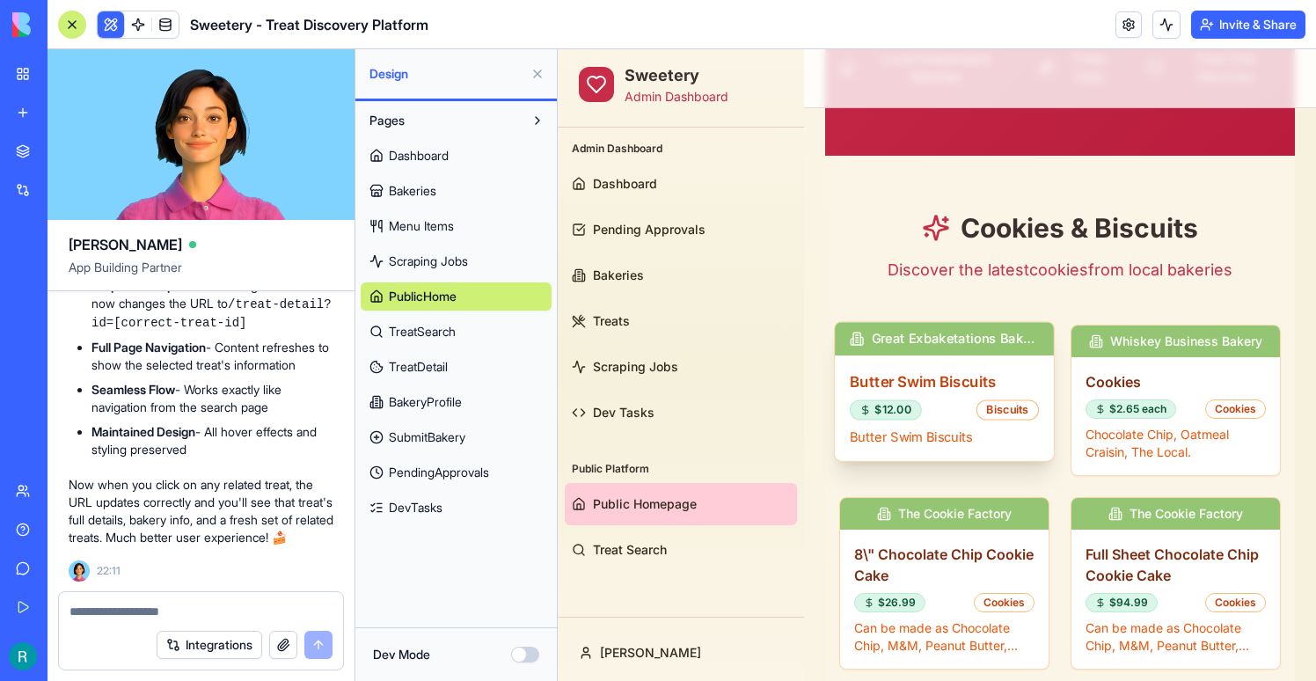
click at [916, 393] on div "Butter Swim Biscuits $12.00 Biscuits Butter Swim Biscuits" at bounding box center [944, 408] width 219 height 106
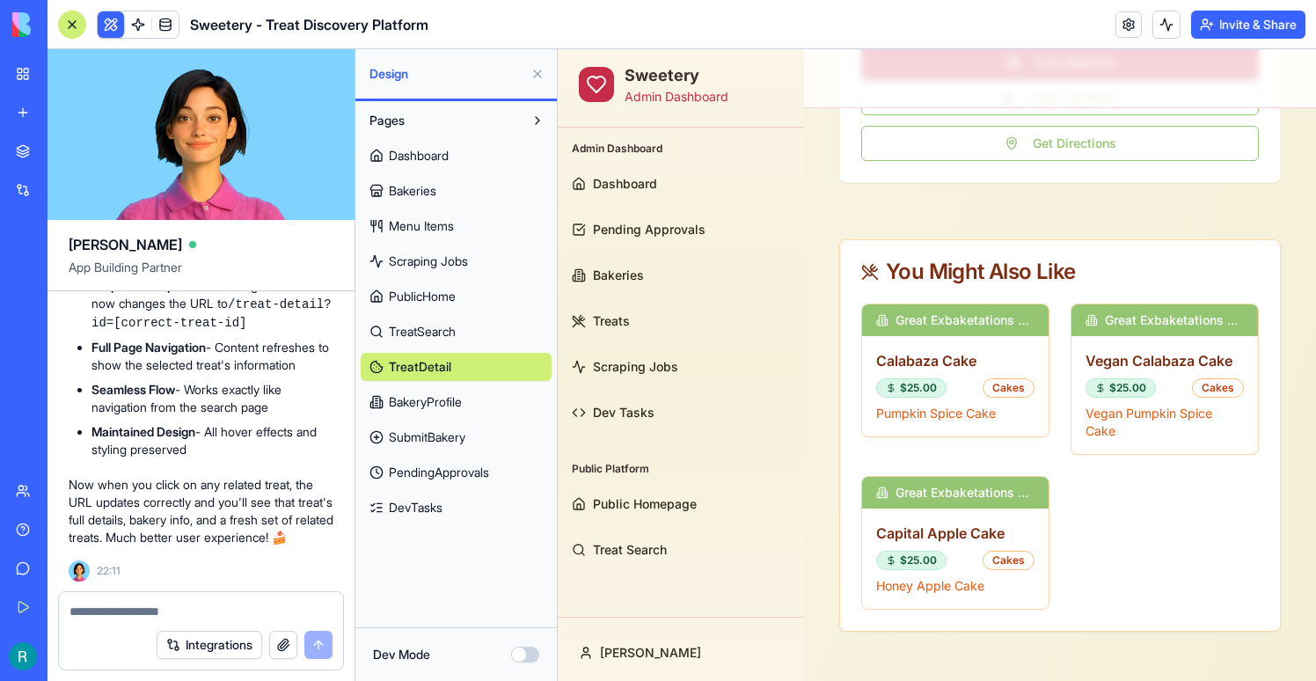
scroll to position [1015, 0]
click at [963, 327] on div "Great Exbaketations Bakery" at bounding box center [956, 317] width 196 height 33
click at [958, 377] on div "Calabaza Cake $25.00 Cakes Pumpkin Spice Cake" at bounding box center [956, 387] width 196 height 106
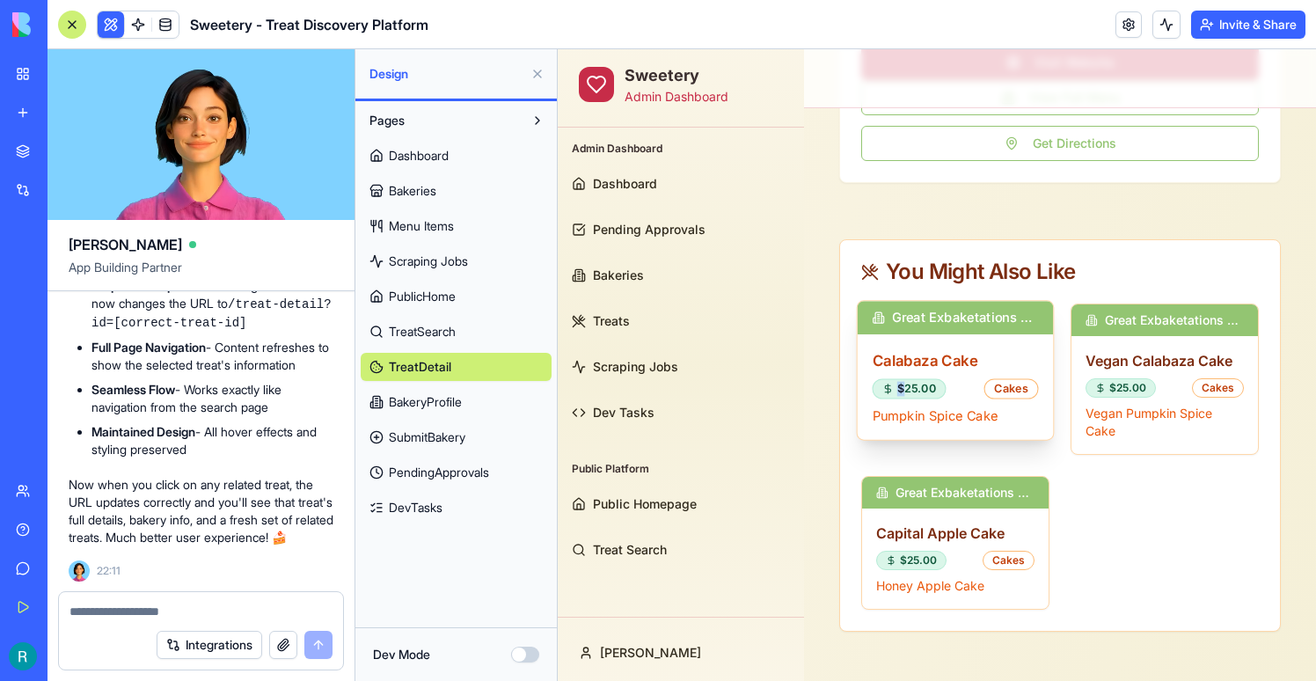
click at [958, 377] on div "Calabaza Cake $25.00 Cakes Pumpkin Spice Cake" at bounding box center [956, 387] width 196 height 106
click at [959, 349] on h3 "Calabaza Cake" at bounding box center [956, 360] width 166 height 22
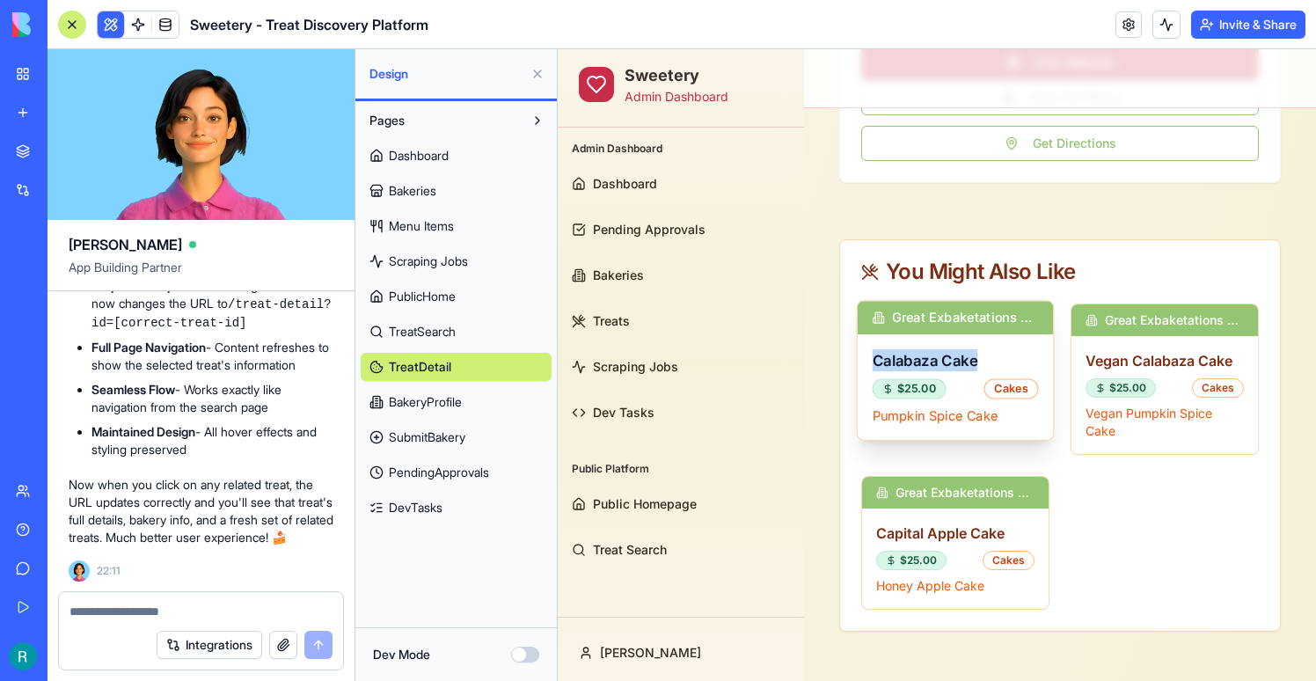
click at [959, 349] on h3 "Calabaza Cake" at bounding box center [956, 360] width 166 height 22
click at [527, 657] on button "Dev Mode" at bounding box center [525, 655] width 28 height 16
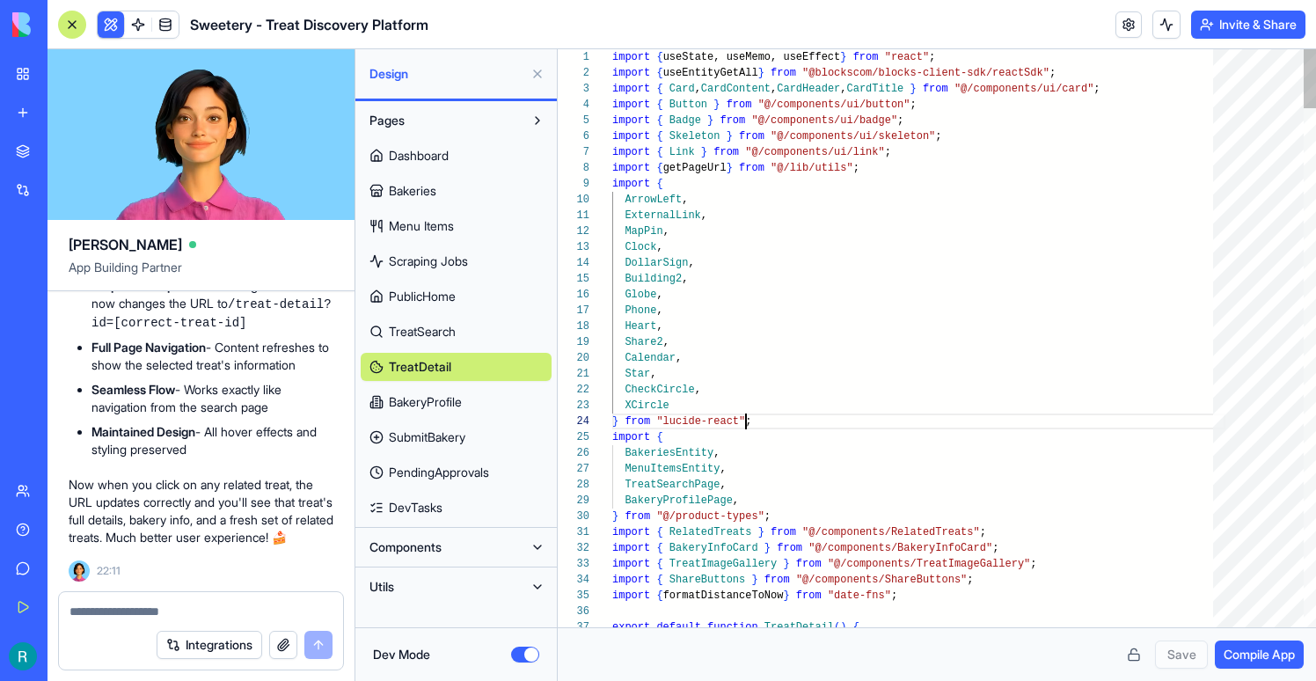
scroll to position [48, 134]
type textarea "**********"
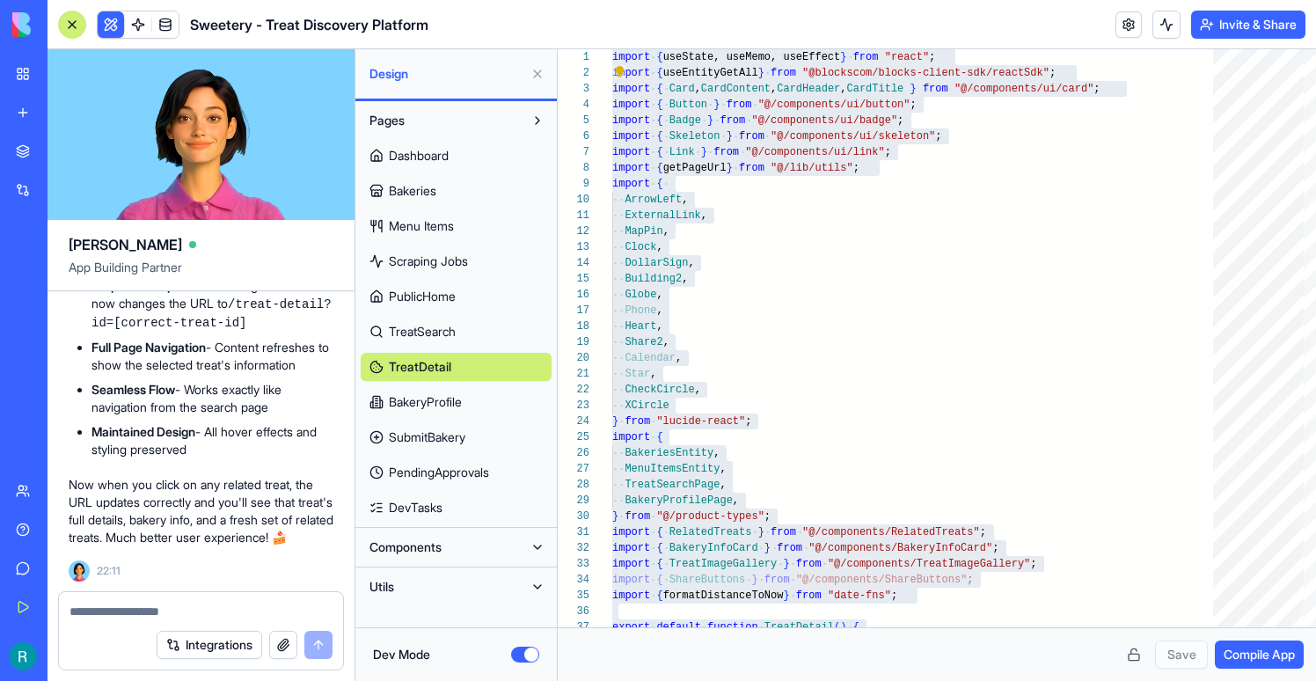
click at [524, 652] on button "Dev Mode" at bounding box center [525, 655] width 28 height 16
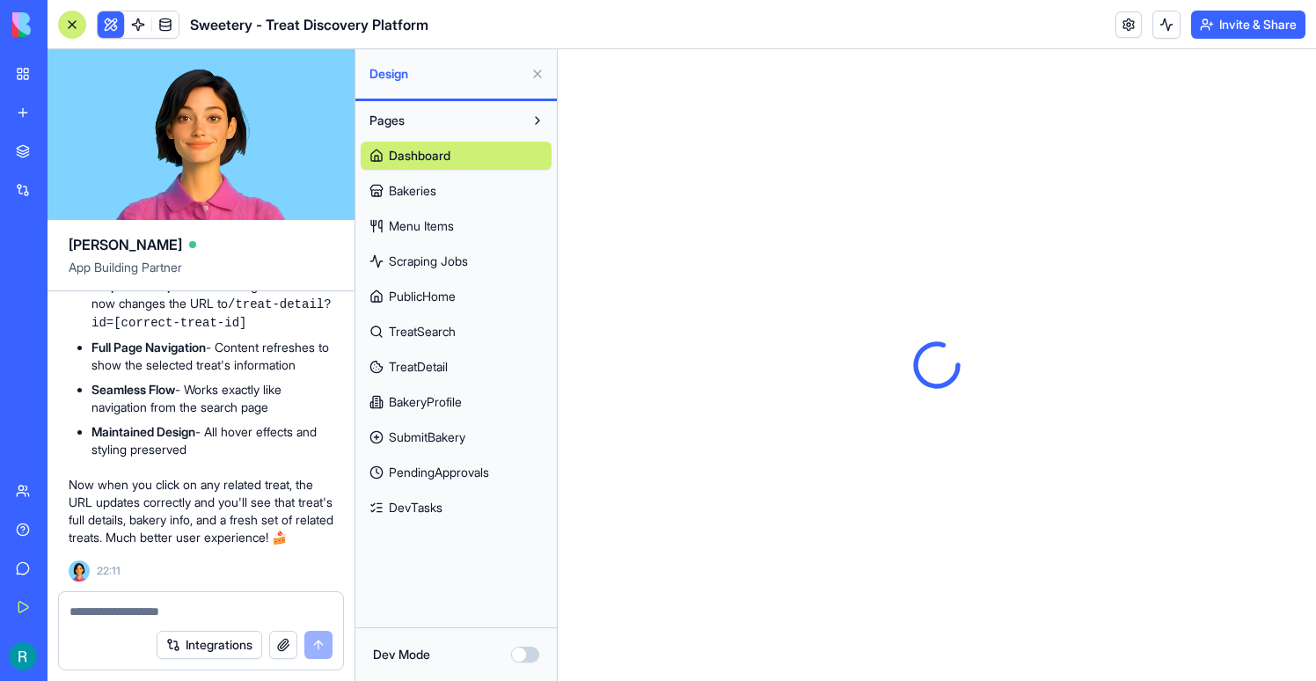
click at [457, 383] on div "Dashboard Bakeries Menu Items Scraping Jobs PublicHome TreatSearch TreatDetail …" at bounding box center [456, 328] width 191 height 387
click at [439, 339] on span "TreatSearch" at bounding box center [422, 332] width 67 height 18
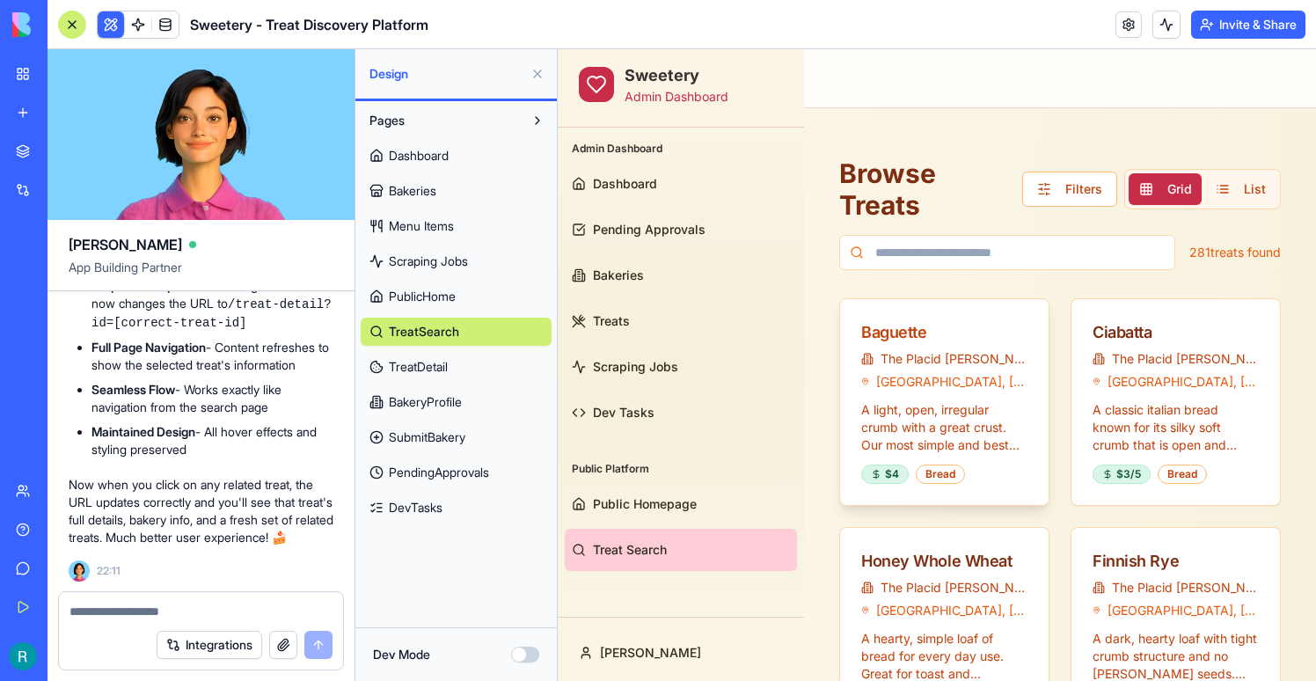
click at [912, 331] on div "Baguette" at bounding box center [944, 332] width 166 height 25
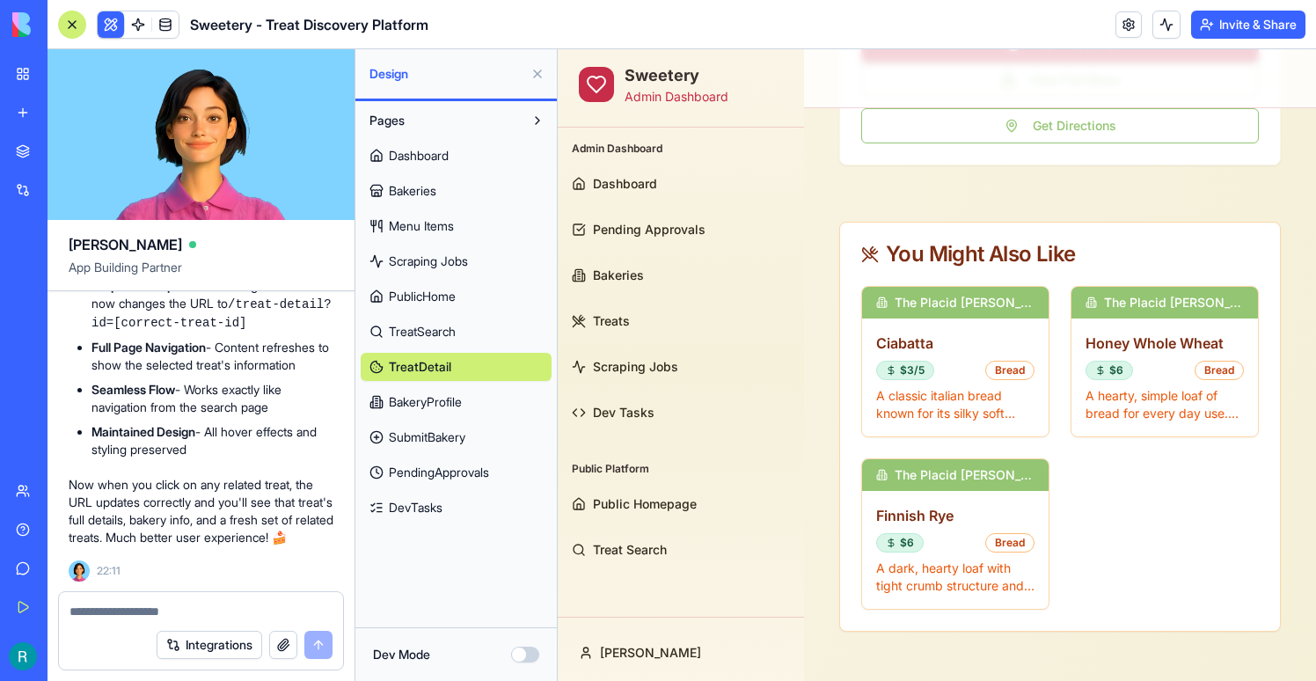
scroll to position [93113, 0]
click at [186, 604] on textarea at bounding box center [201, 612] width 263 height 18
click at [531, 660] on button "Dev Mode" at bounding box center [525, 655] width 28 height 16
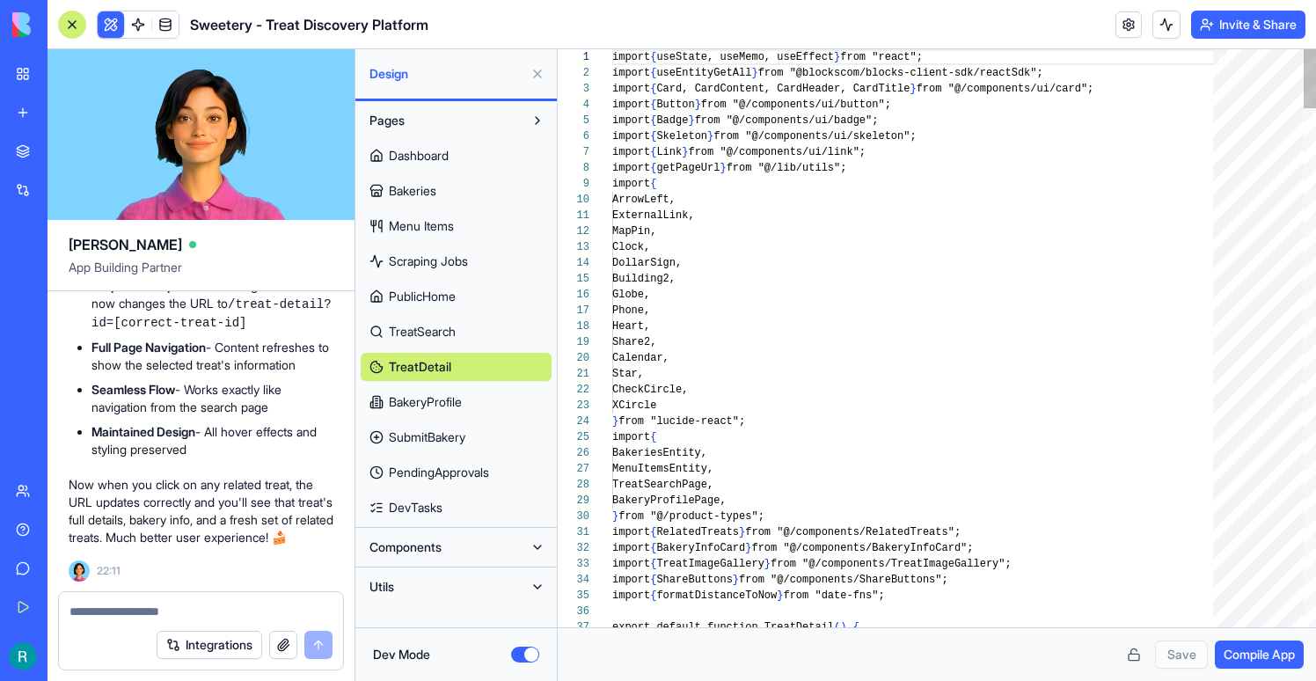
scroll to position [158, 0]
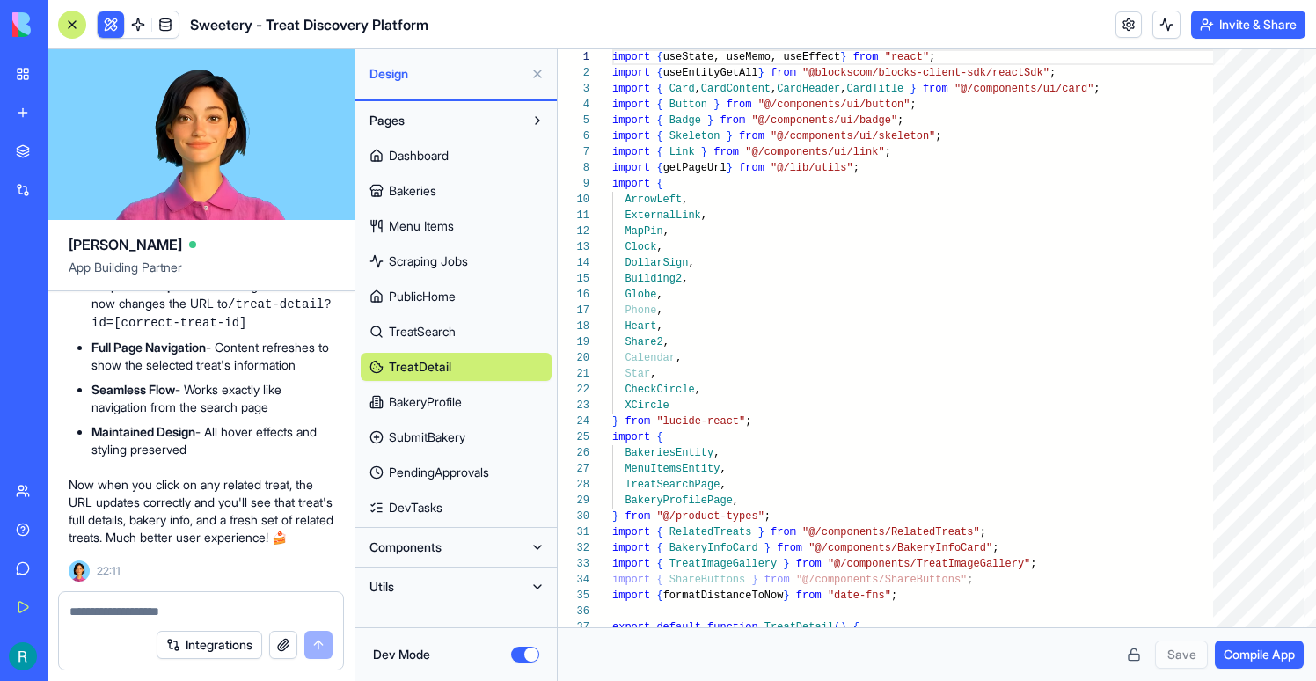
click at [425, 543] on span "Components" at bounding box center [406, 547] width 72 height 18
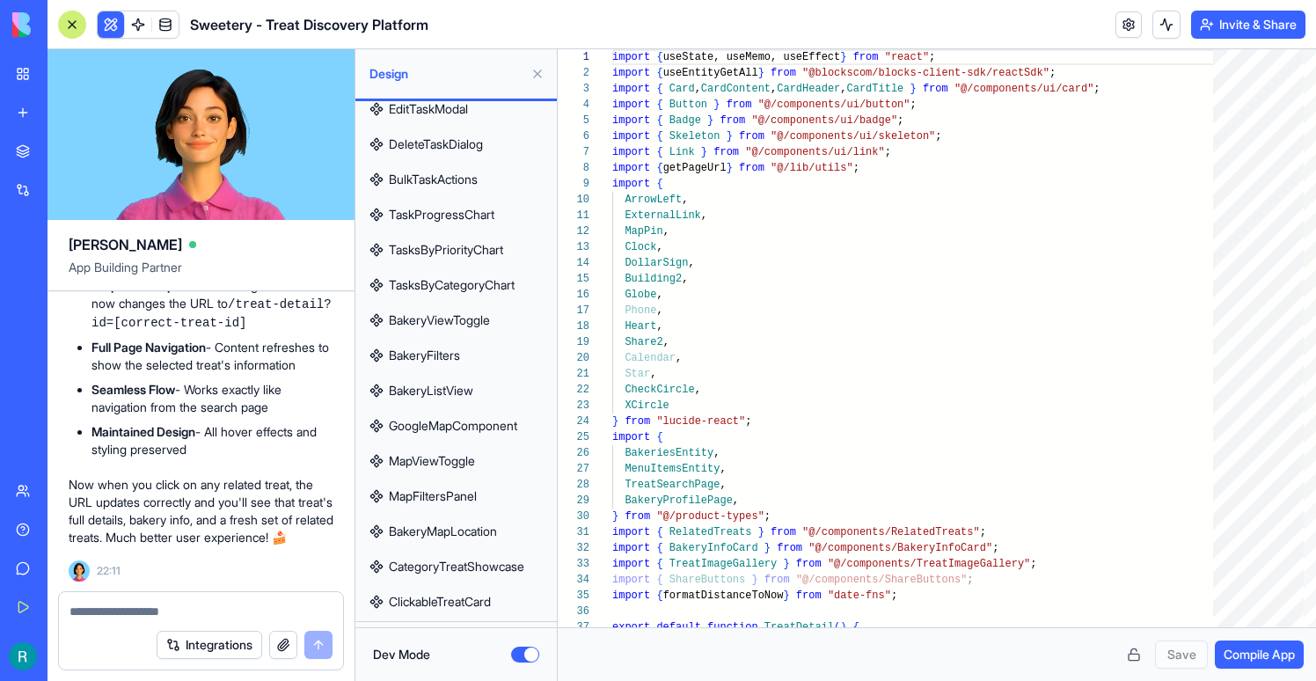
scroll to position [1879, 0]
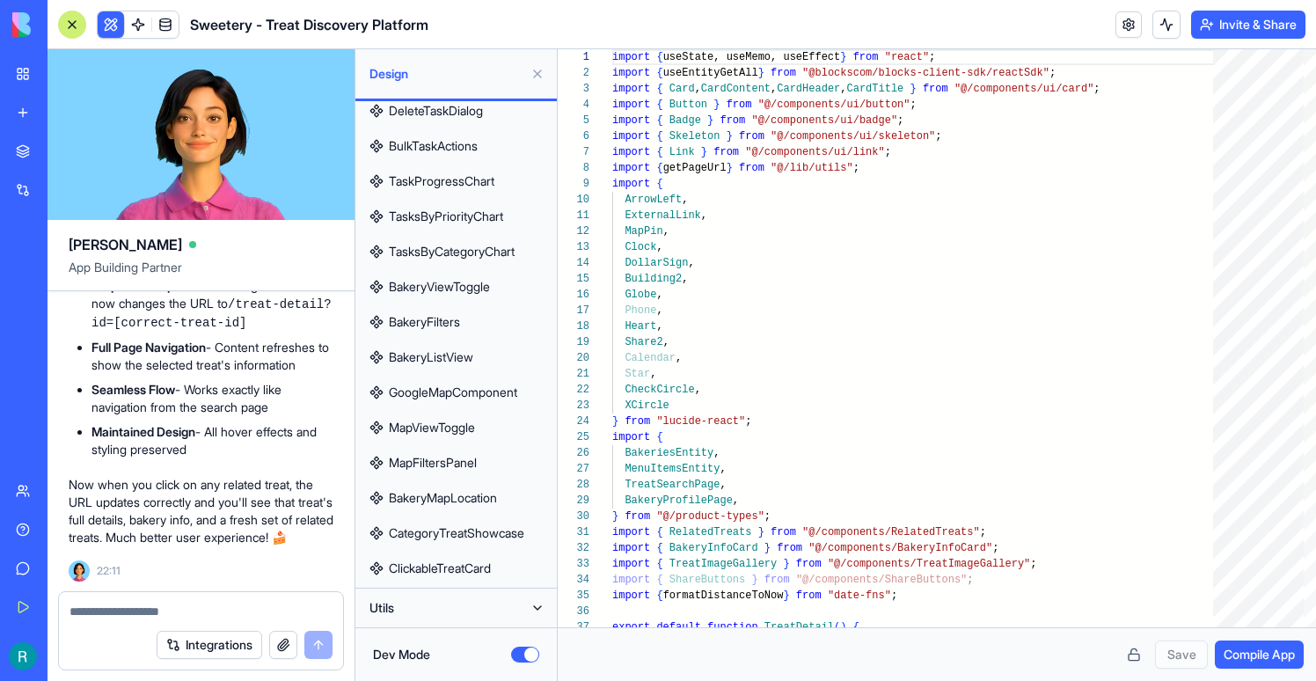
click at [491, 569] on span "ClickableTreatCard" at bounding box center [440, 569] width 102 height 18
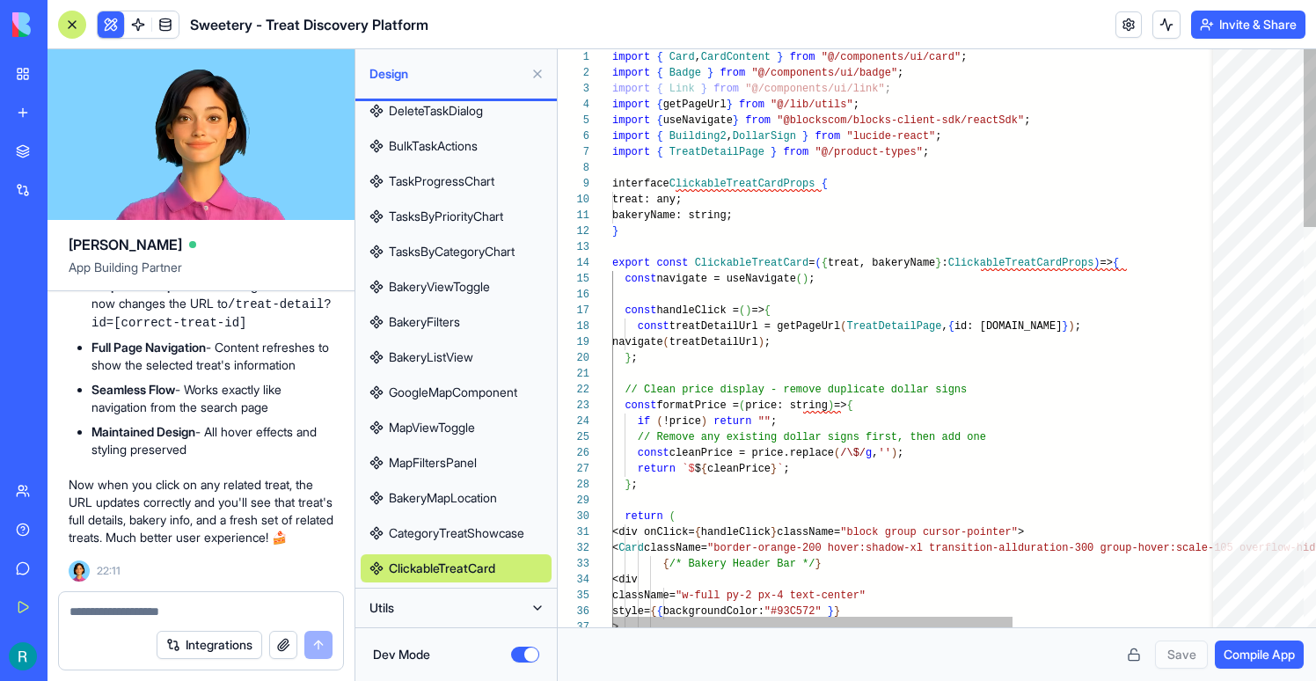
scroll to position [111, 26]
type textarea "**********"
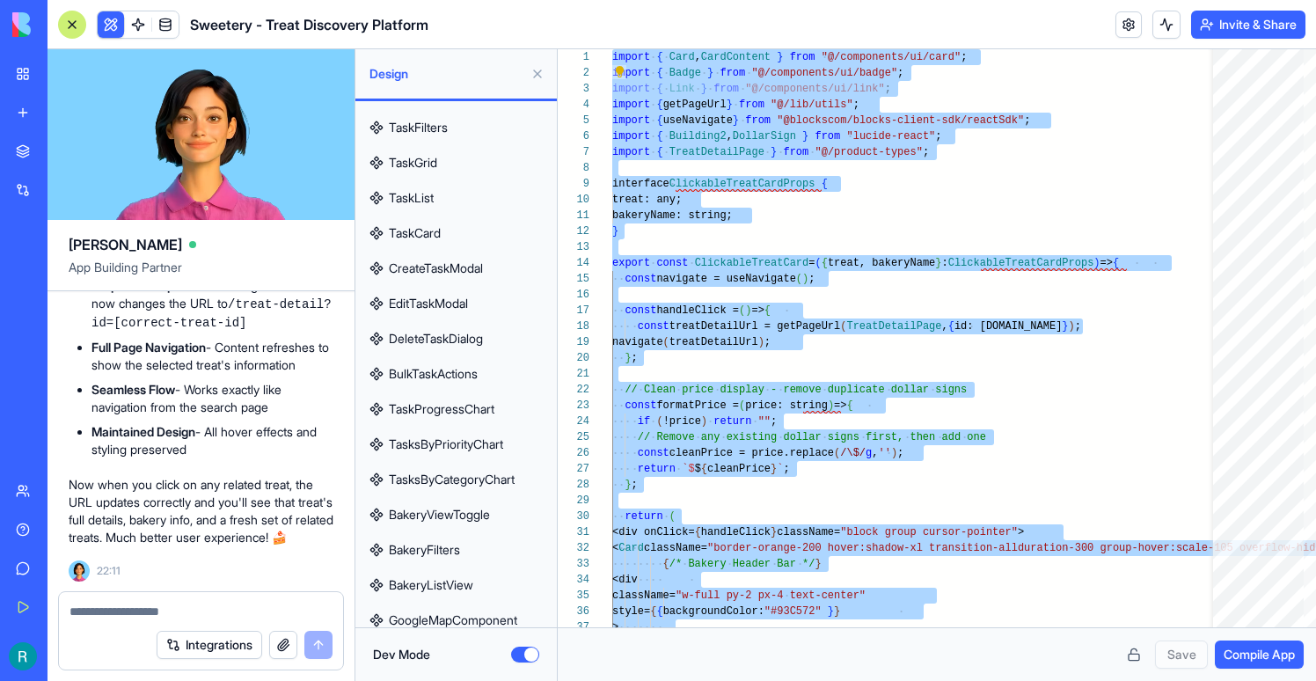
scroll to position [1879, 0]
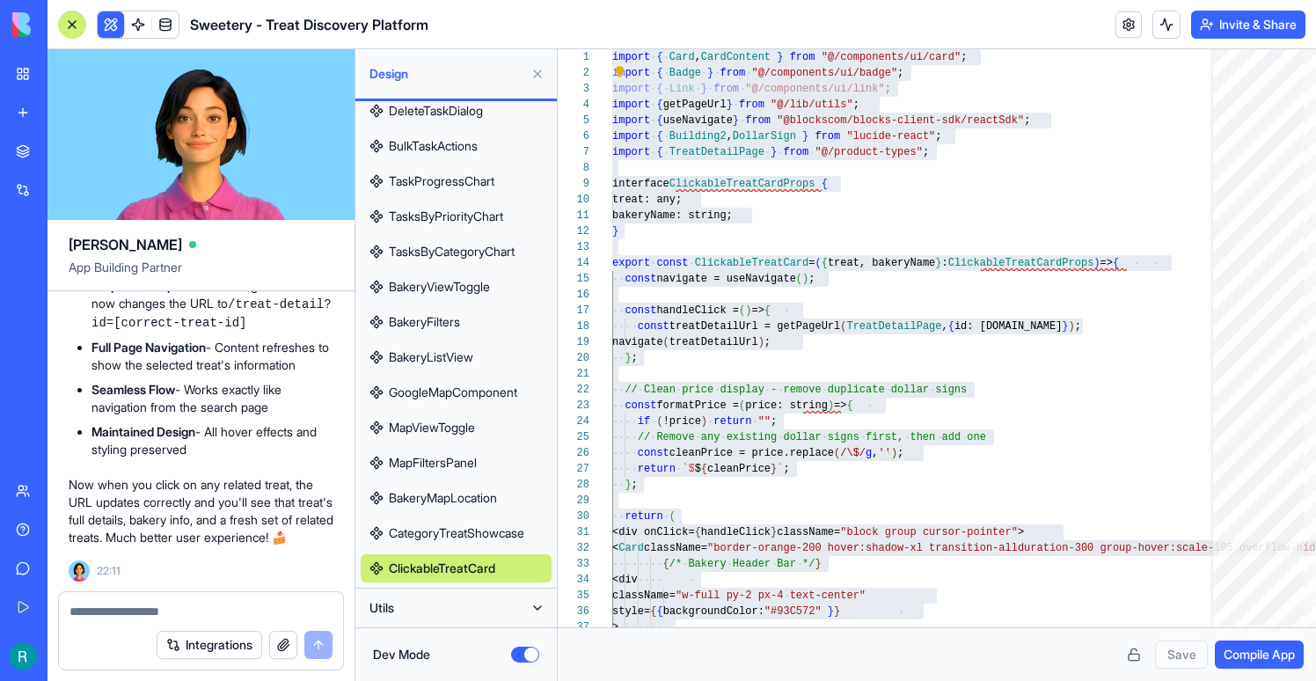
click at [405, 616] on button "Utils" at bounding box center [442, 608] width 163 height 28
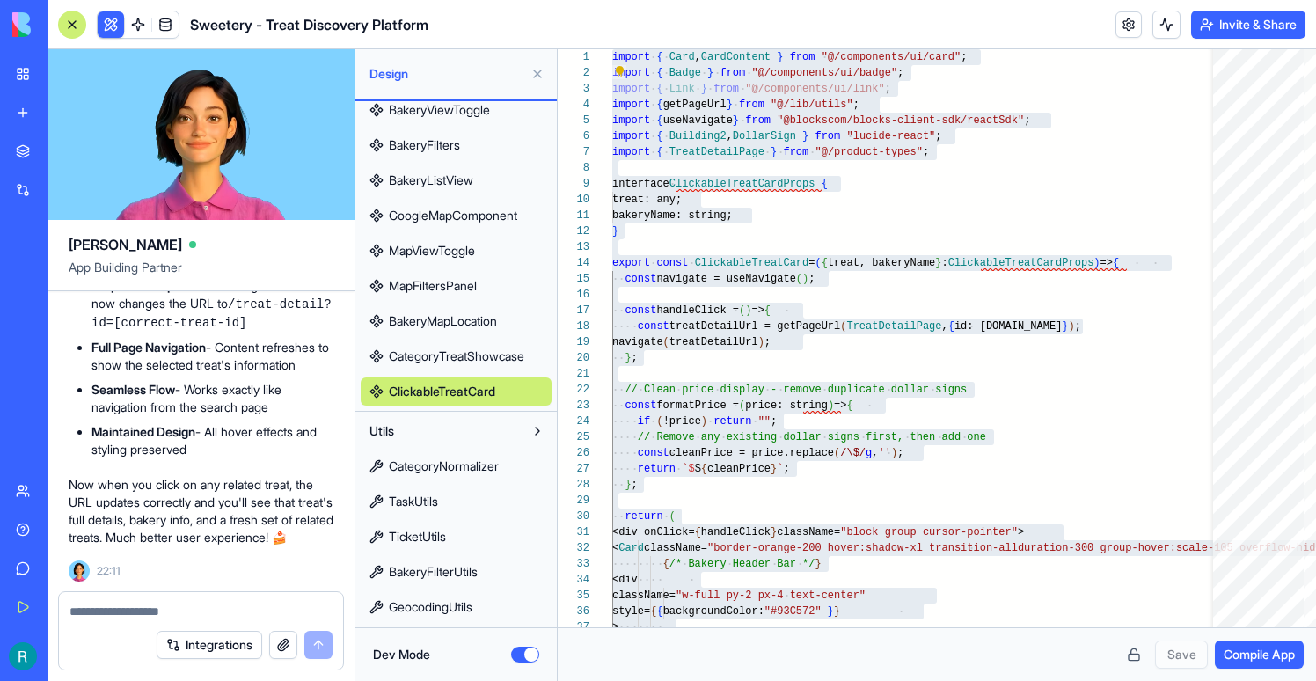
scroll to position [2091, 0]
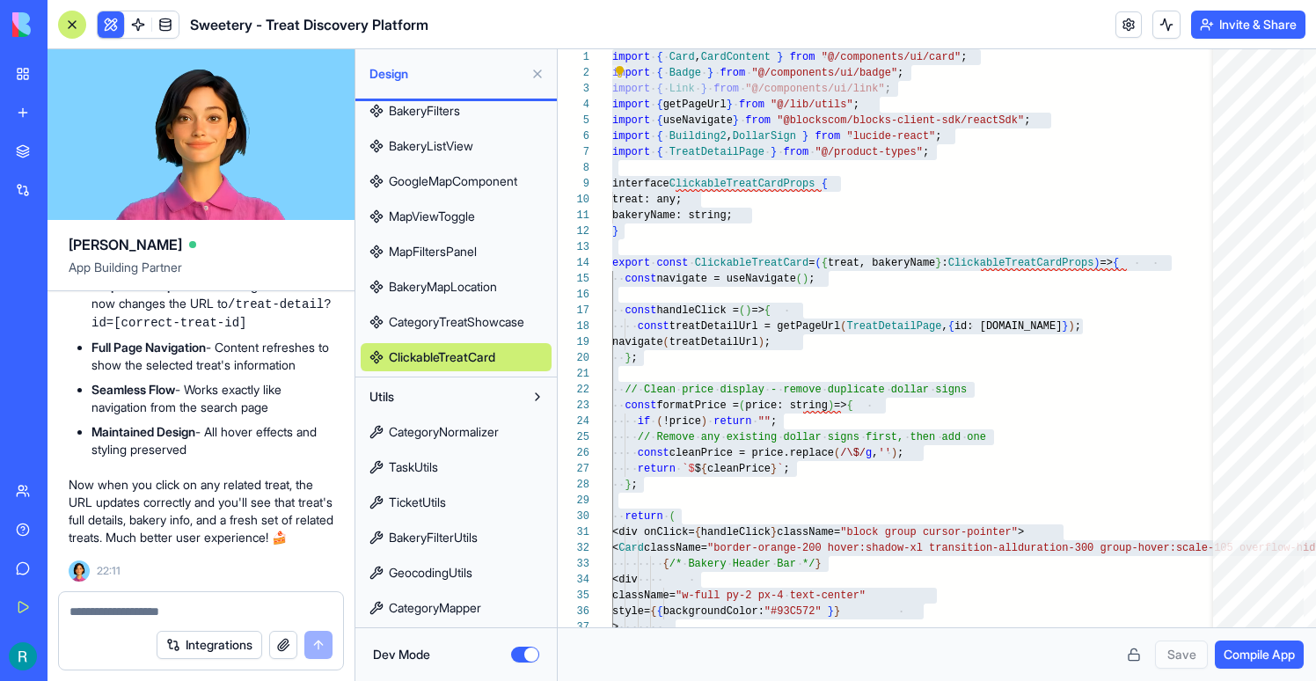
click at [473, 613] on span "CategoryMapper" at bounding box center [435, 608] width 92 height 18
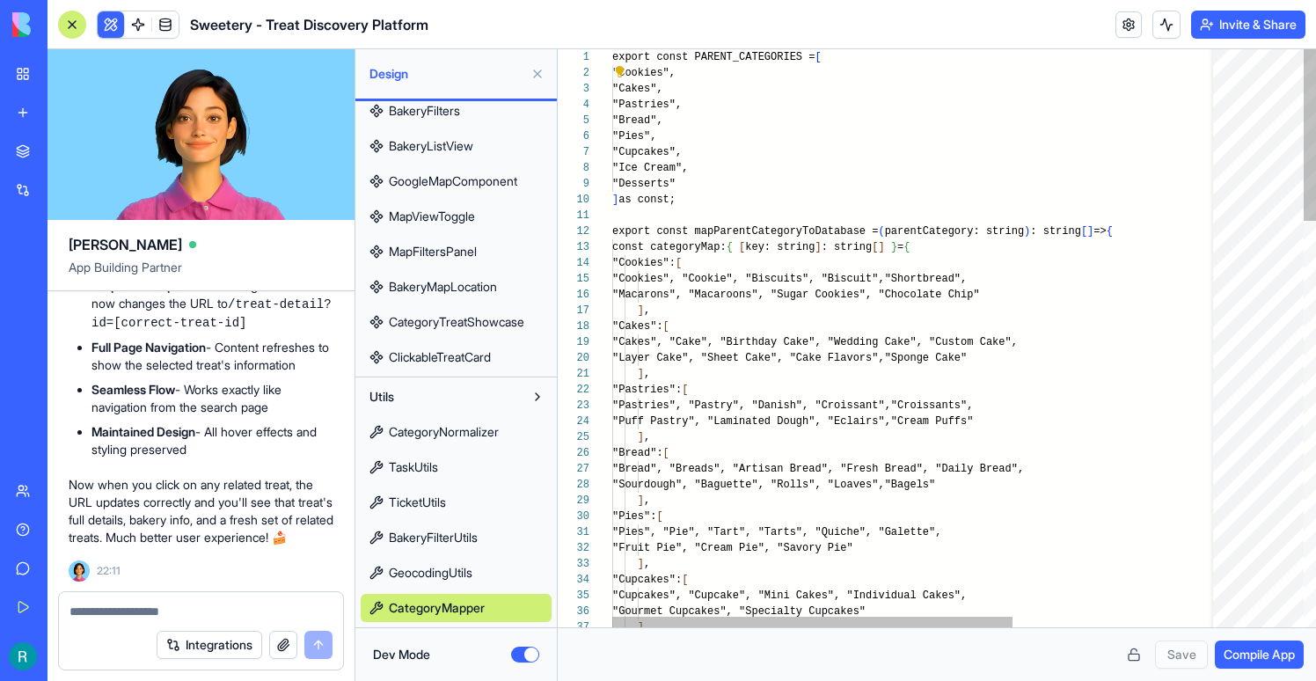
scroll to position [110, 26]
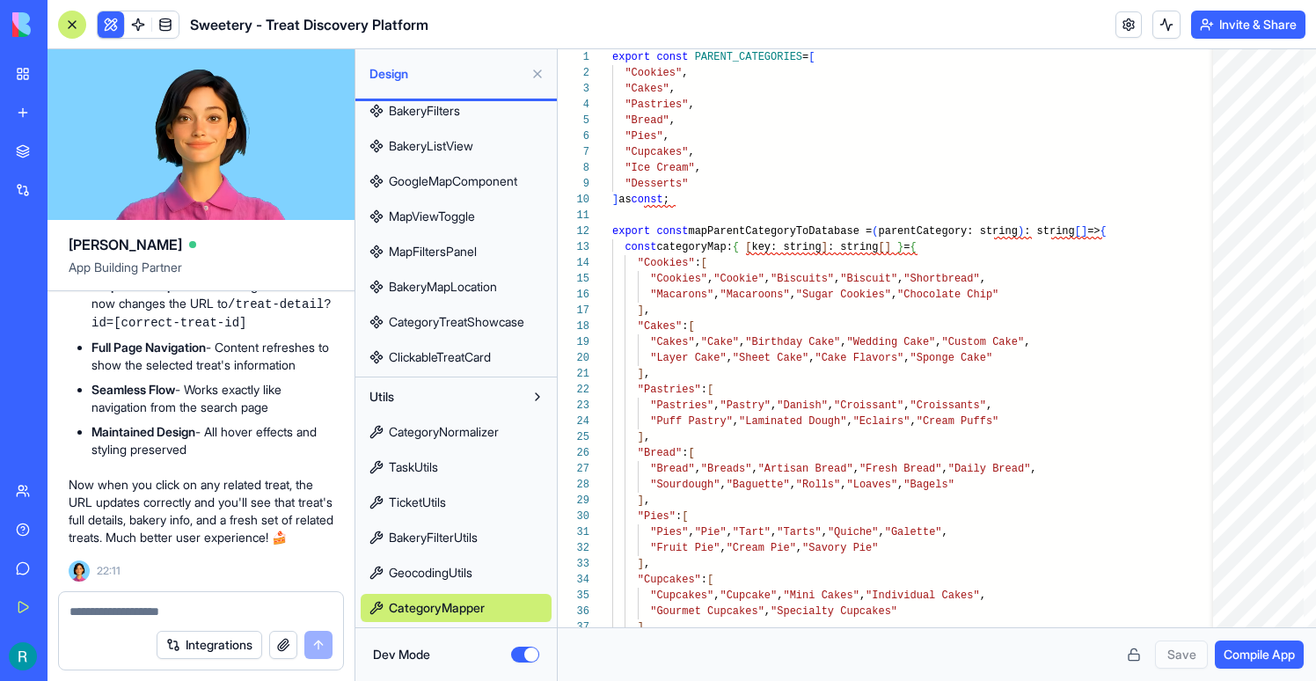
click at [454, 577] on span "GeocodingUtils" at bounding box center [431, 573] width 84 height 18
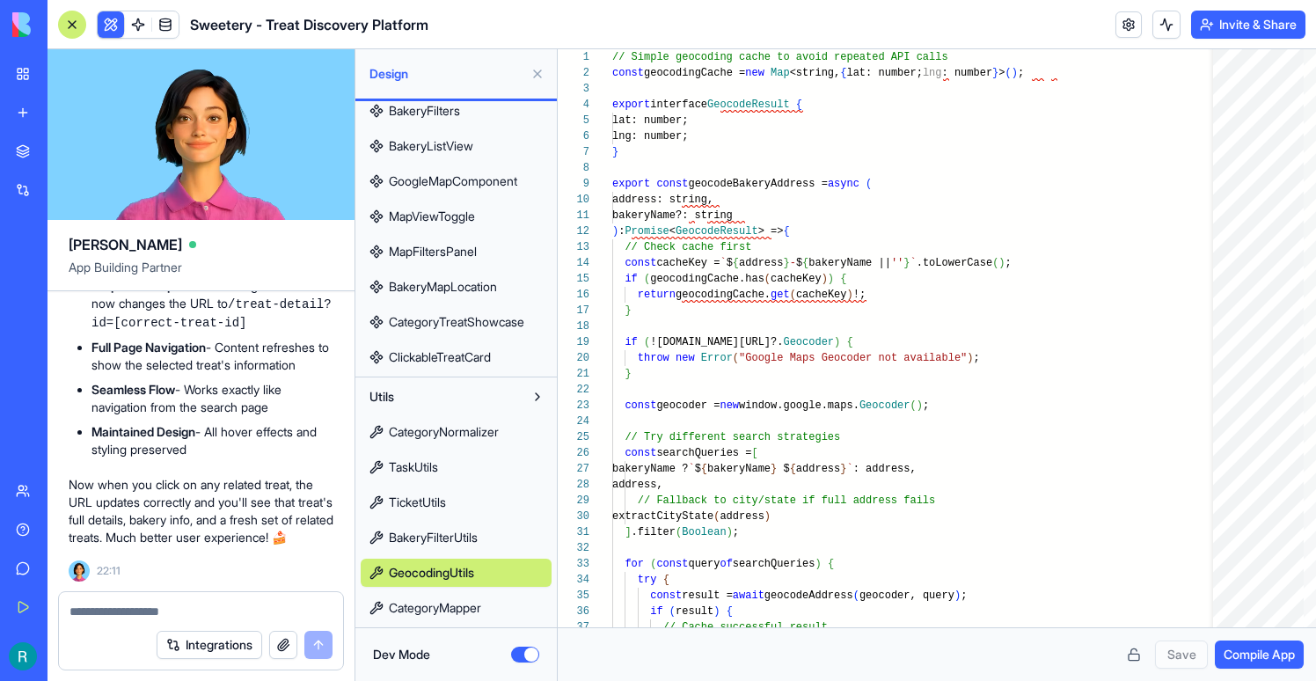
click at [464, 542] on span "BakeryFilterUtils" at bounding box center [433, 538] width 89 height 18
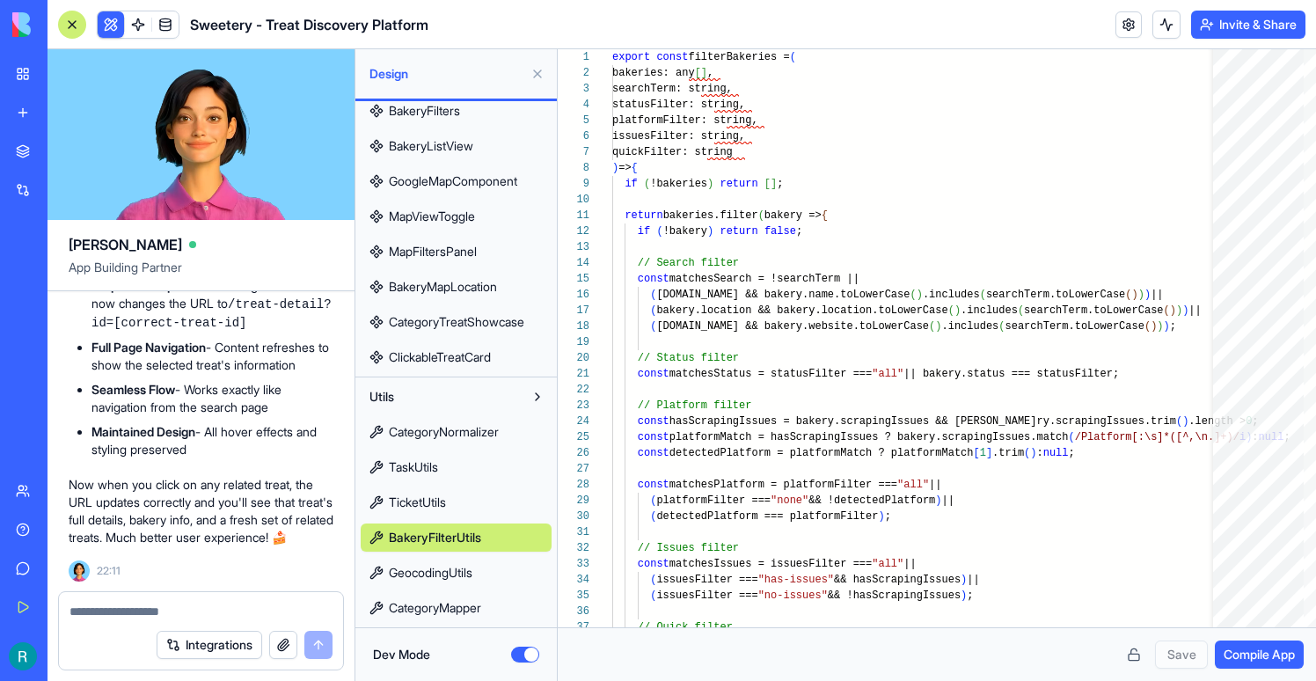
click at [438, 502] on span "TicketUtils" at bounding box center [417, 503] width 57 height 18
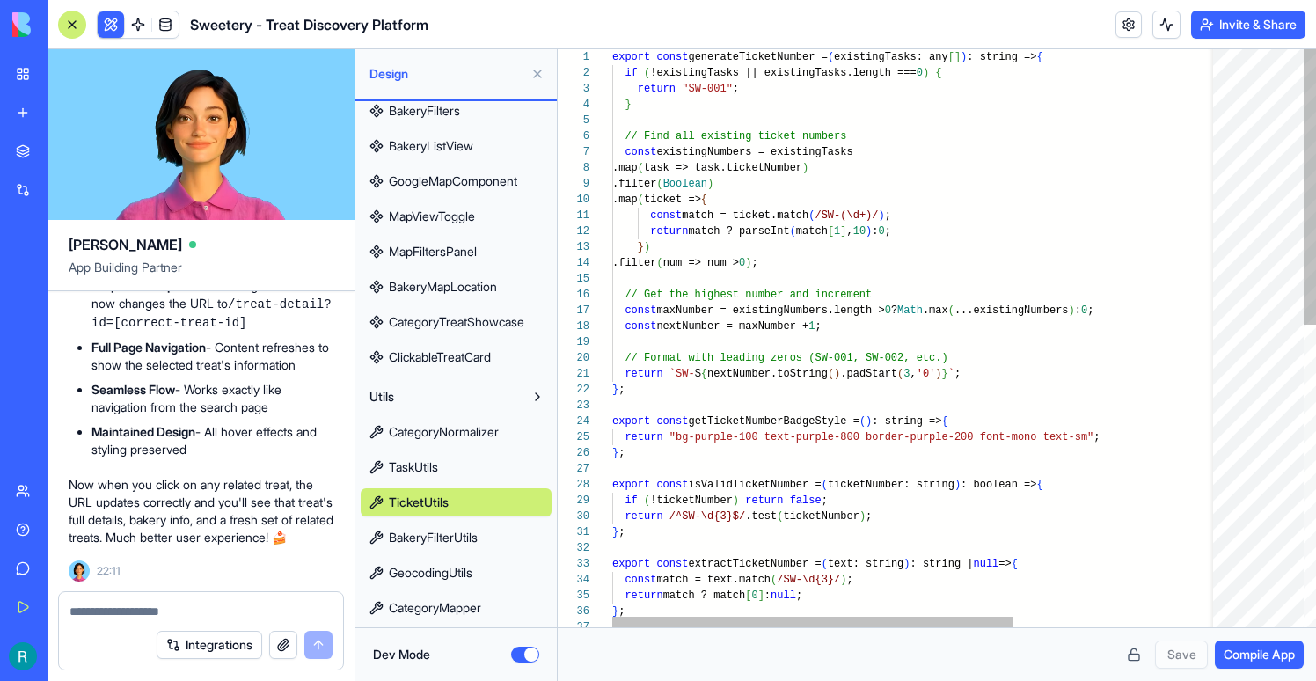
scroll to position [15, 11]
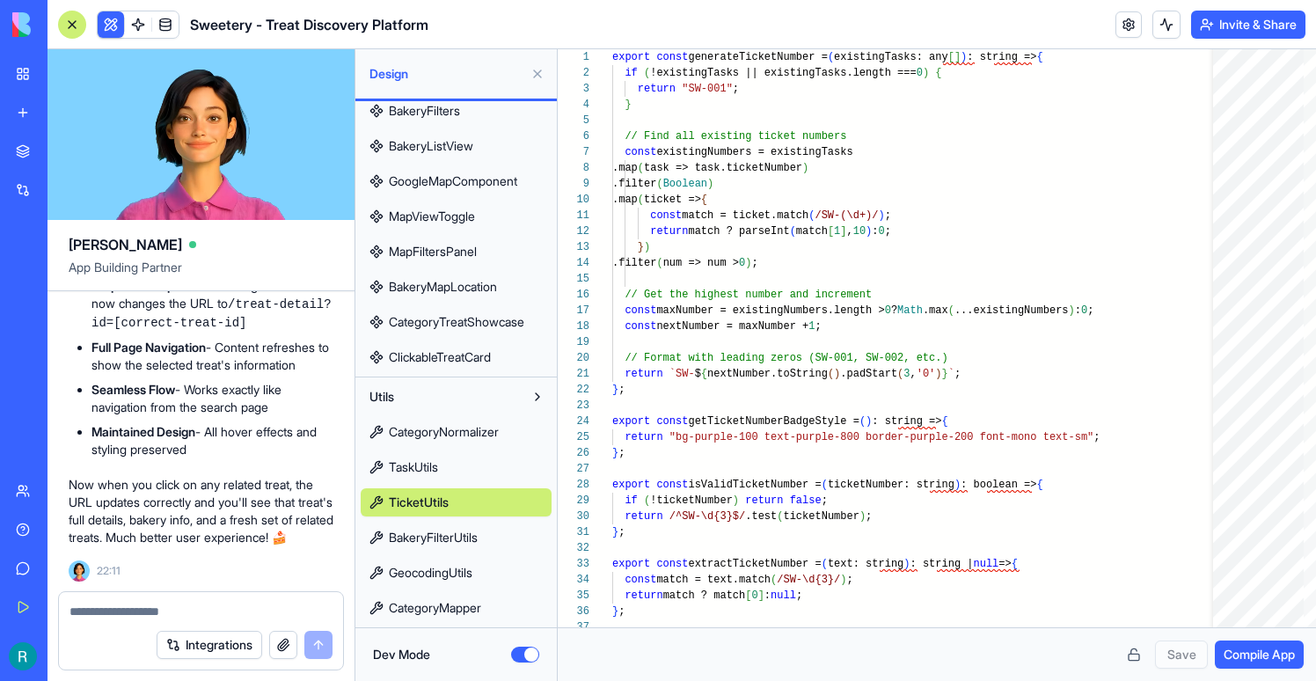
click at [475, 467] on link "TaskUtils" at bounding box center [456, 467] width 191 height 28
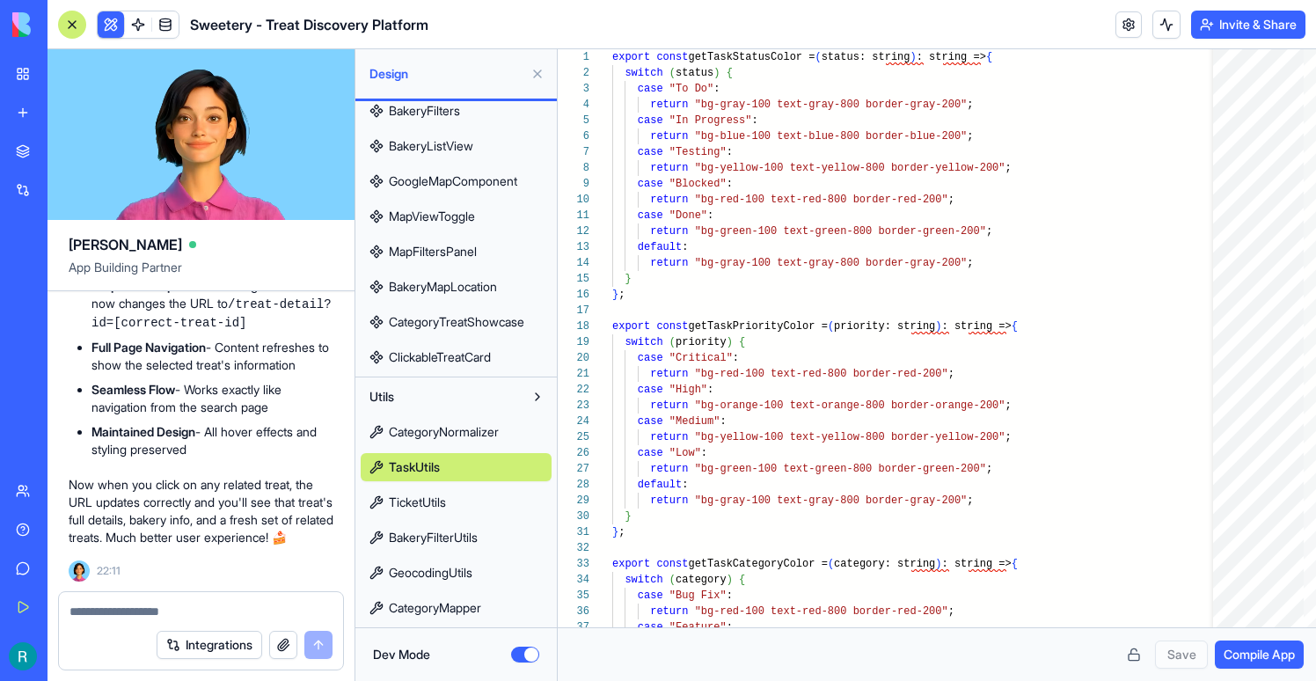
click at [502, 421] on link "CategoryNormalizer" at bounding box center [456, 432] width 191 height 28
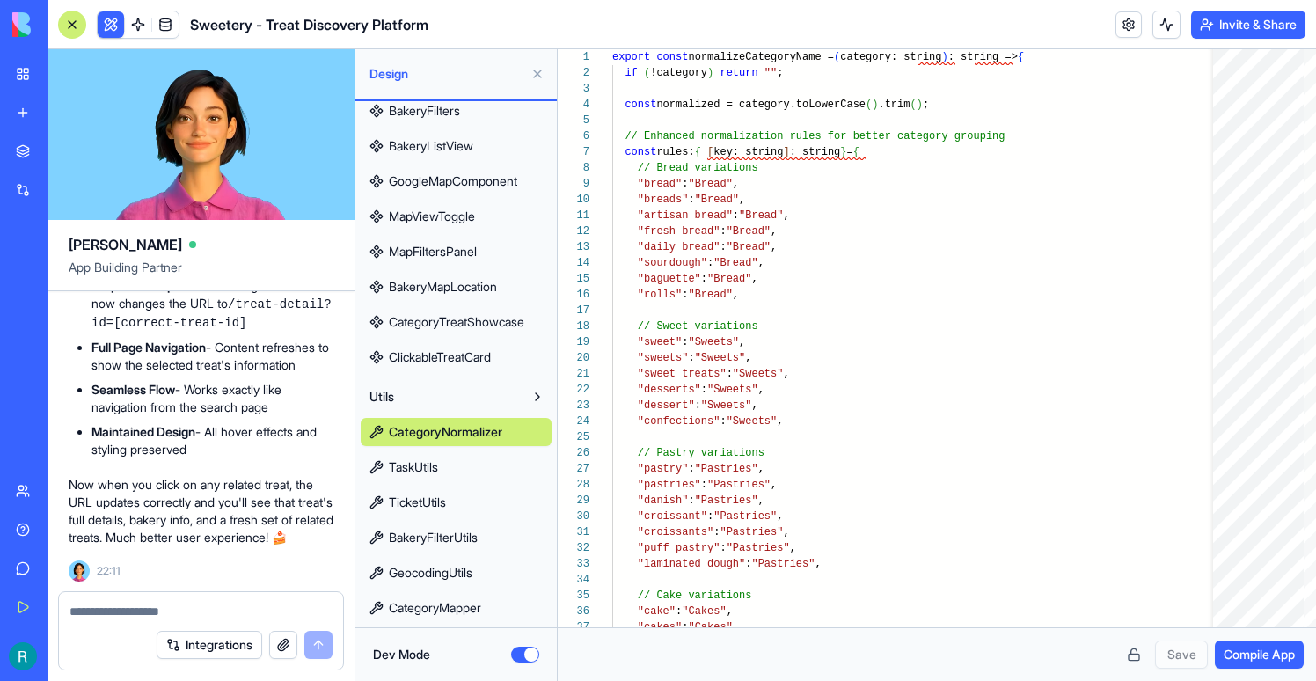
click at [451, 505] on link "TicketUtils" at bounding box center [456, 502] width 191 height 28
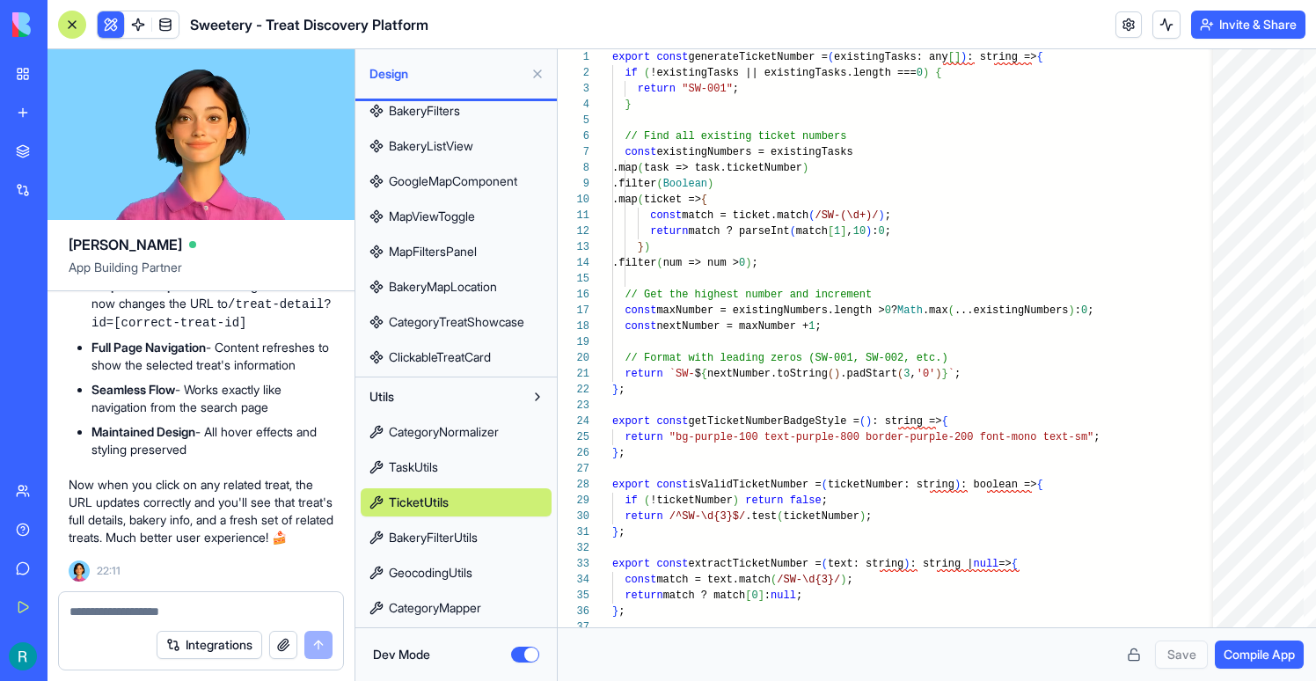
click at [462, 357] on span "ClickableTreatCard" at bounding box center [440, 357] width 102 height 18
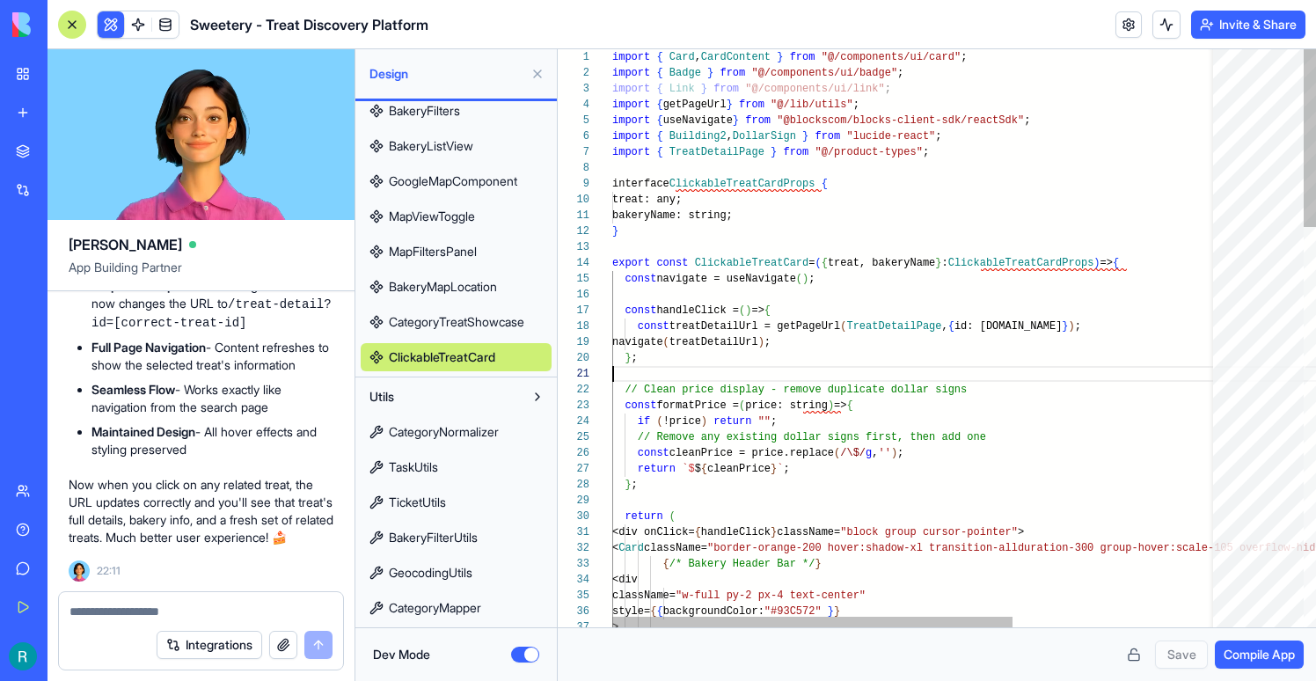
type textarea "**********"
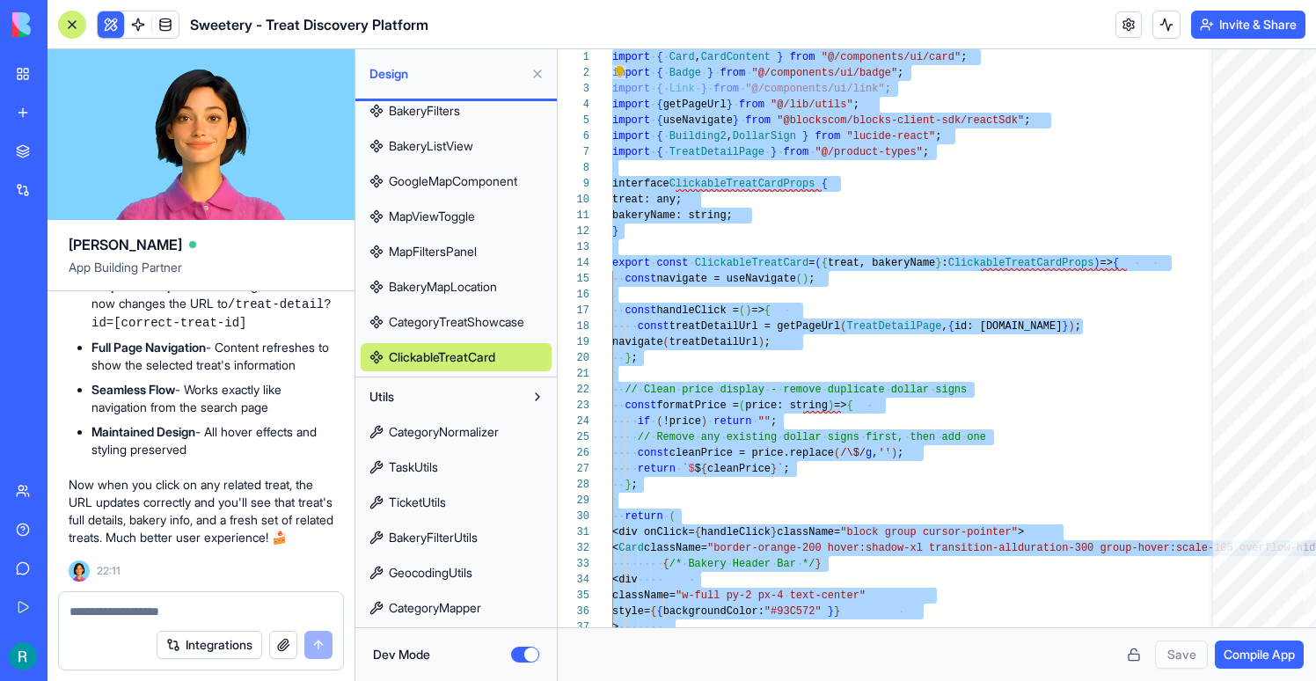
click at [524, 644] on div "Dev Mode" at bounding box center [455, 654] width 201 height 54
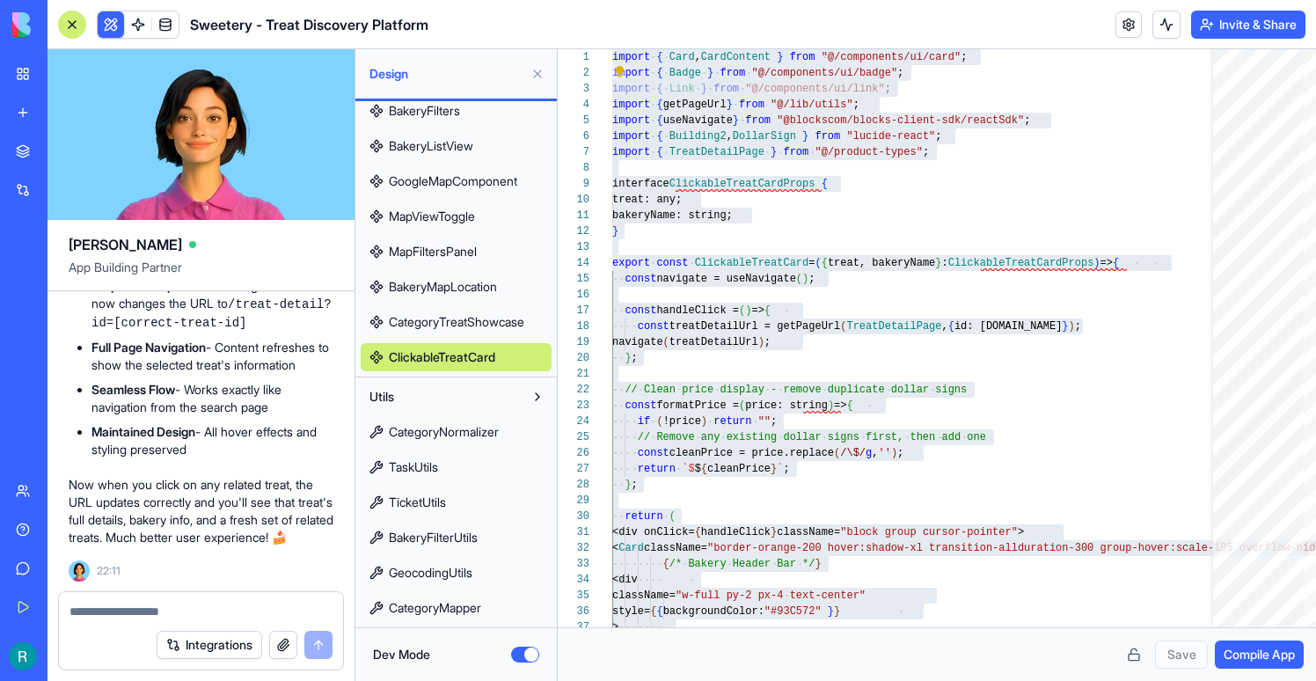
click at [524, 656] on button "Dev Mode" at bounding box center [525, 655] width 28 height 16
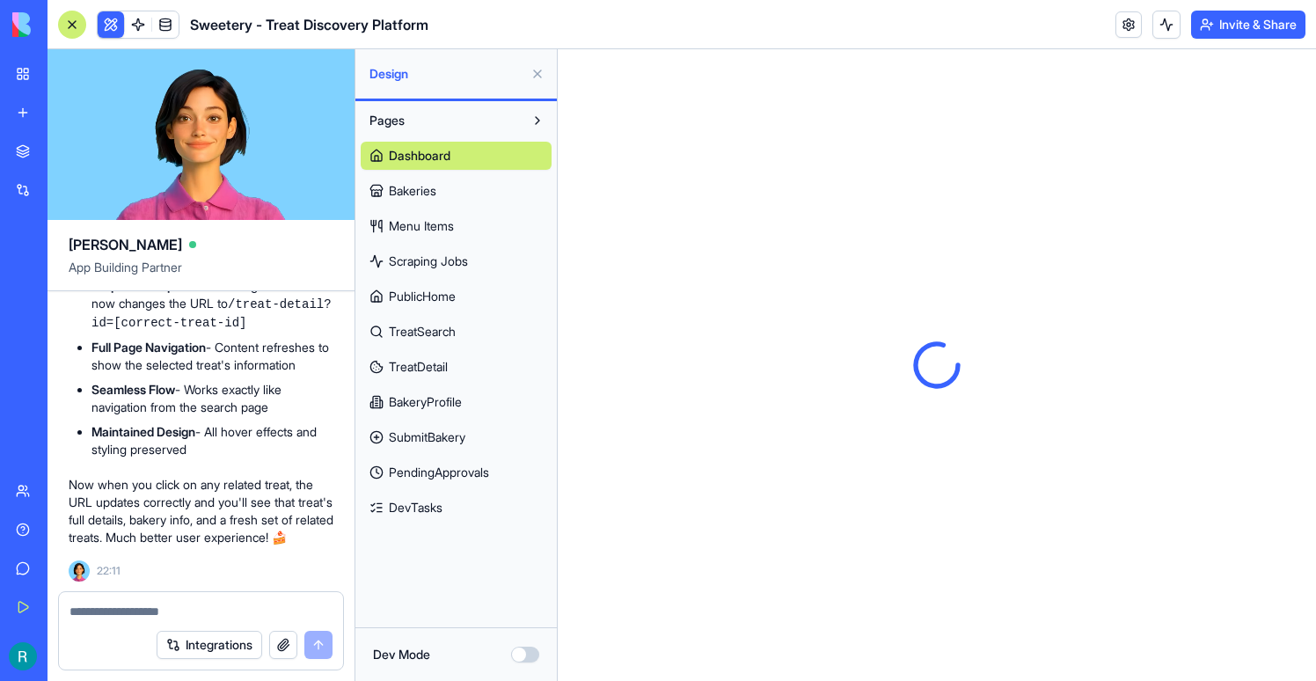
click at [173, 608] on textarea at bounding box center [201, 612] width 263 height 18
paste textarea "**********"
type textarea "**********"
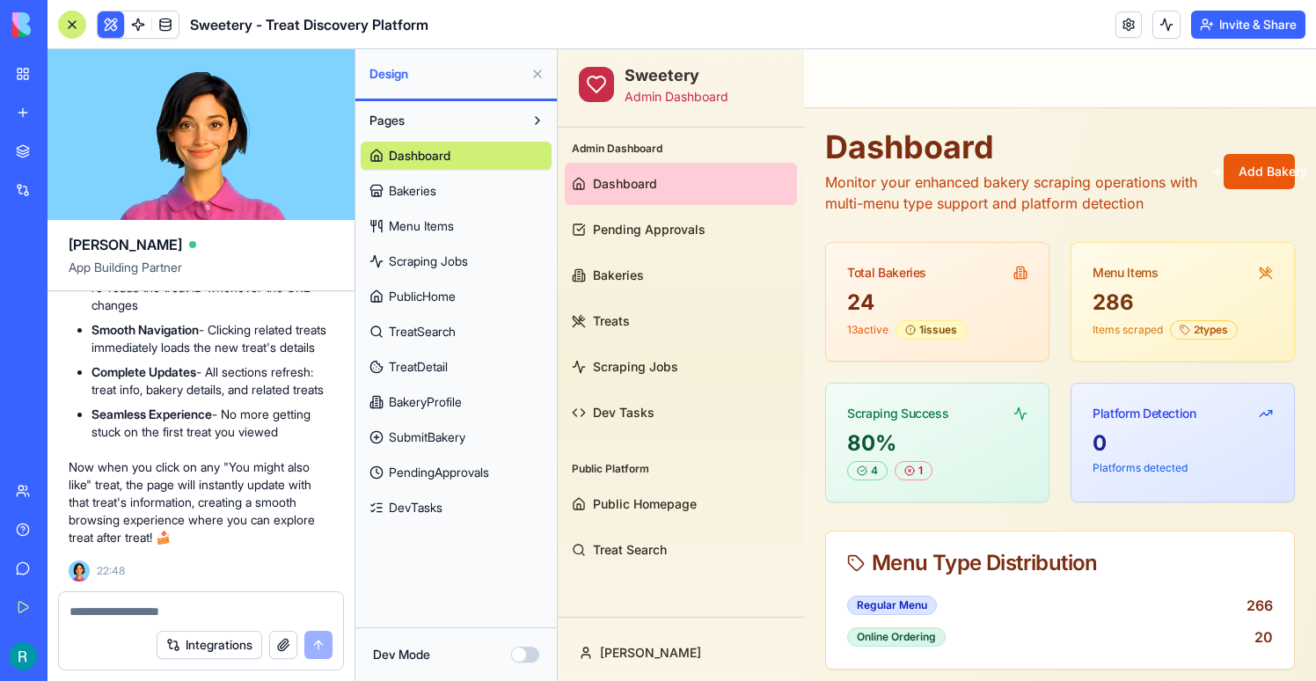
scroll to position [93875, 0]
click at [436, 373] on span "TreatDetail" at bounding box center [418, 367] width 59 height 18
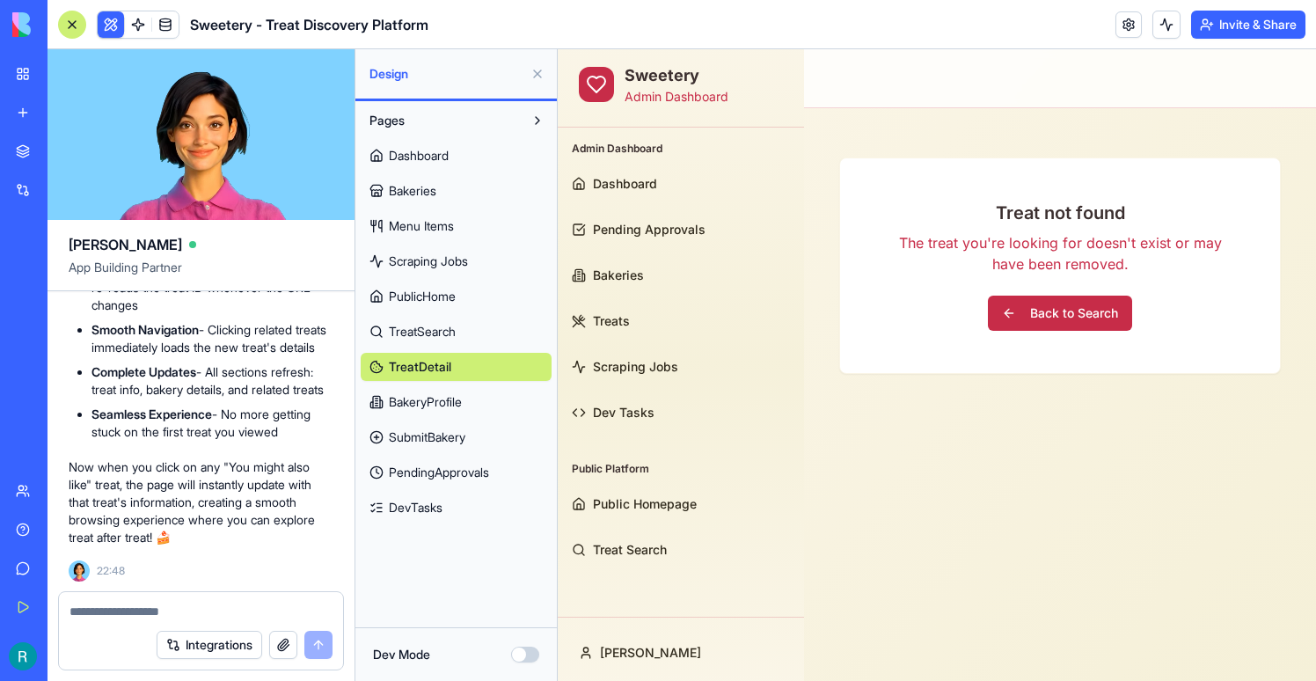
click at [440, 333] on span "TreatSearch" at bounding box center [422, 332] width 67 height 18
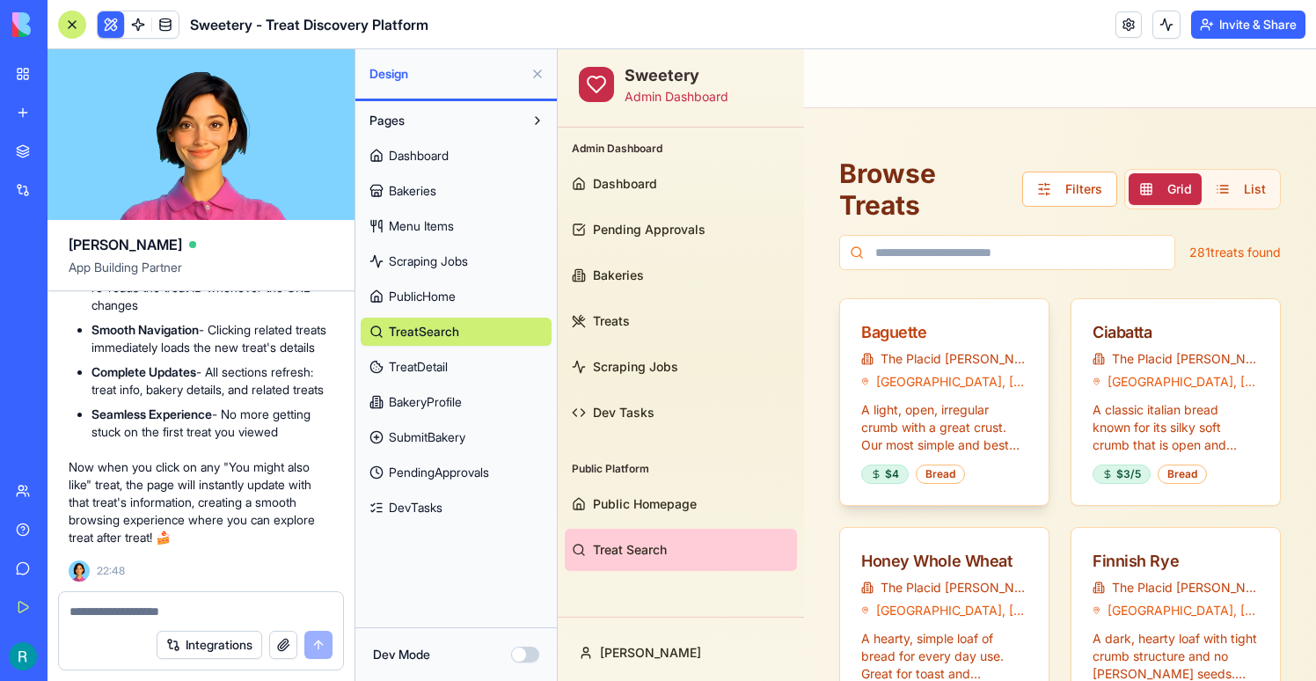
click at [888, 341] on div "Baguette" at bounding box center [944, 332] width 166 height 25
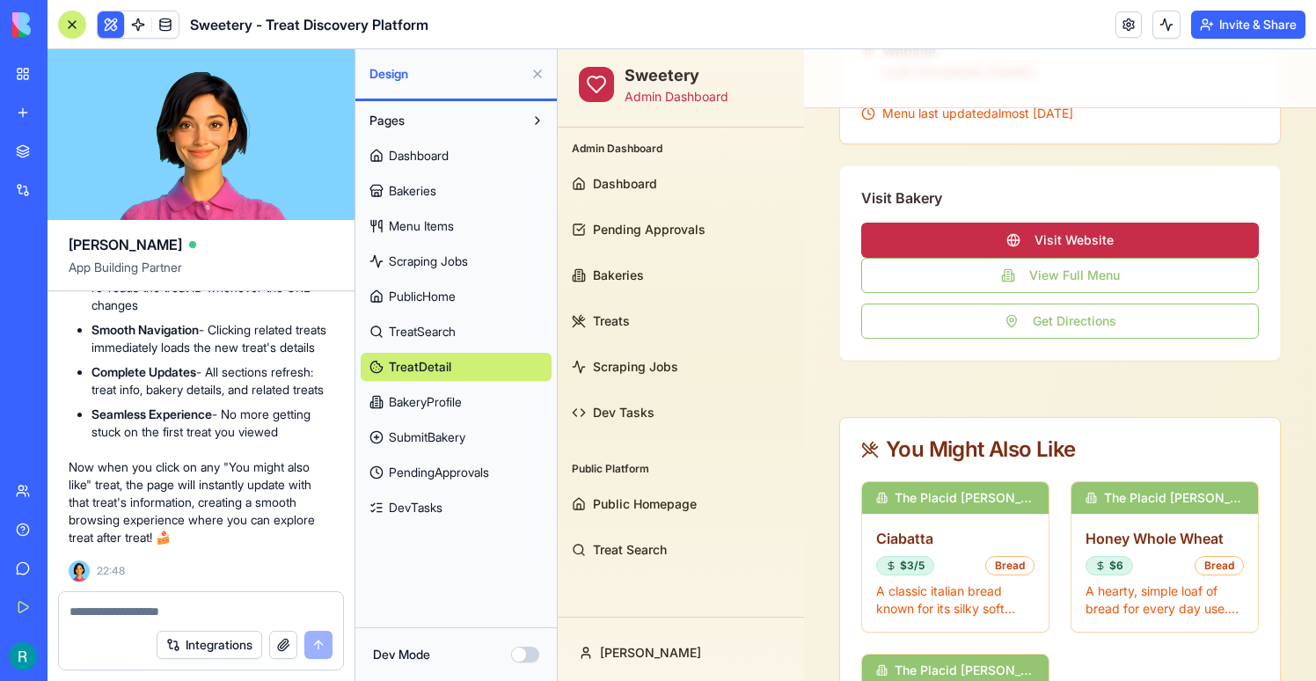
scroll to position [1055, 0]
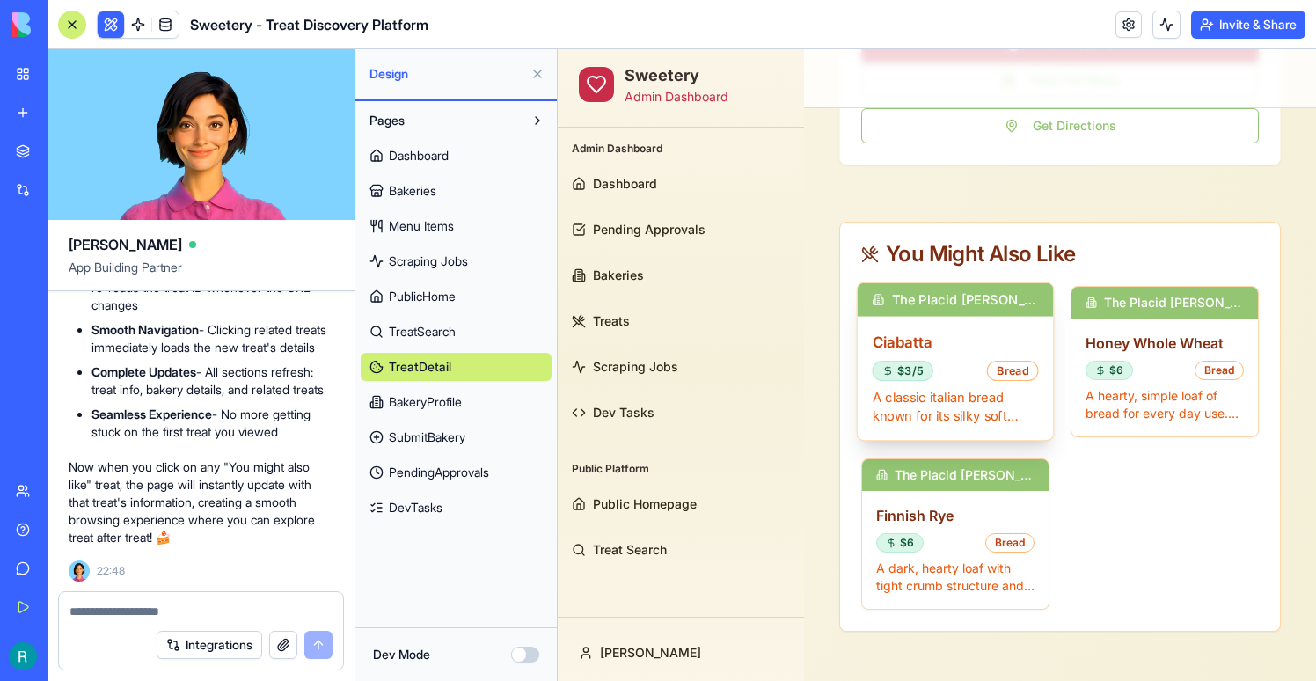
click at [912, 352] on h3 "Ciabatta" at bounding box center [956, 342] width 166 height 22
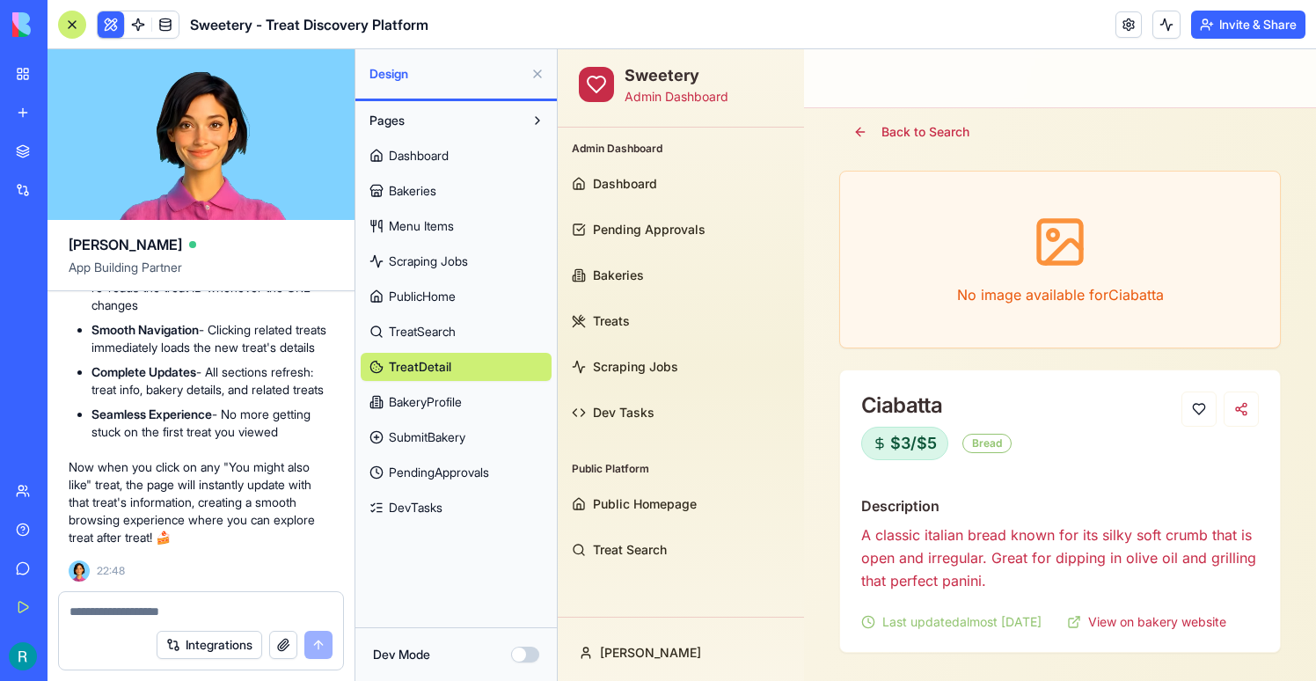
scroll to position [51, 0]
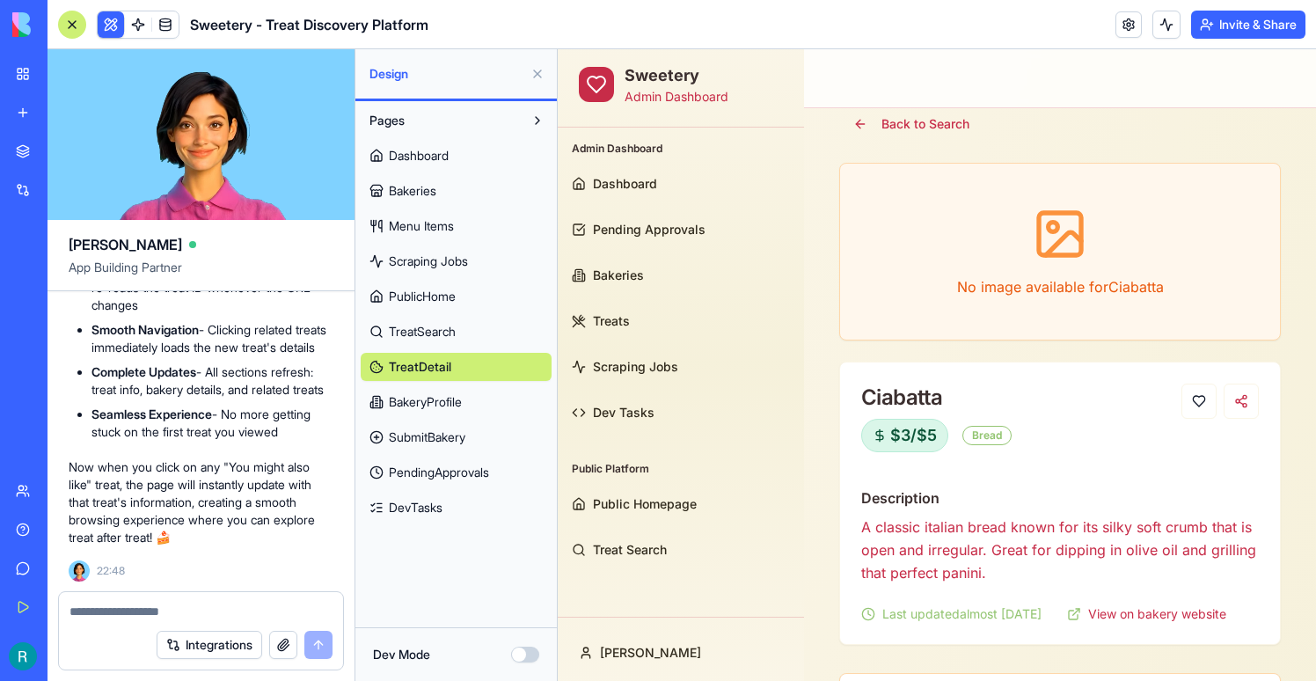
click at [541, 72] on button at bounding box center [538, 74] width 28 height 28
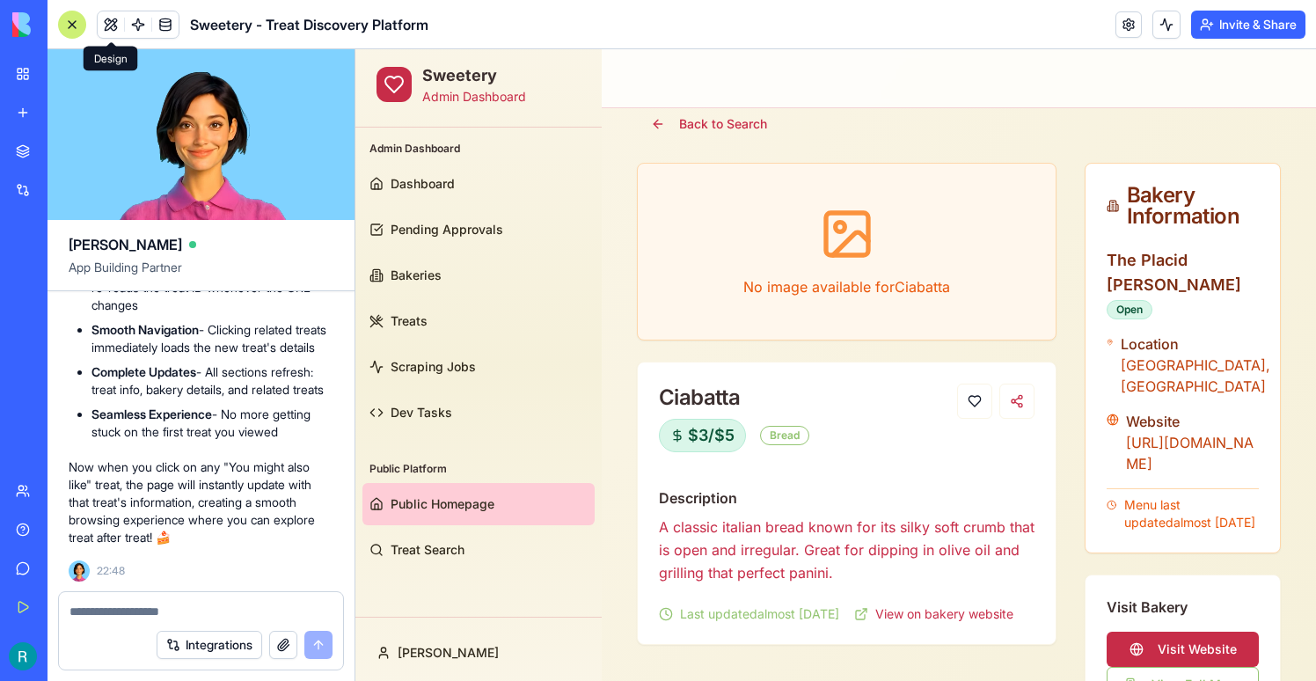
click at [433, 484] on link "Public Homepage" at bounding box center [479, 504] width 232 height 42
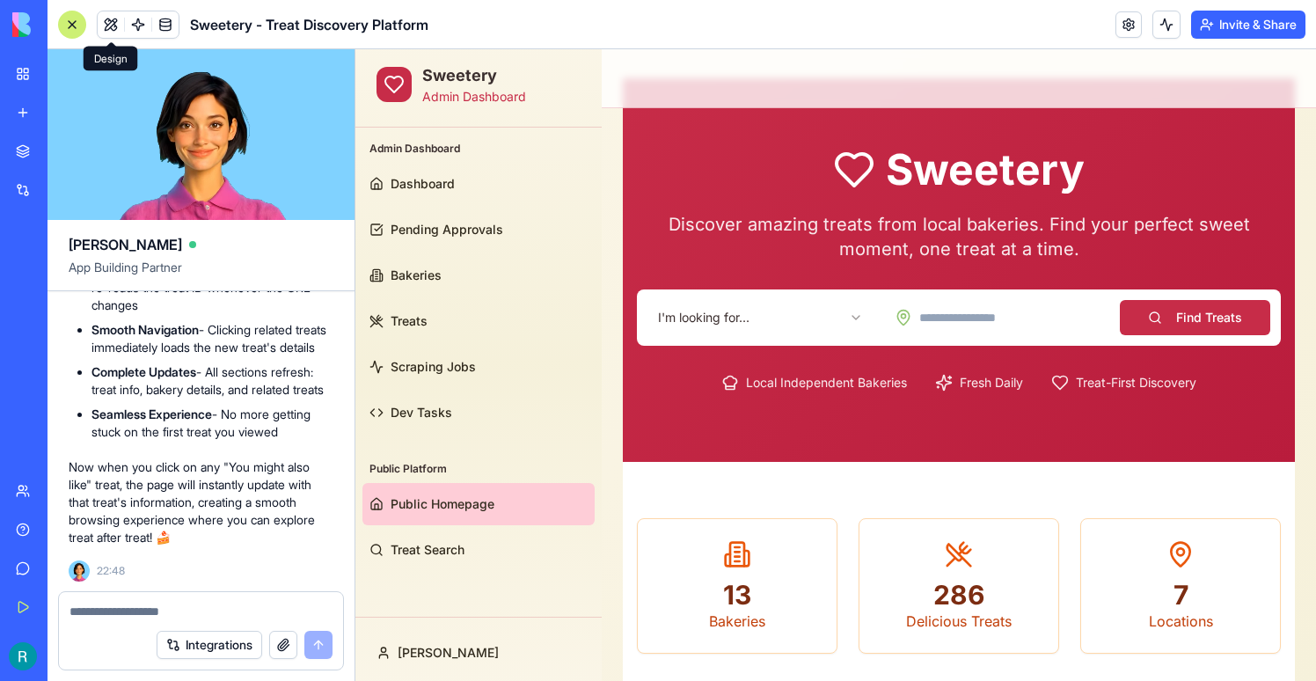
scroll to position [549, 0]
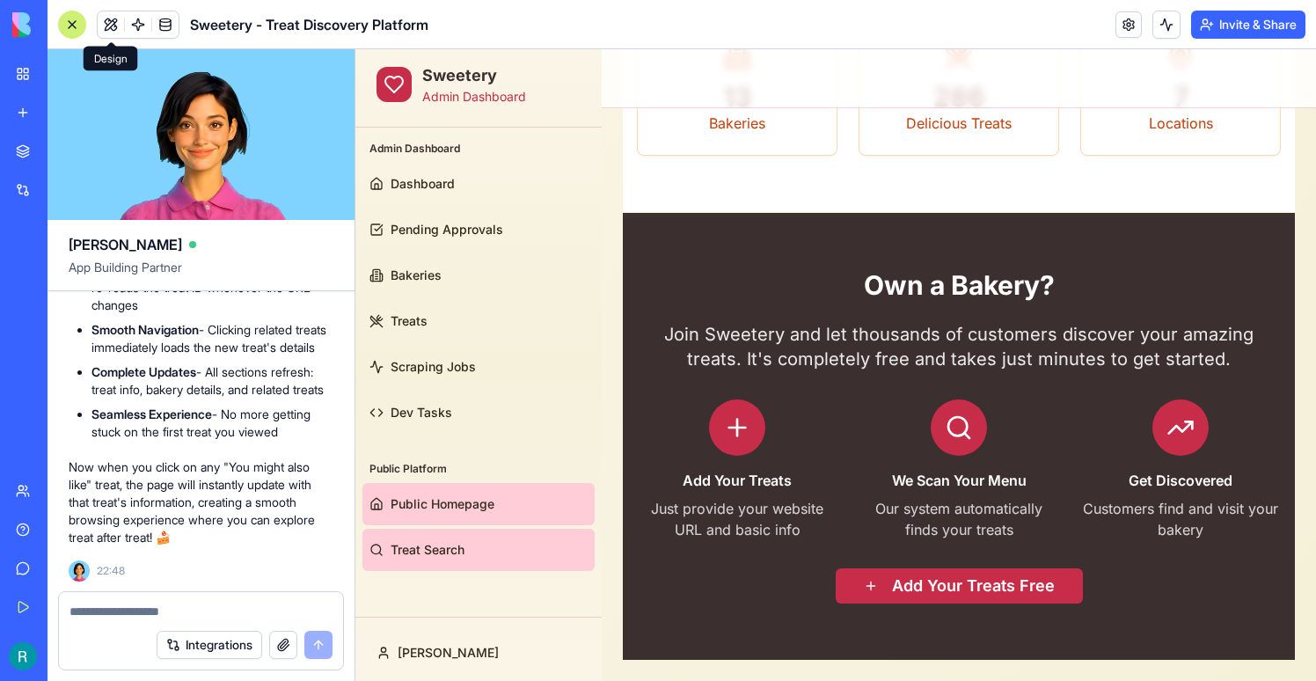
click at [468, 539] on link "Treat Search" at bounding box center [479, 550] width 232 height 42
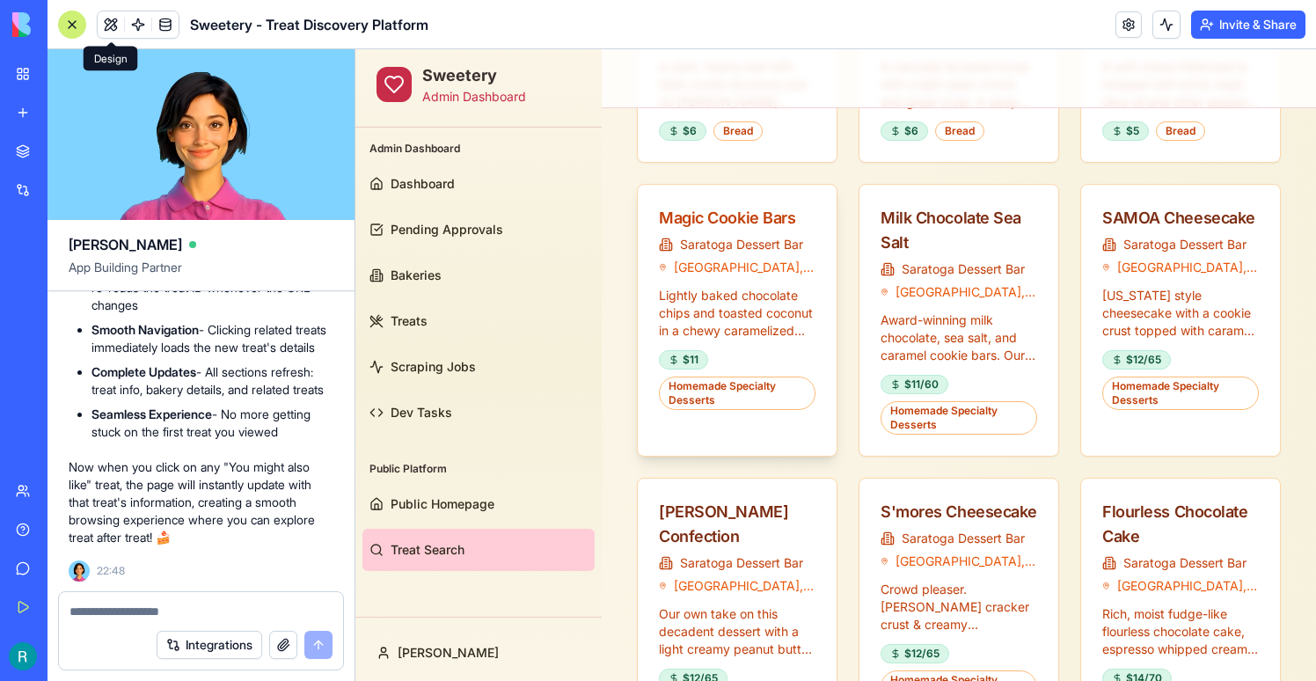
click at [749, 210] on div "Magic Cookie Bars" at bounding box center [737, 218] width 157 height 25
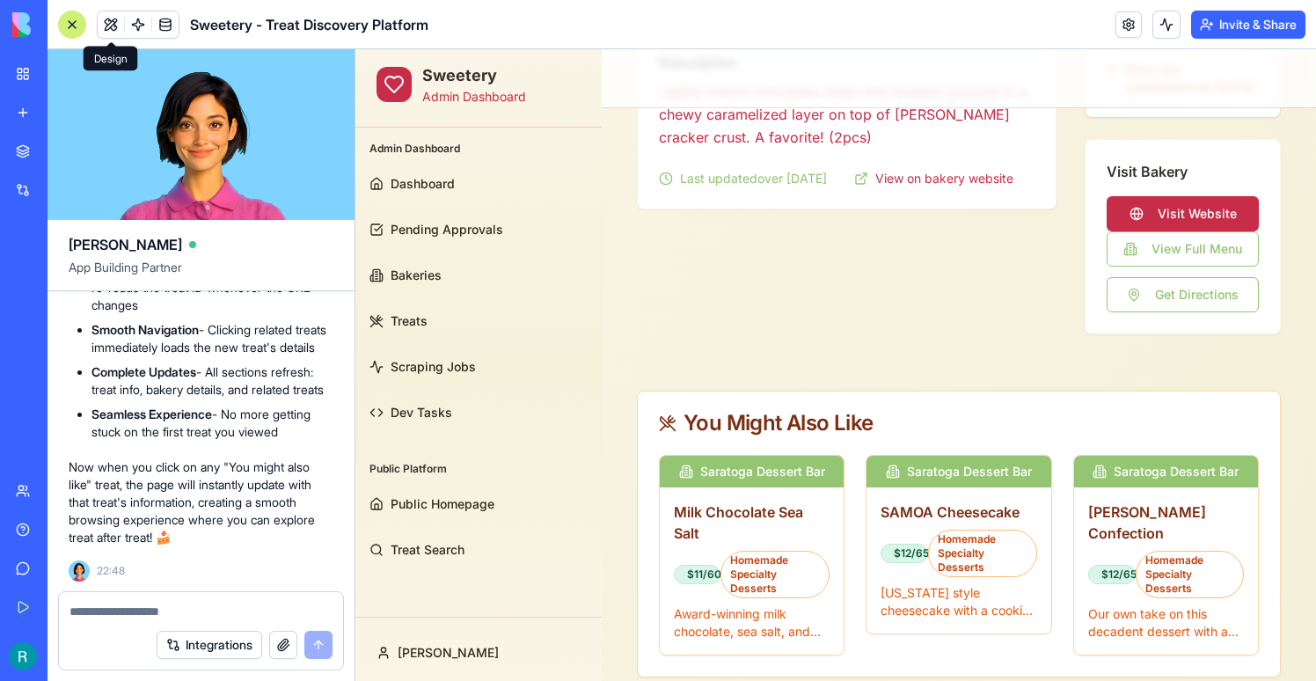
scroll to position [532, 0]
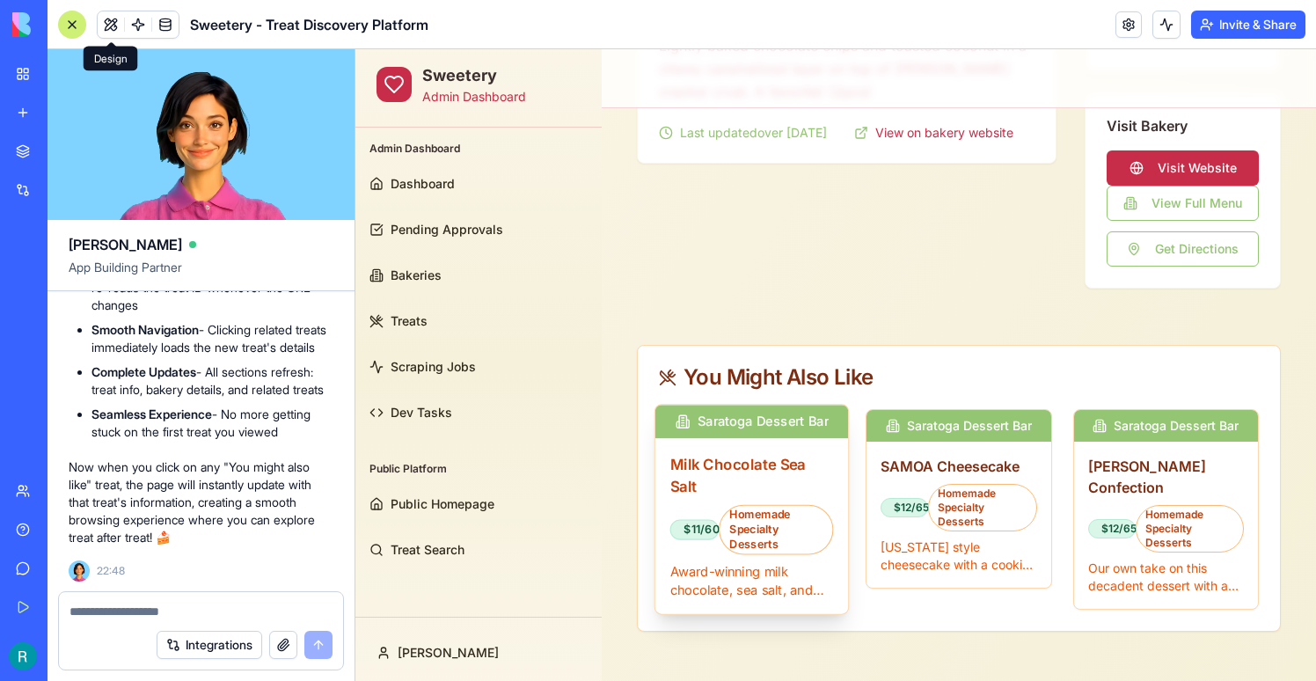
click at [761, 470] on h3 "Milk Chocolate Sea Salt" at bounding box center [752, 475] width 164 height 44
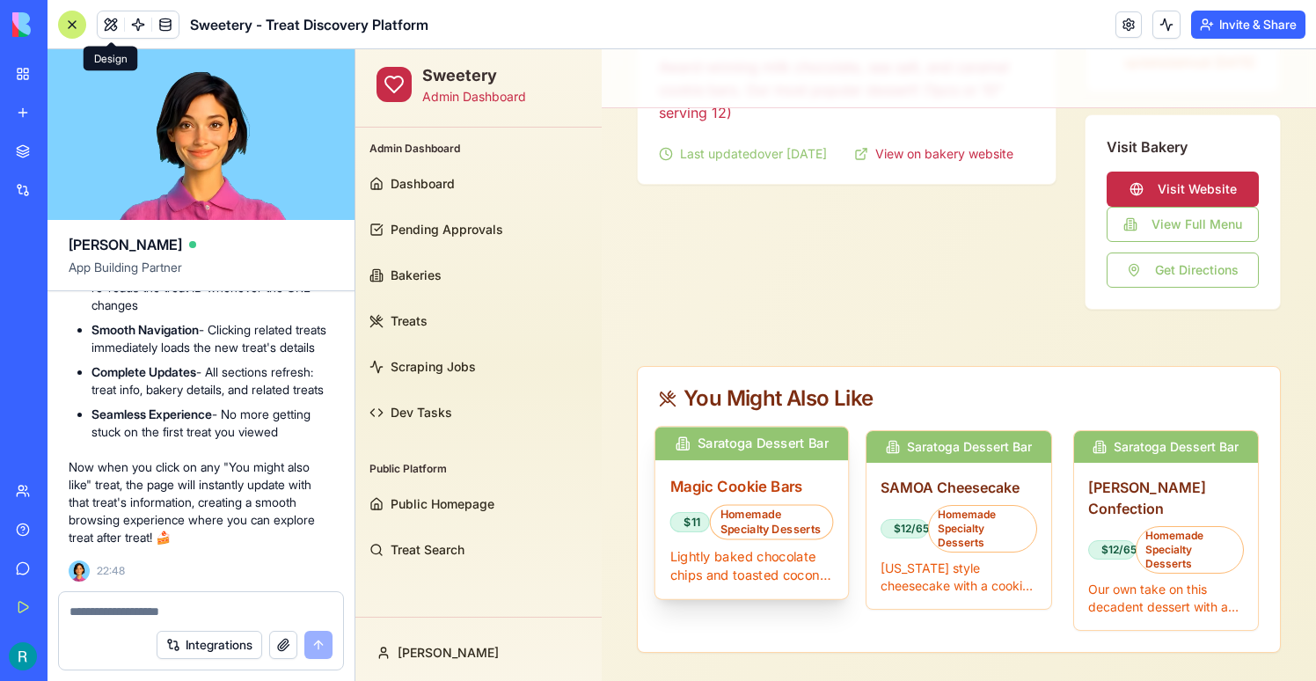
scroll to position [0, 0]
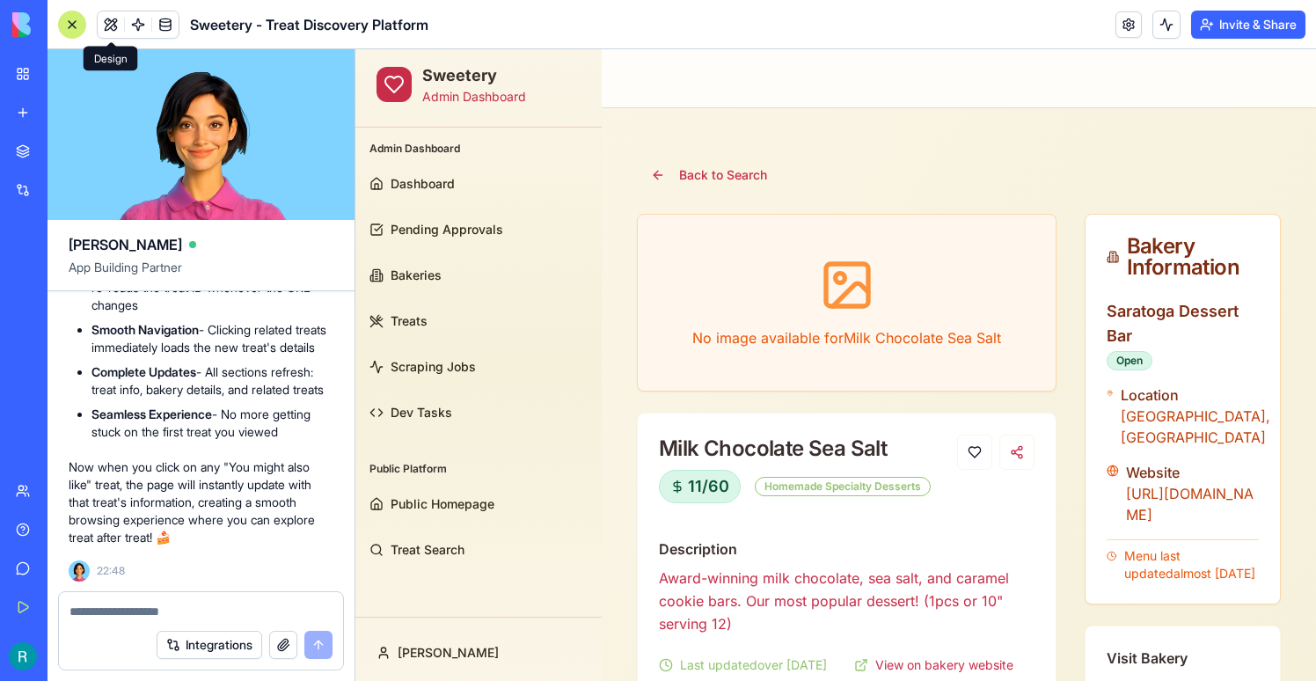
click at [161, 604] on textarea at bounding box center [201, 612] width 263 height 18
click at [189, 599] on div "*********" at bounding box center [201, 606] width 284 height 28
click at [174, 604] on textarea "*********" at bounding box center [201, 612] width 263 height 18
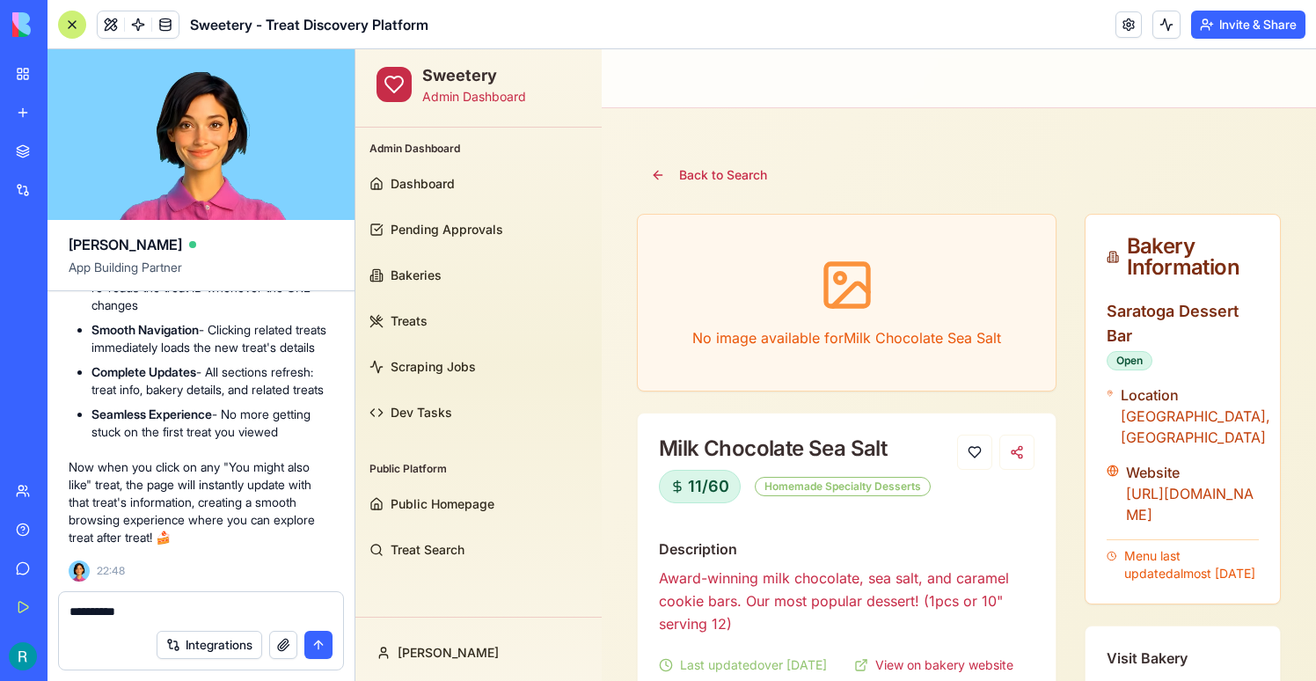
click at [174, 604] on textarea "*********" at bounding box center [201, 612] width 263 height 18
paste textarea "**********"
type textarea "**********"
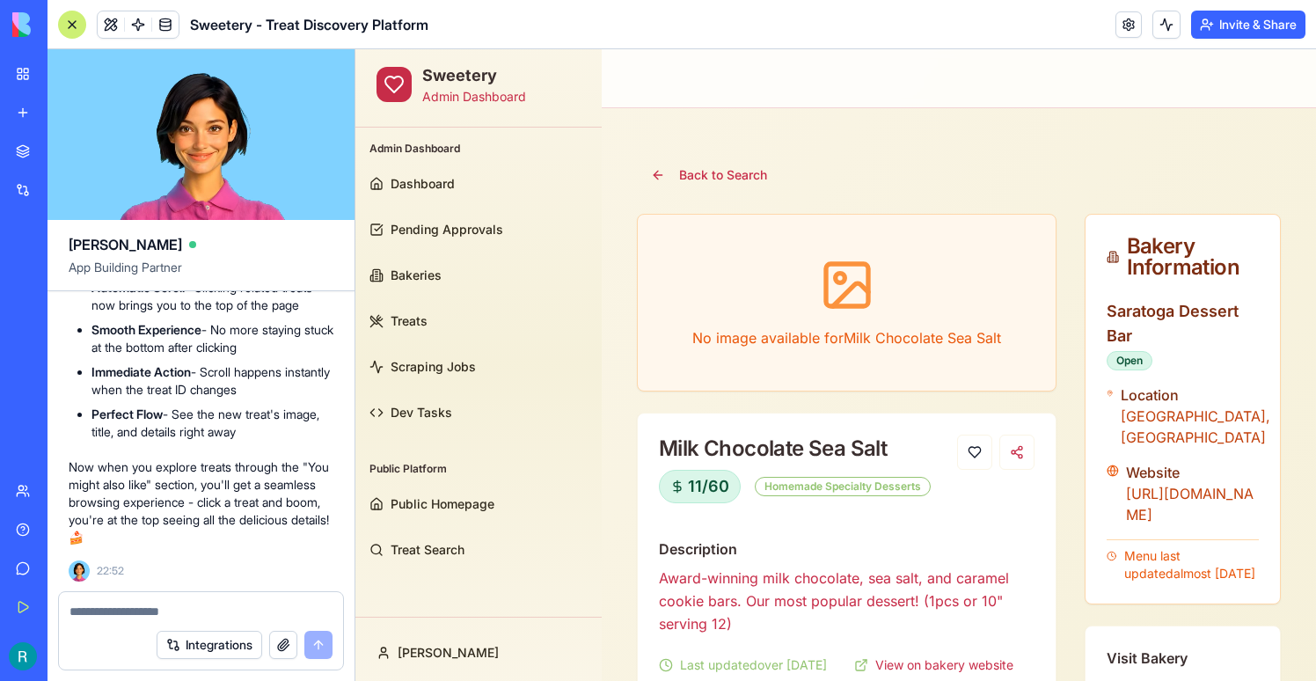
scroll to position [94606, 0]
click at [441, 322] on link "Treats" at bounding box center [479, 321] width 232 height 42
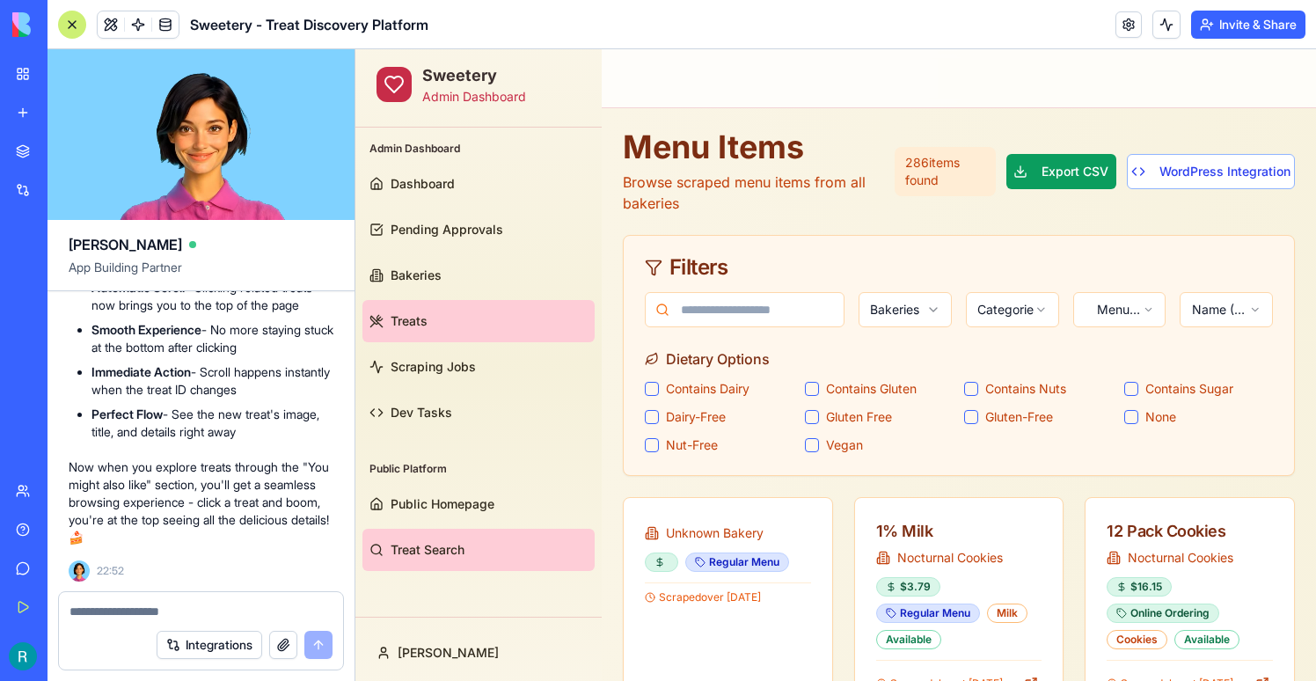
click at [458, 542] on span "Treat Search" at bounding box center [428, 550] width 74 height 18
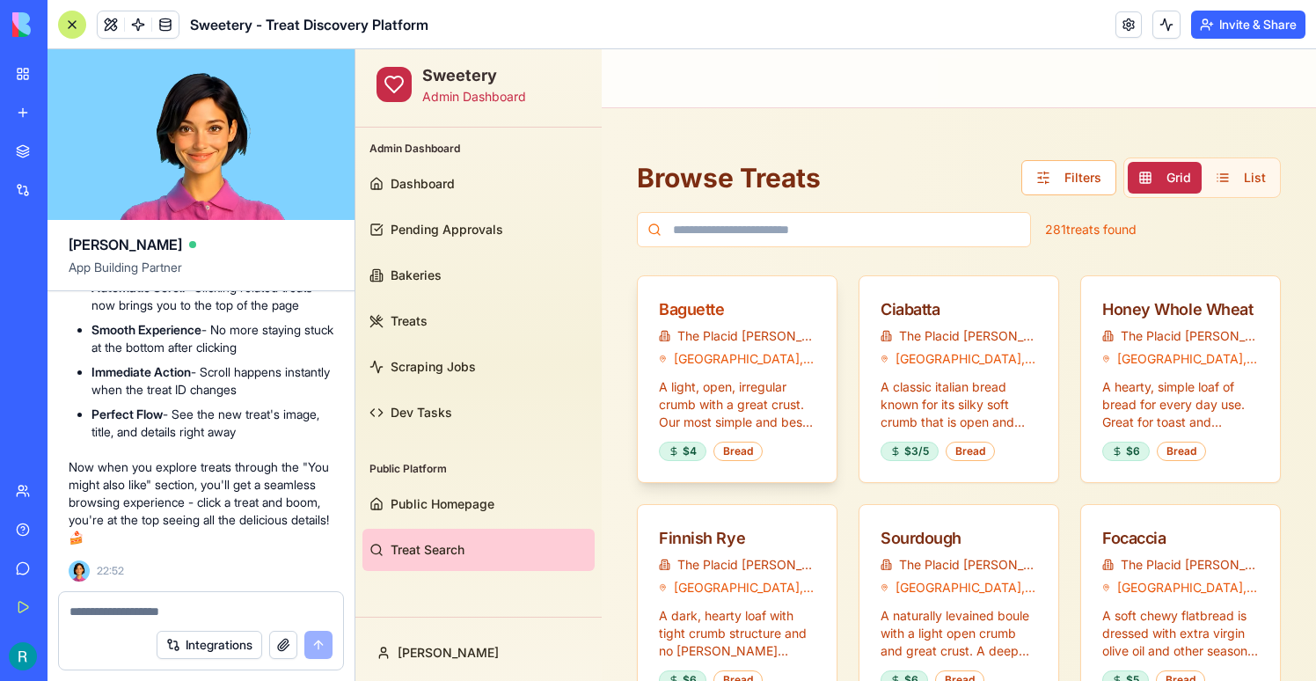
click at [676, 319] on div "Baguette" at bounding box center [737, 309] width 157 height 25
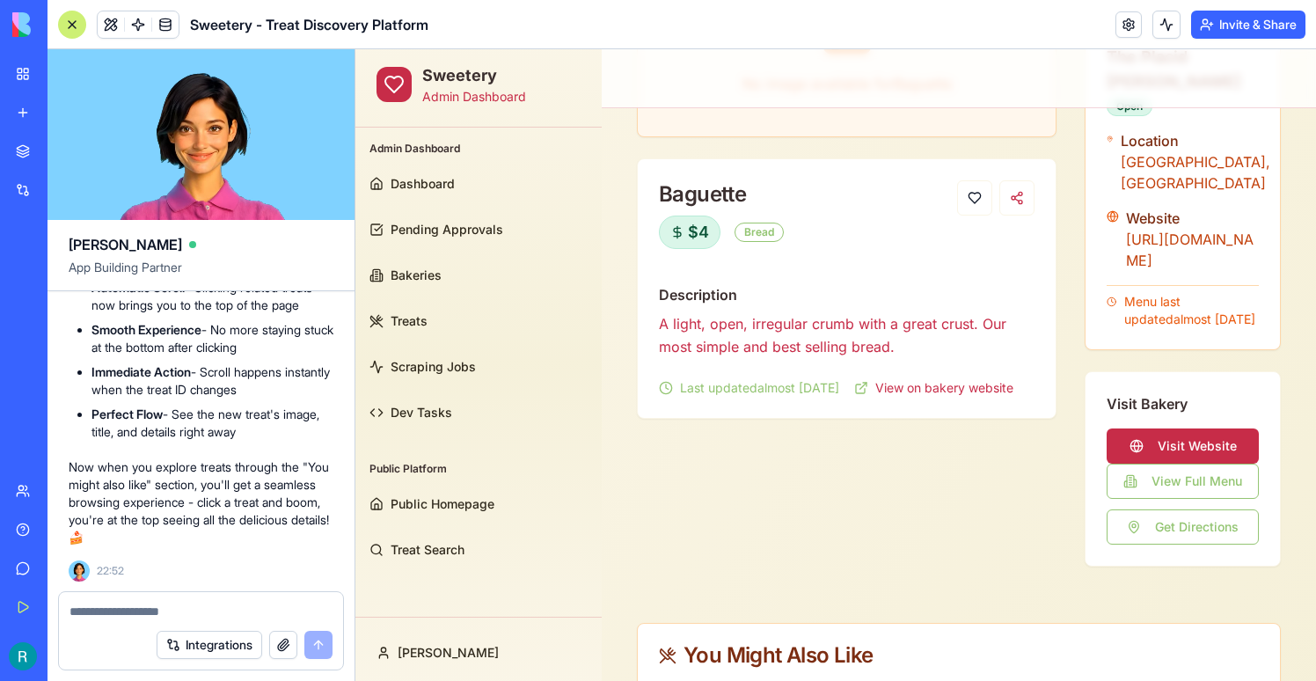
scroll to position [437, 0]
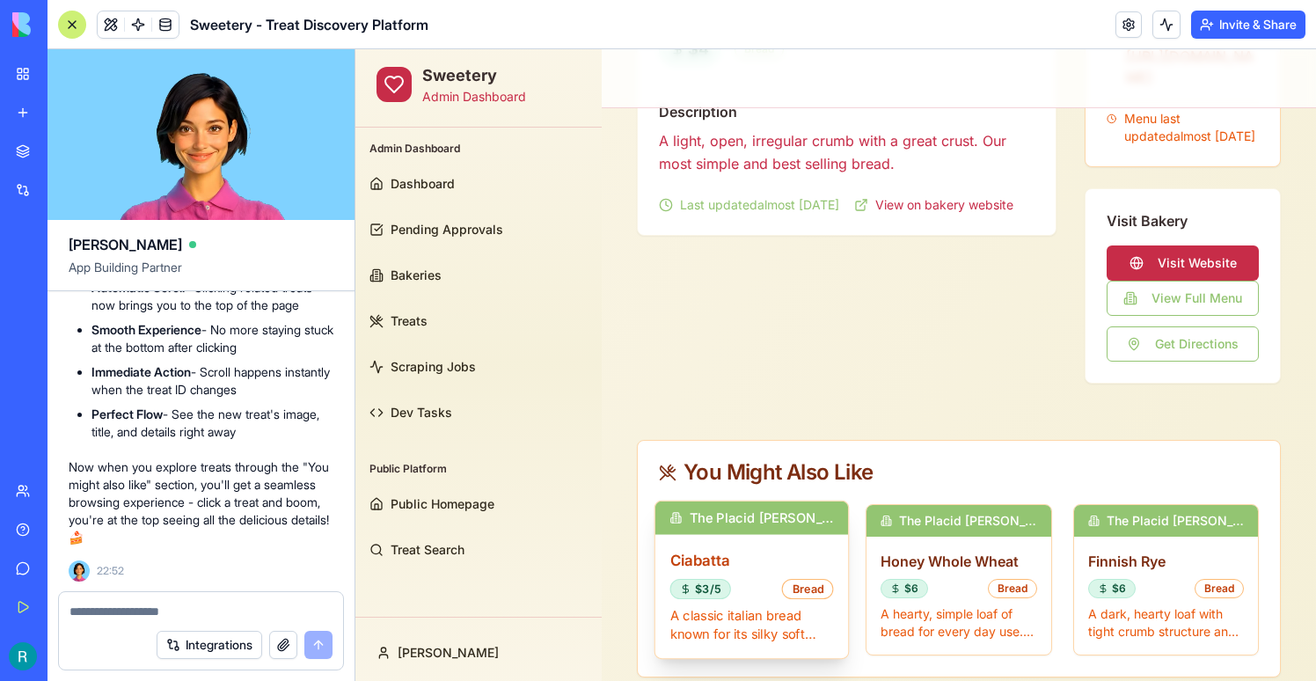
click at [705, 549] on h3 "Ciabatta" at bounding box center [752, 560] width 164 height 22
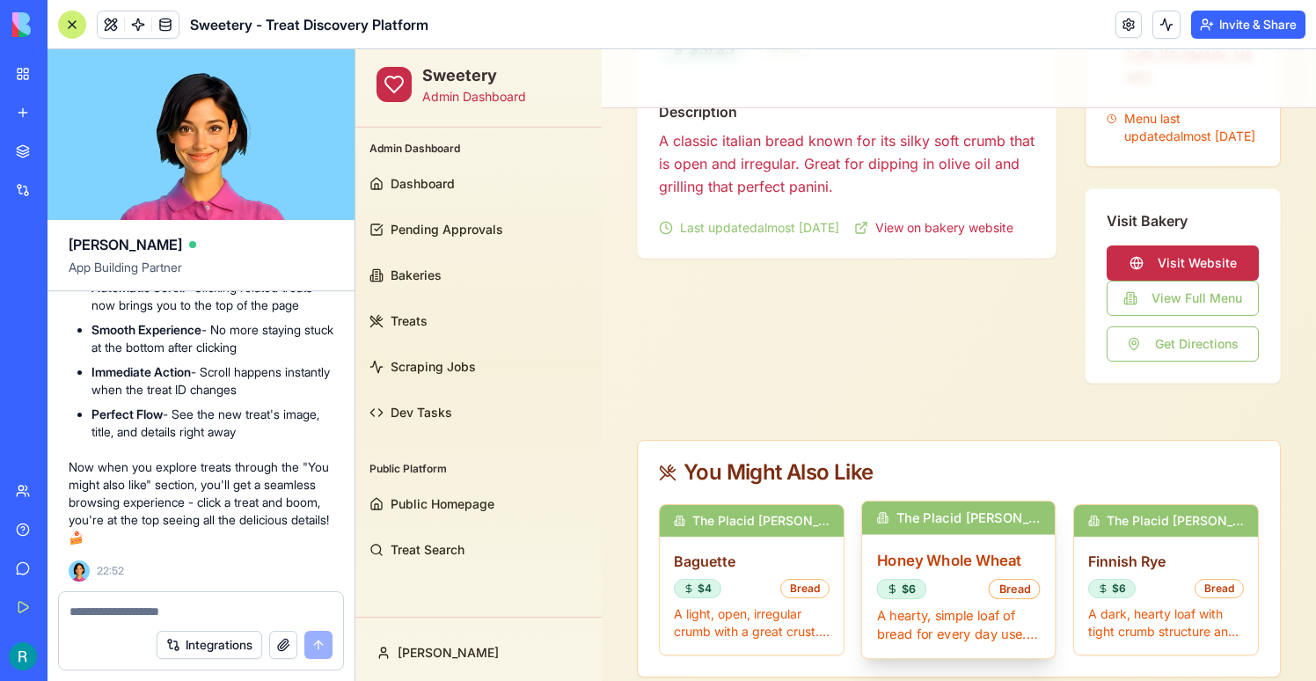
click at [1004, 579] on div "Bread" at bounding box center [1015, 589] width 52 height 20
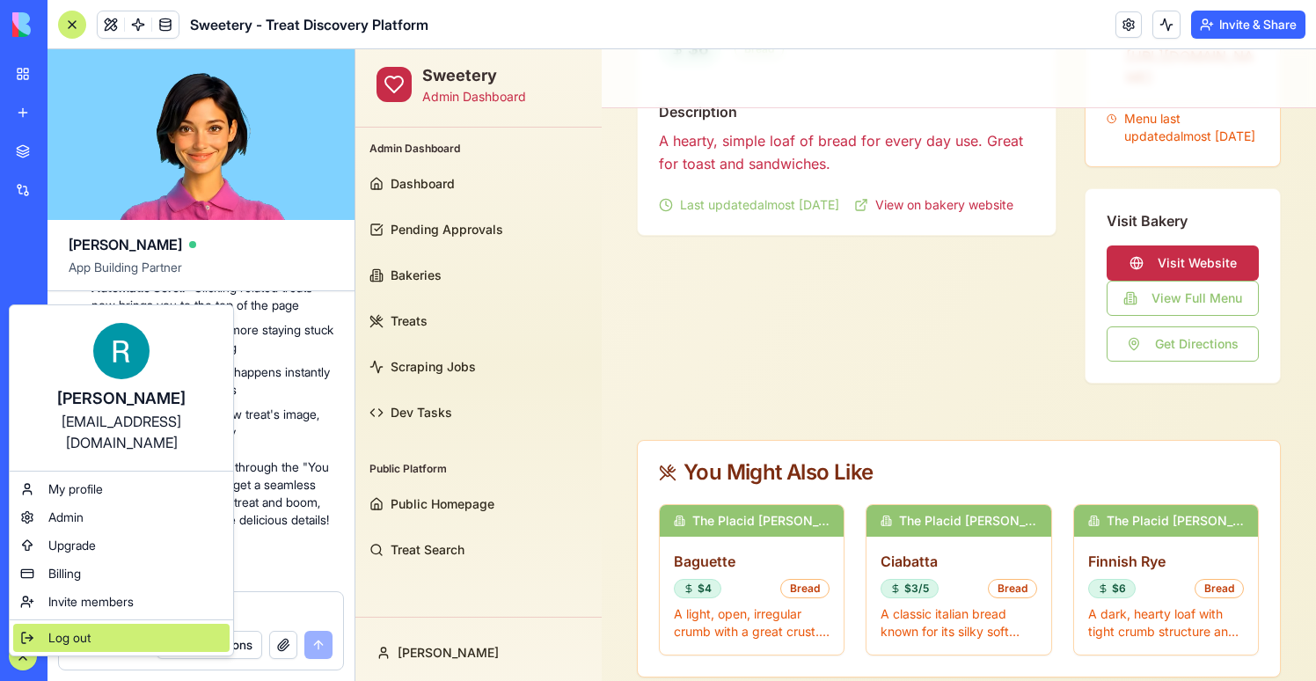
click at [81, 629] on span "Log out" at bounding box center [69, 638] width 42 height 18
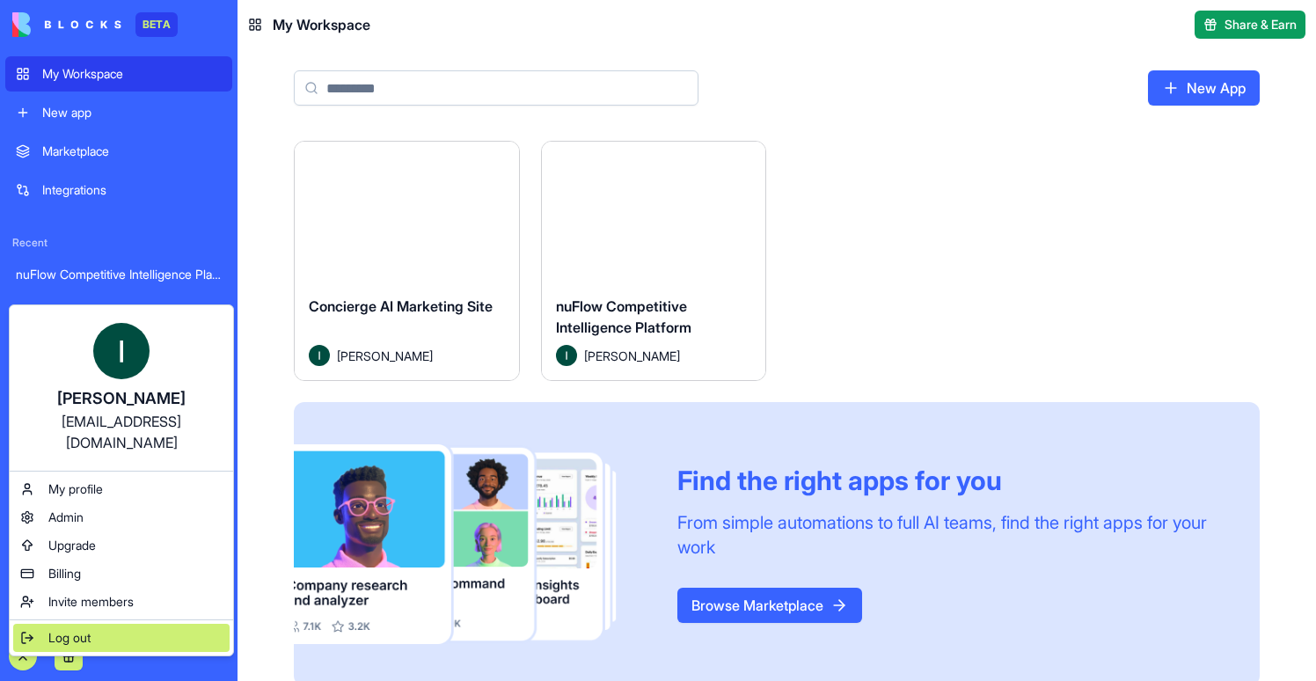
click at [92, 624] on div "Log out" at bounding box center [121, 638] width 216 height 28
